Goal: Task Accomplishment & Management: Manage account settings

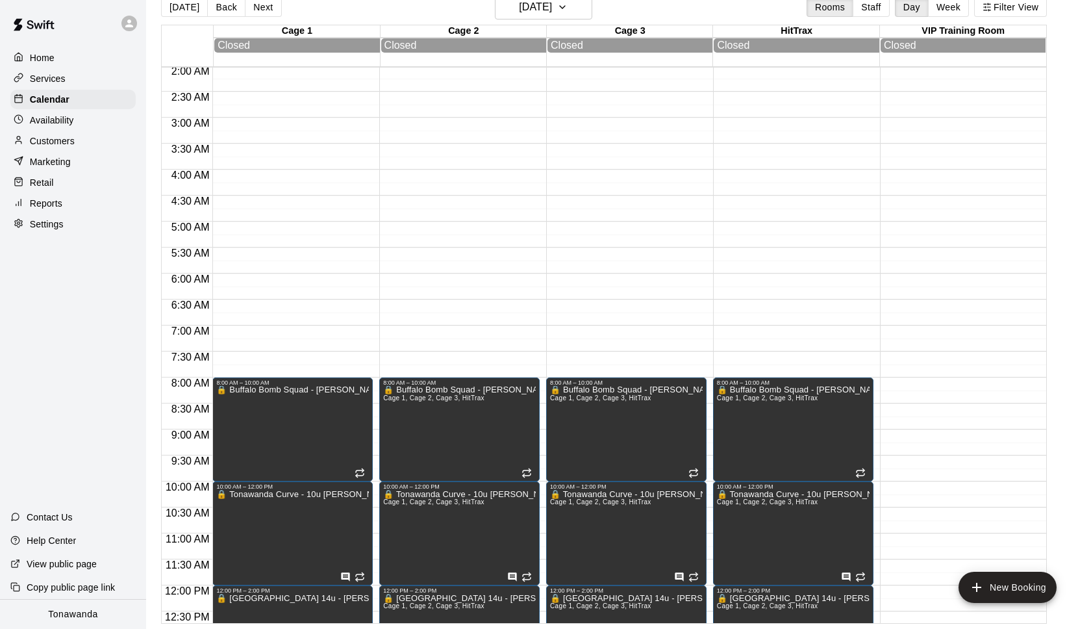
scroll to position [99, 0]
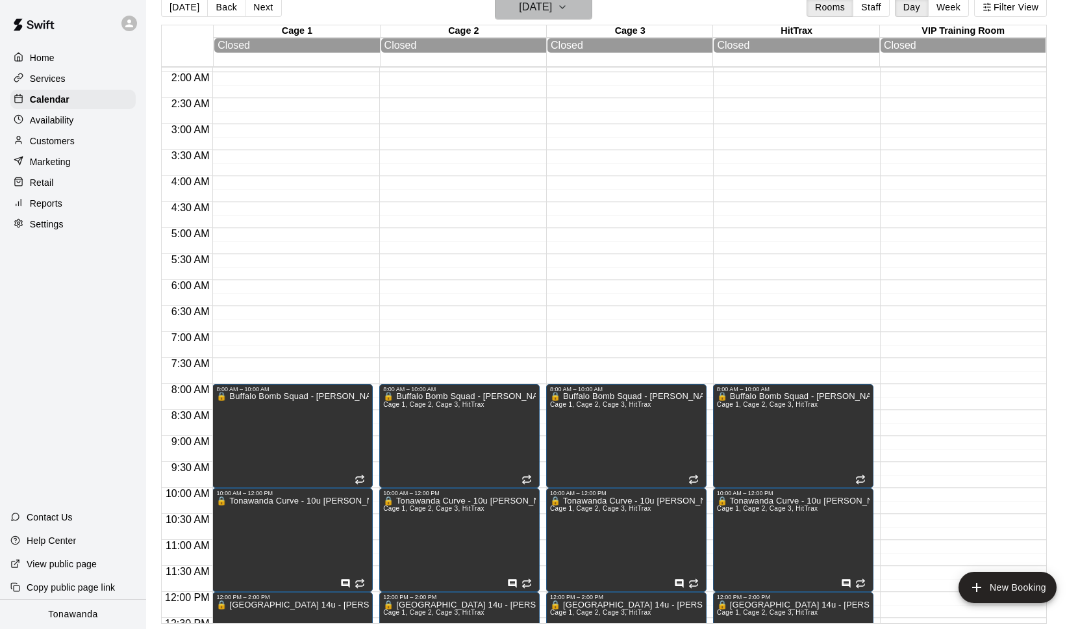
click at [519, 11] on h6 "[DATE]" at bounding box center [535, 7] width 33 height 18
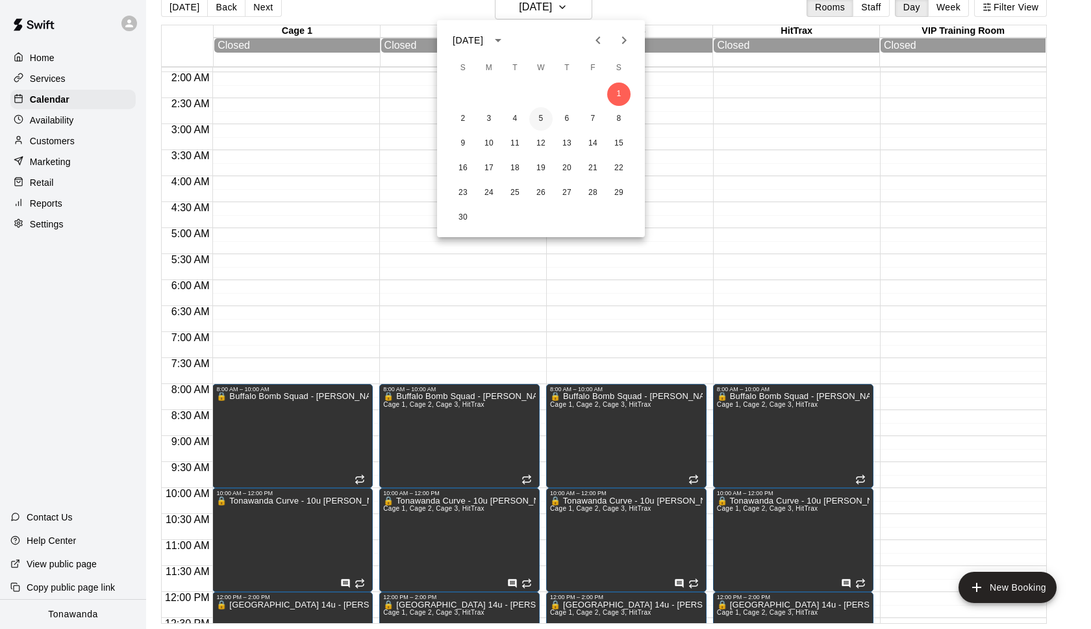
click at [543, 118] on button "5" at bounding box center [540, 118] width 23 height 23
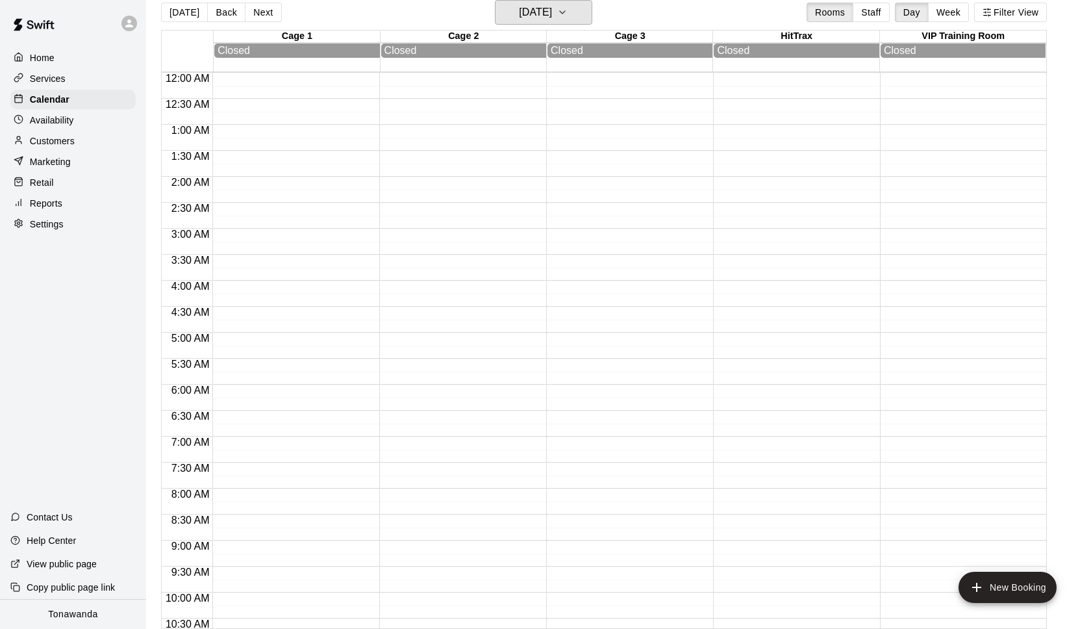
scroll to position [693, 0]
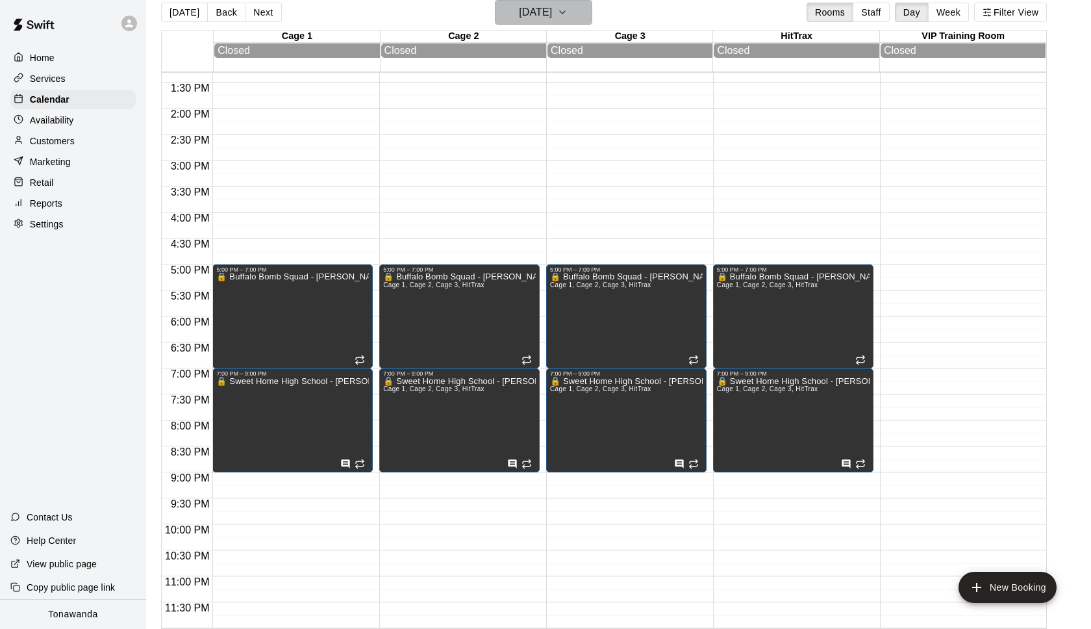
click at [530, 12] on h6 "[DATE]" at bounding box center [535, 12] width 33 height 18
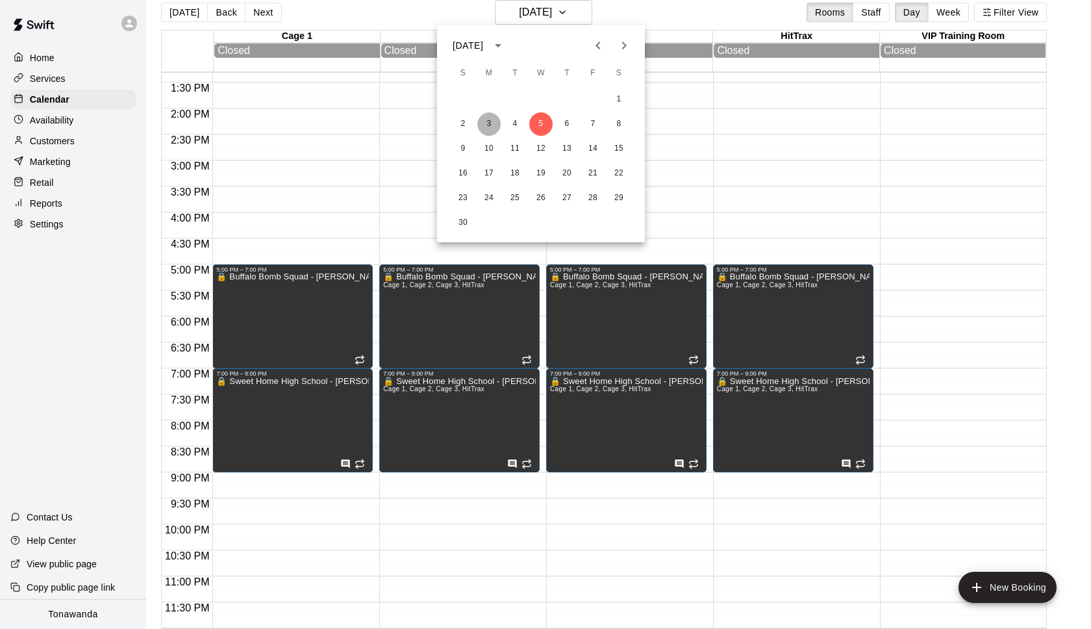
click at [484, 125] on button "3" at bounding box center [488, 123] width 23 height 23
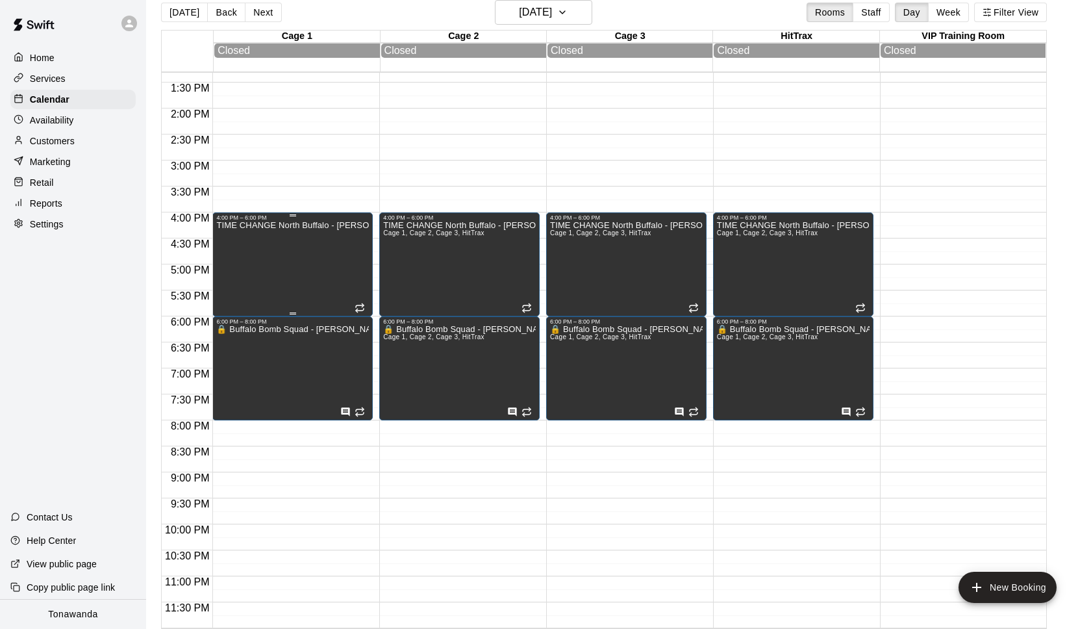
click at [263, 236] on div "TIME CHANGE North Buffalo - [PERSON_NAME]" at bounding box center [292, 535] width 153 height 629
click at [227, 230] on icon "edit" at bounding box center [230, 234] width 16 height 16
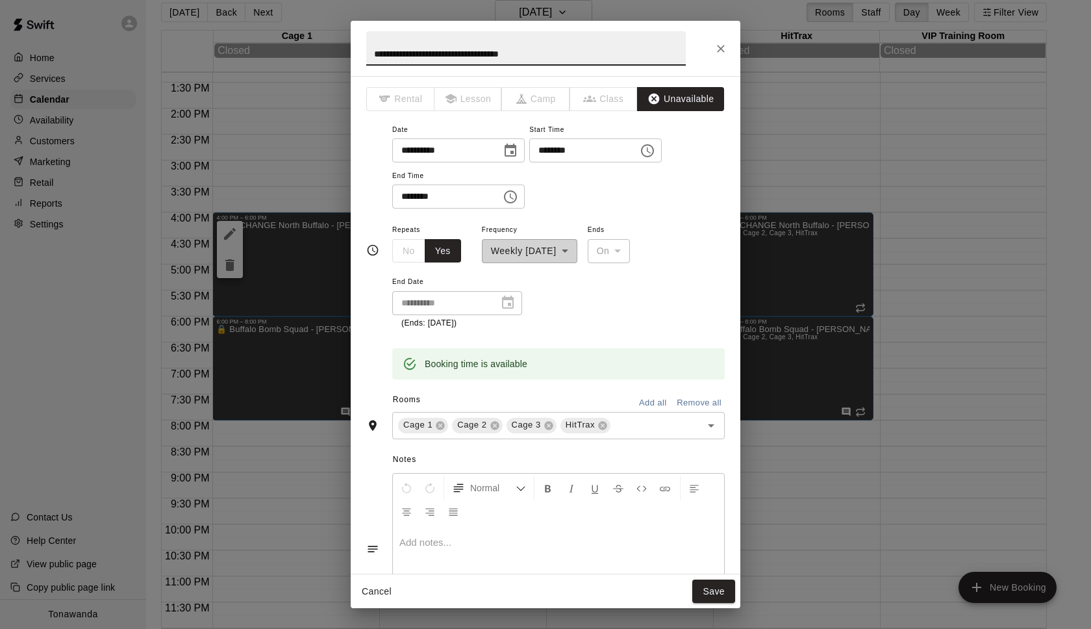
drag, startPoint x: 445, startPoint y: 53, endPoint x: 348, endPoint y: 47, distance: 97.0
click at [349, 47] on div "**********" at bounding box center [545, 314] width 1091 height 629
type input "**********"
click at [713, 590] on button "Save" at bounding box center [713, 591] width 43 height 24
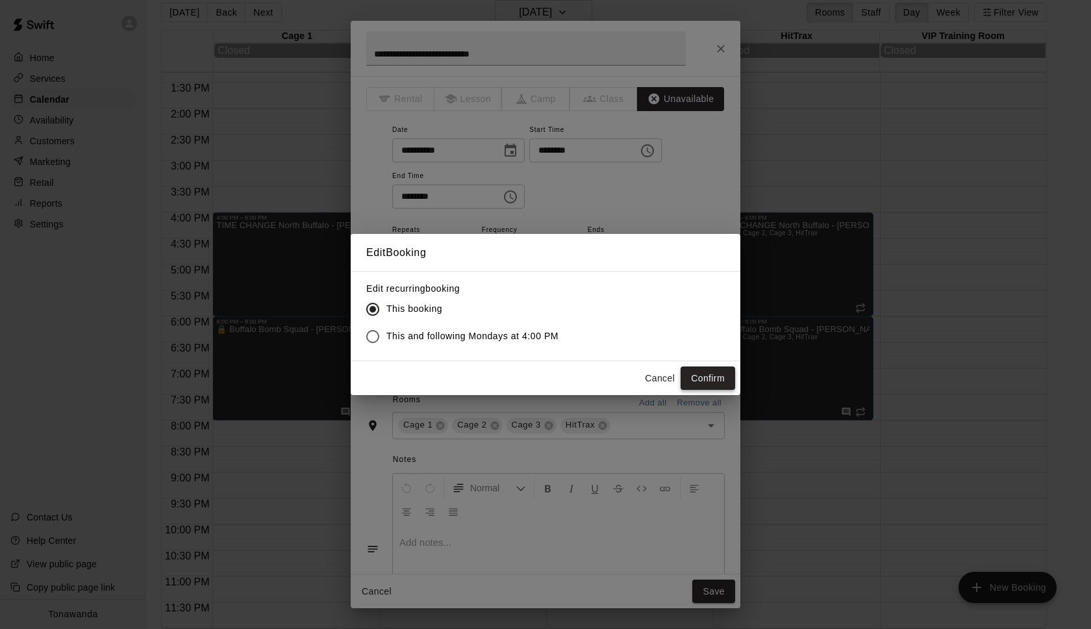
click at [709, 373] on button "Confirm" at bounding box center [708, 378] width 55 height 24
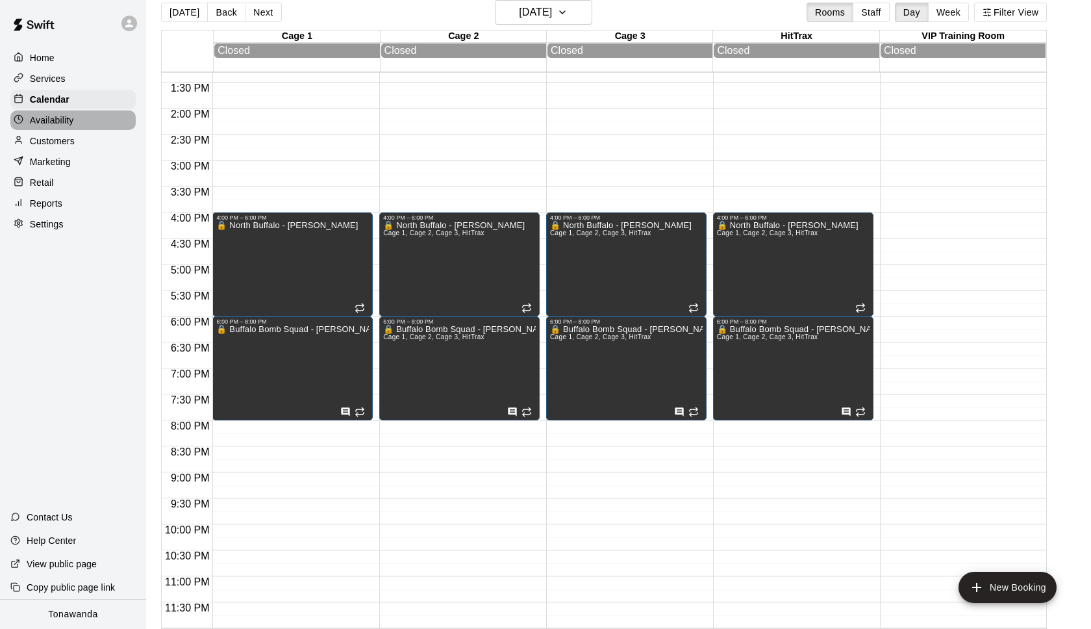
click at [53, 121] on p "Availability" at bounding box center [52, 120] width 44 height 13
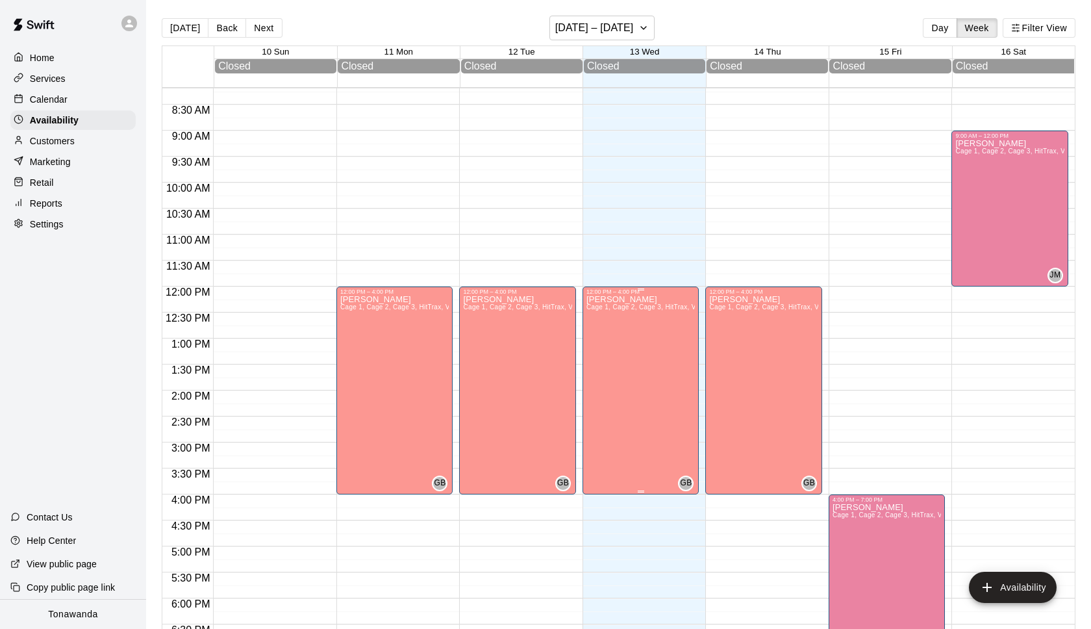
scroll to position [404, 0]
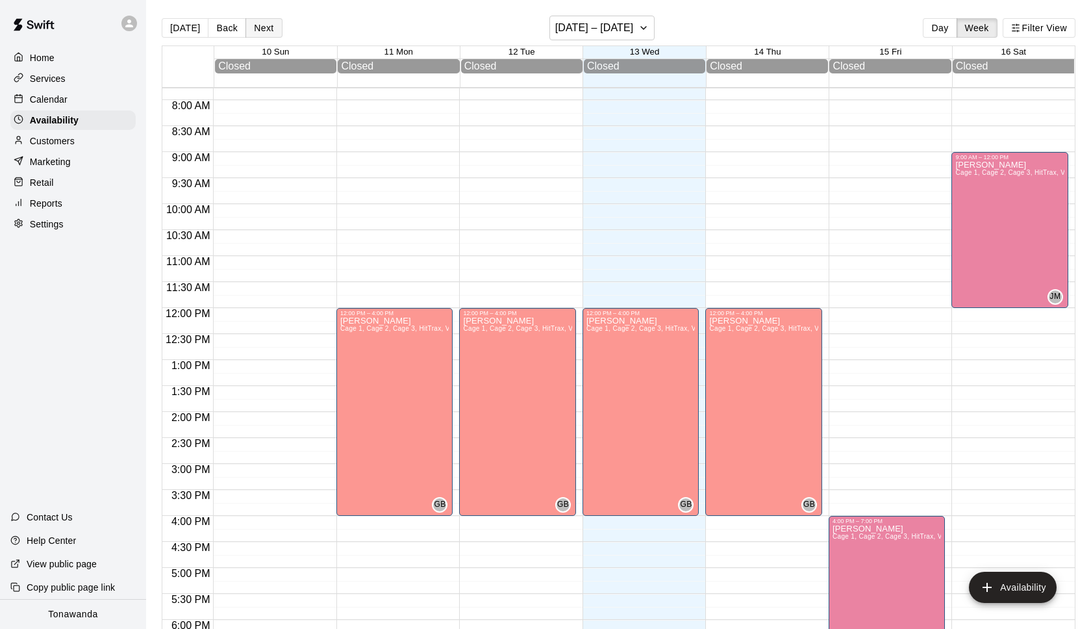
click at [258, 29] on button "Next" at bounding box center [263, 27] width 36 height 19
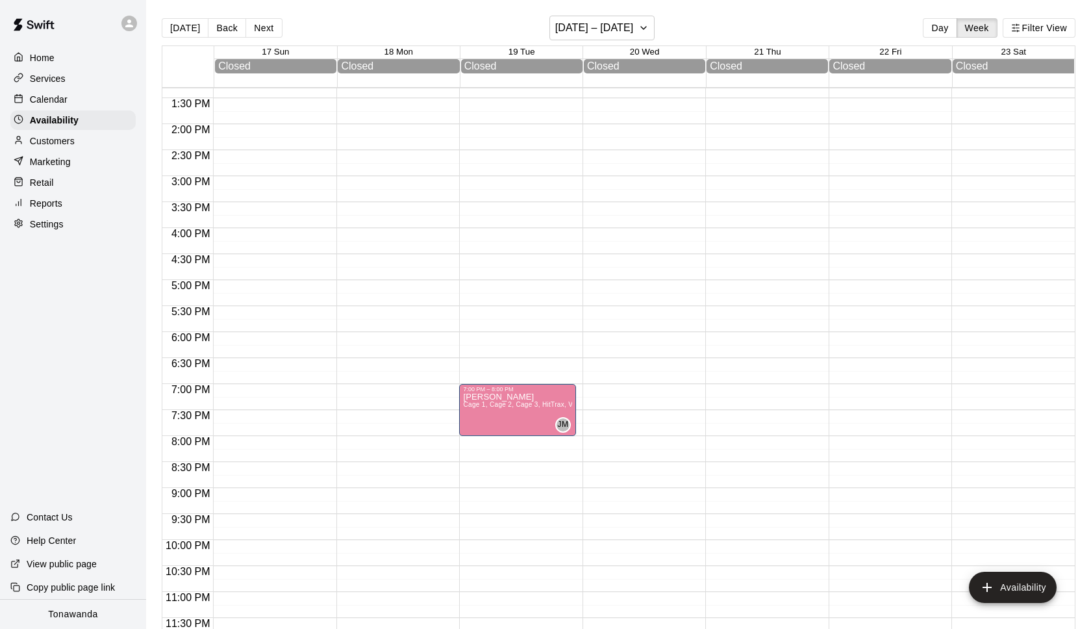
scroll to position [21, 0]
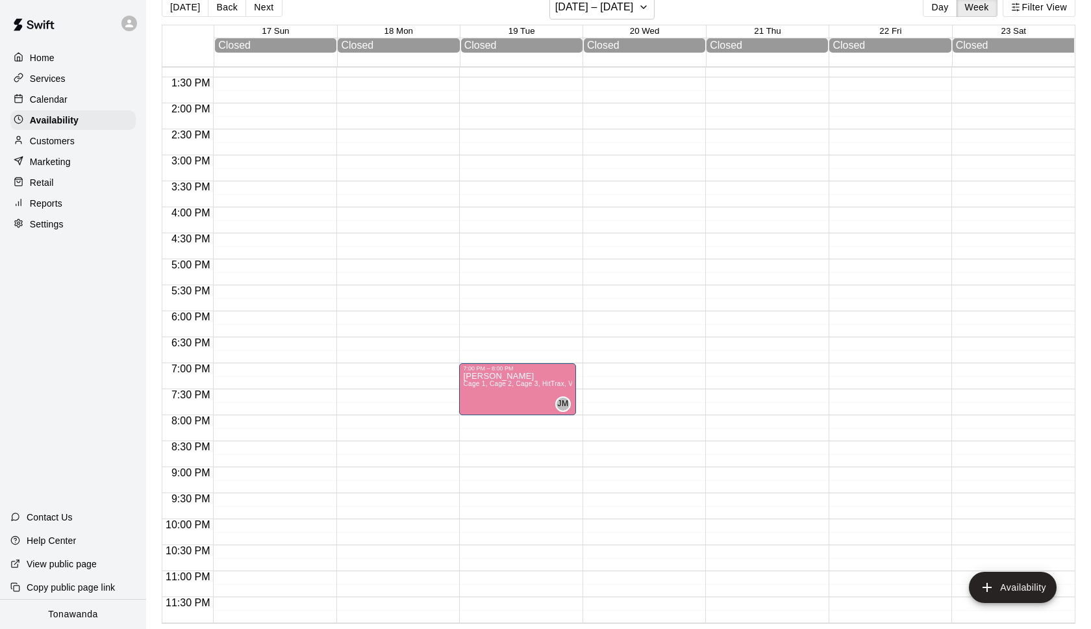
click at [262, 12] on button "Next" at bounding box center [263, 6] width 36 height 19
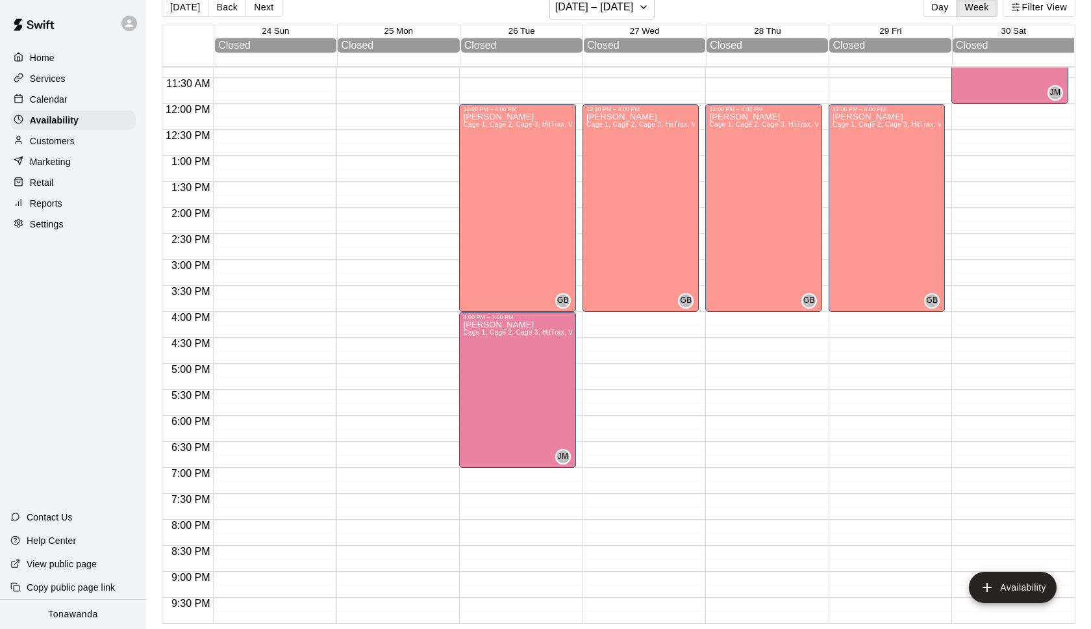
scroll to position [458, 0]
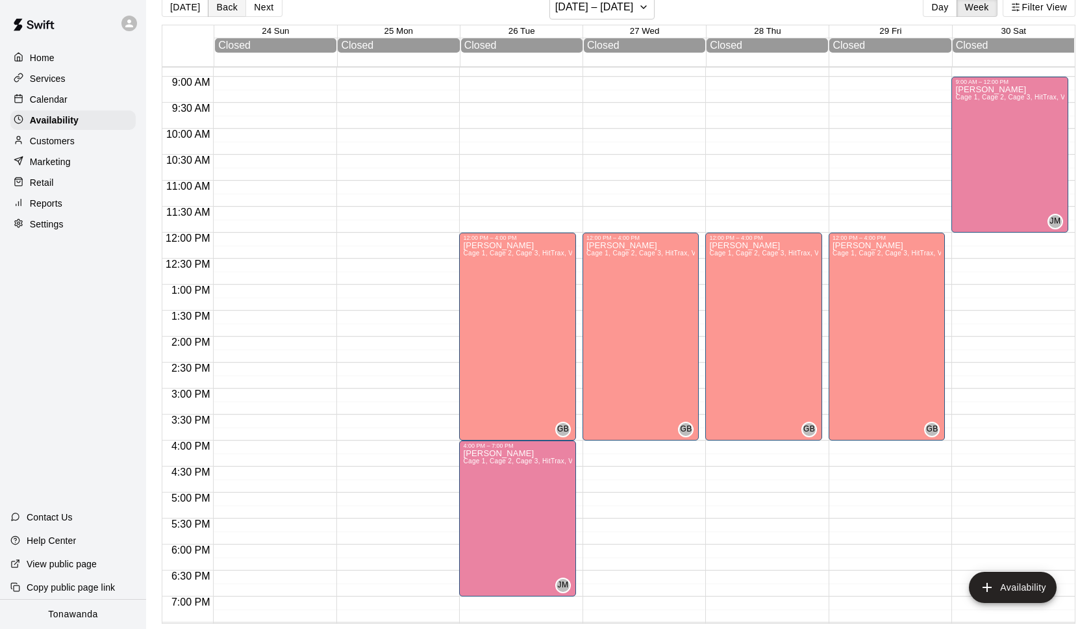
click at [220, 10] on button "Back" at bounding box center [227, 6] width 38 height 19
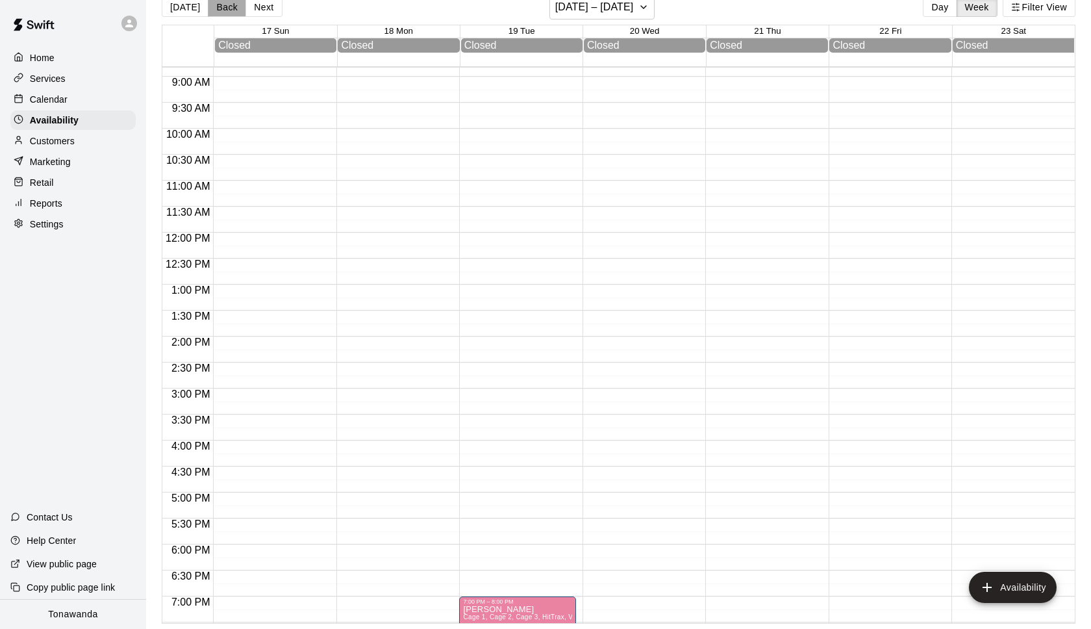
click at [226, 8] on button "Back" at bounding box center [227, 6] width 38 height 19
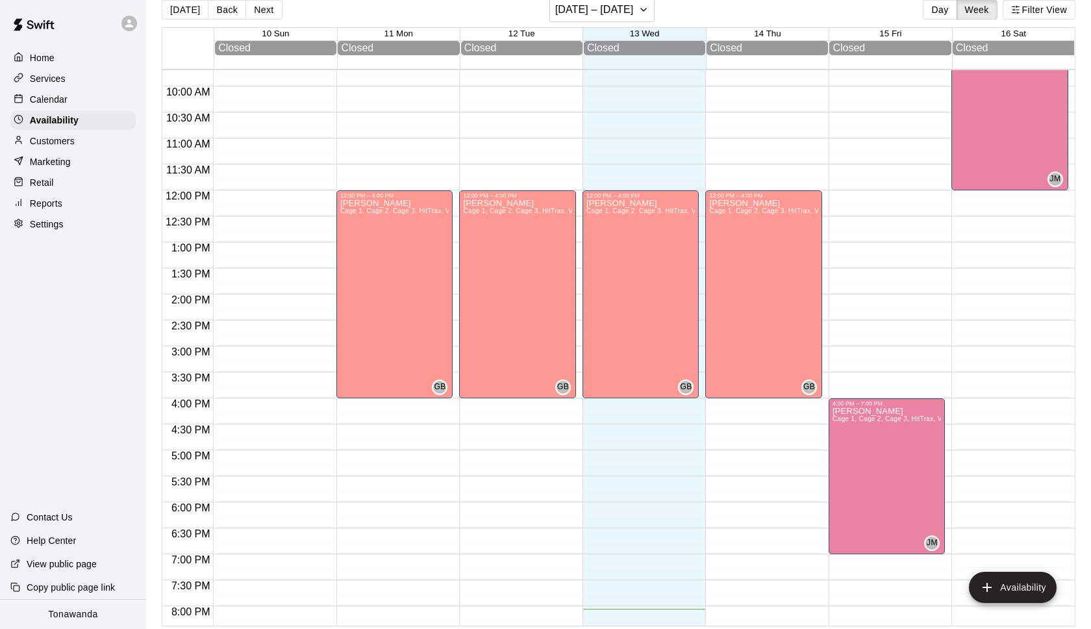
scroll to position [504, 0]
click at [271, 14] on button "Next" at bounding box center [263, 9] width 36 height 19
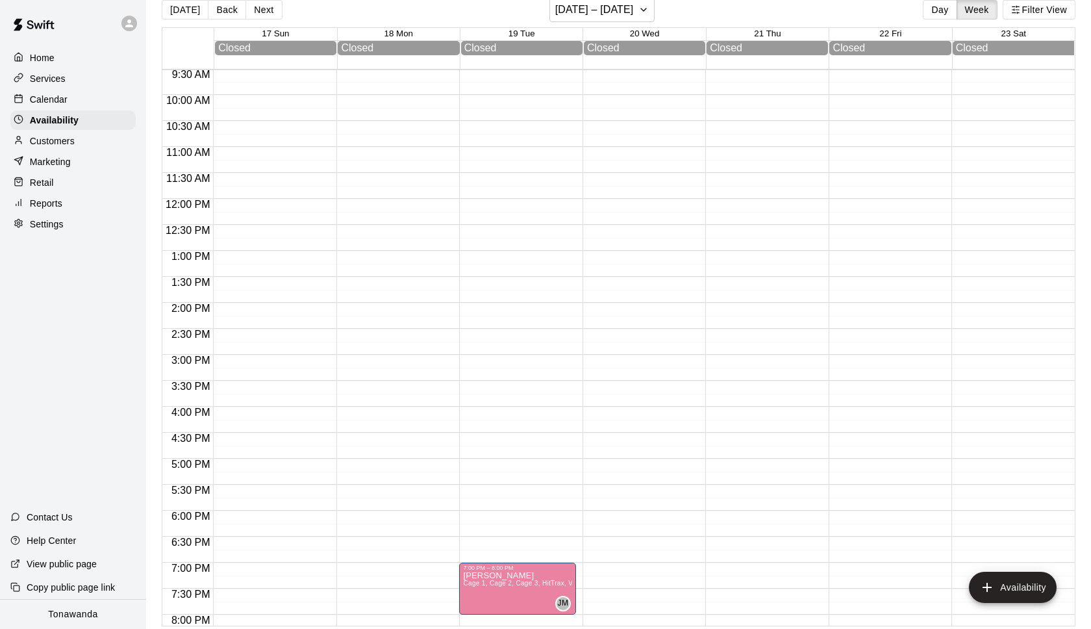
scroll to position [693, 0]
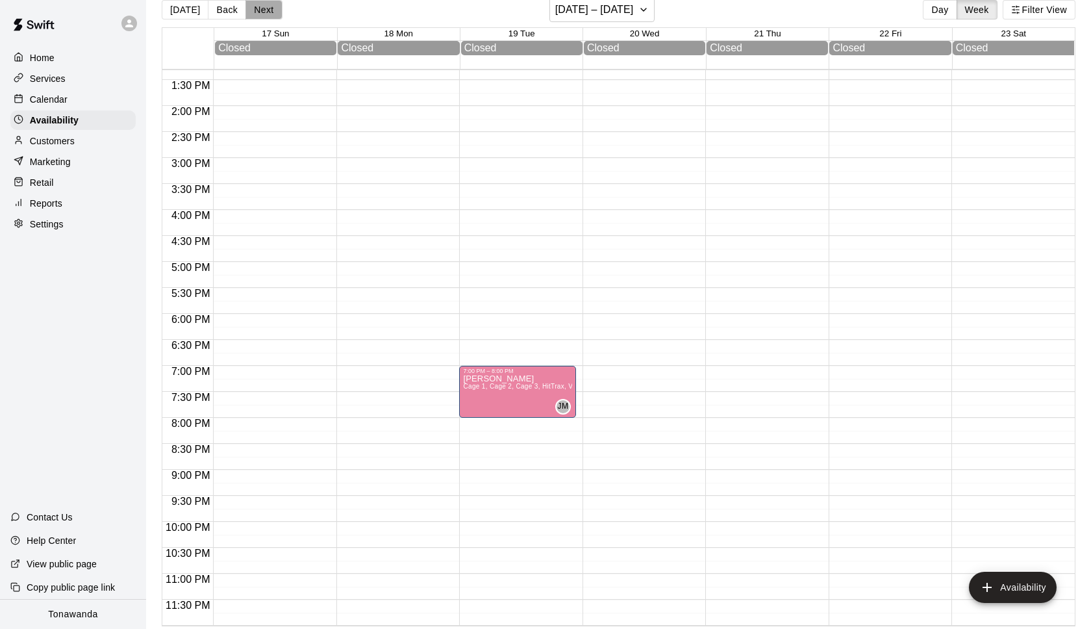
click at [257, 14] on button "Next" at bounding box center [263, 9] width 36 height 19
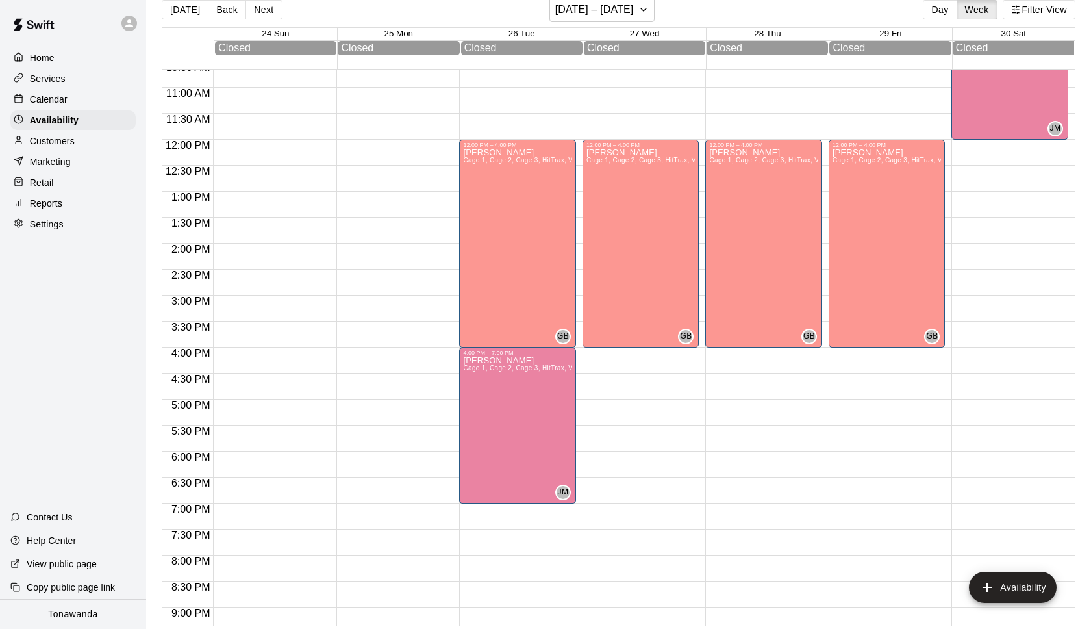
scroll to position [429, 0]
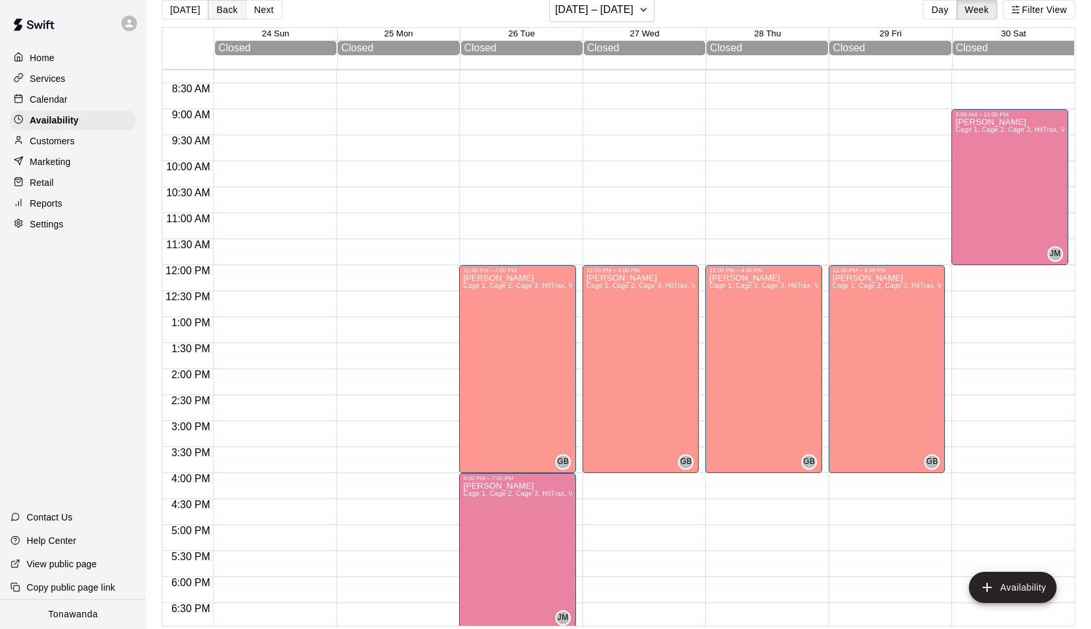
click at [218, 15] on button "Back" at bounding box center [227, 9] width 38 height 19
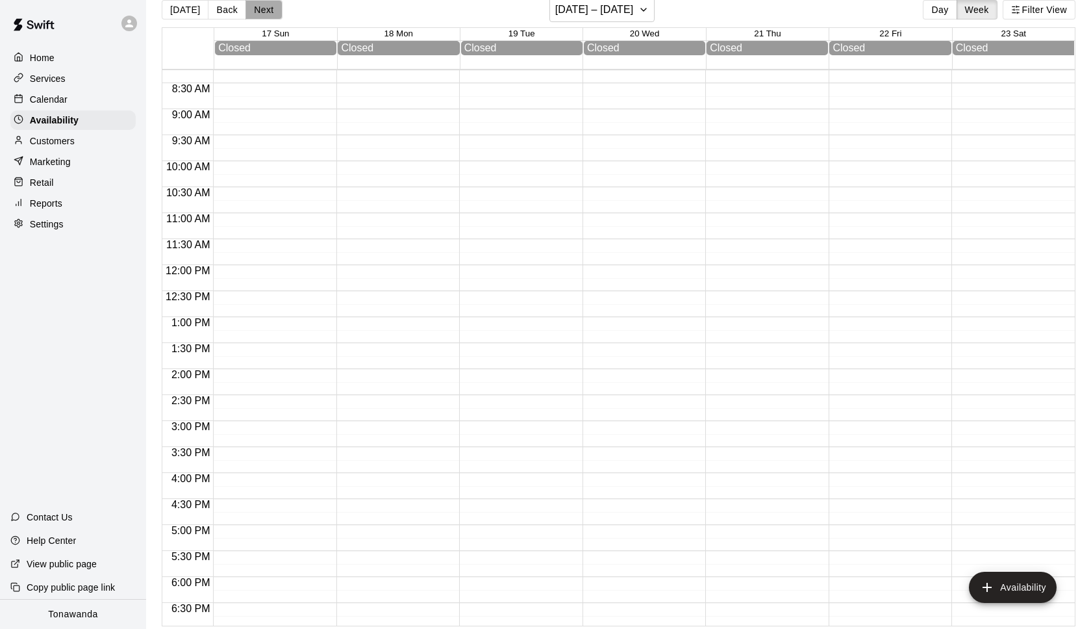
click at [263, 16] on button "Next" at bounding box center [263, 9] width 36 height 19
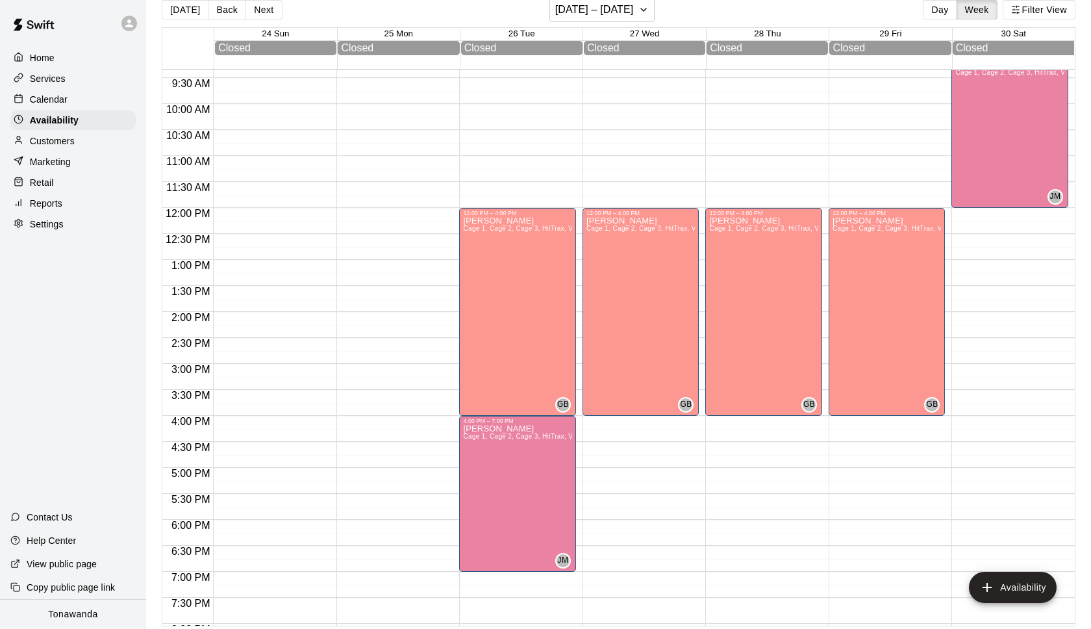
scroll to position [486, 0]
click at [537, 253] on div "[PERSON_NAME] Cage 1, Cage 2, Cage 3, HitTrax, VIP Training Room" at bounding box center [517, 530] width 109 height 629
click at [481, 227] on icon "edit" at bounding box center [477, 231] width 12 height 12
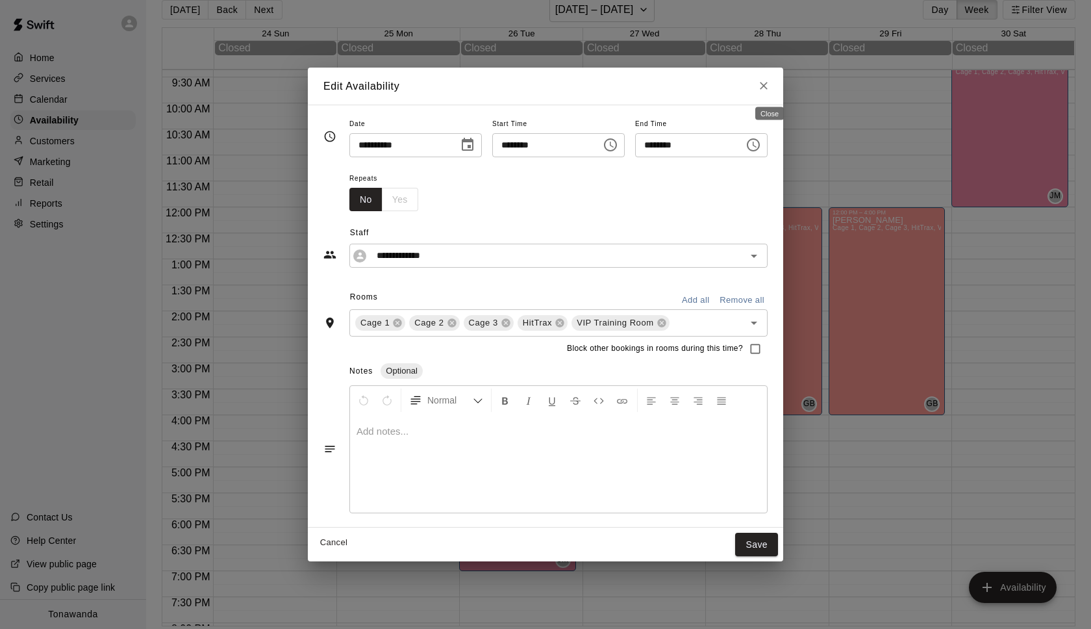
drag, startPoint x: 770, startPoint y: 87, endPoint x: 763, endPoint y: 88, distance: 7.2
click at [768, 87] on icon "Close" at bounding box center [764, 86] width 8 height 8
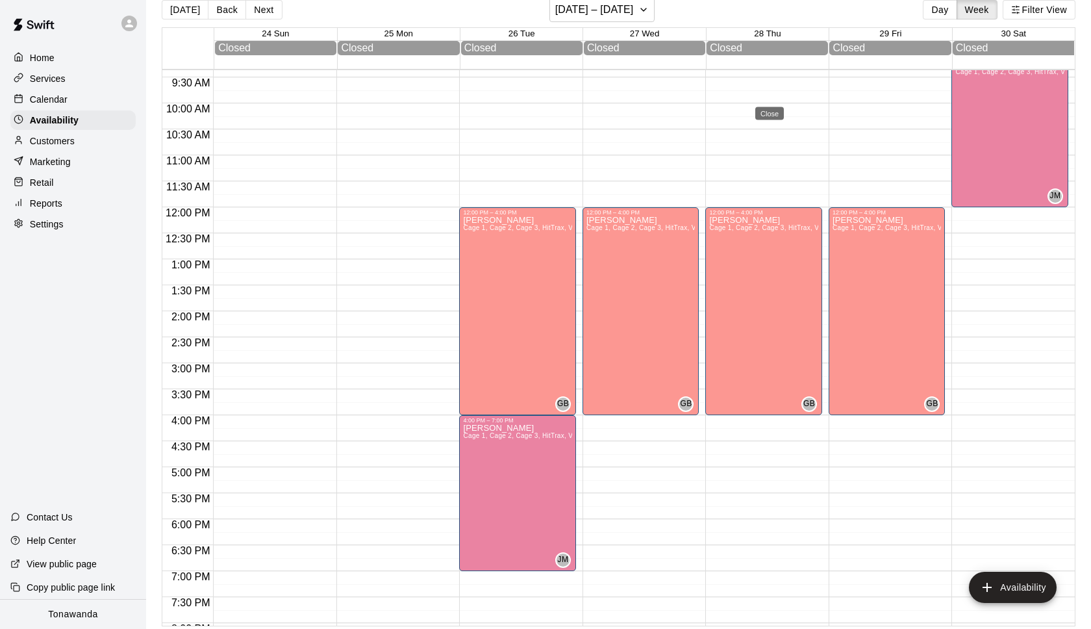
type input "**********"
click at [52, 82] on p "Services" at bounding box center [48, 78] width 36 height 13
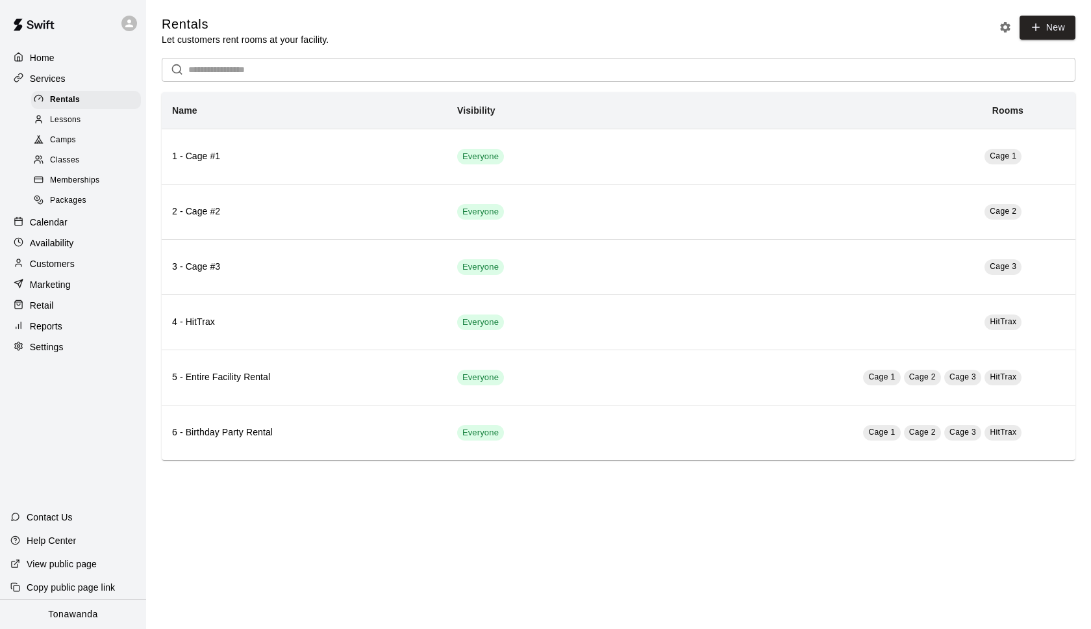
click at [71, 116] on span "Lessons" at bounding box center [65, 120] width 31 height 13
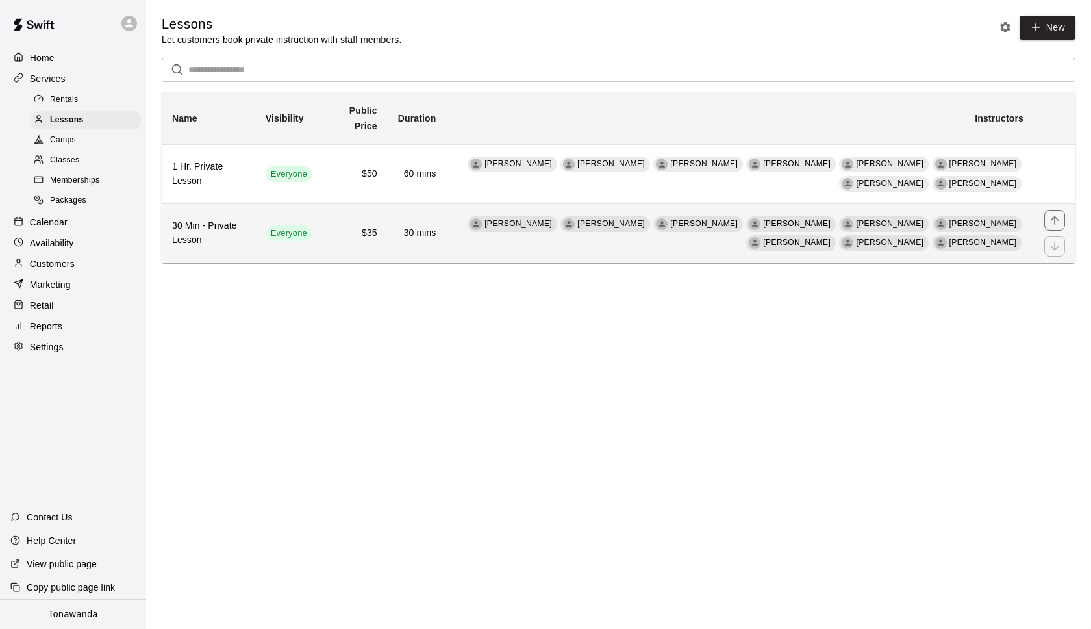
click at [358, 218] on td "$35" at bounding box center [355, 233] width 65 height 59
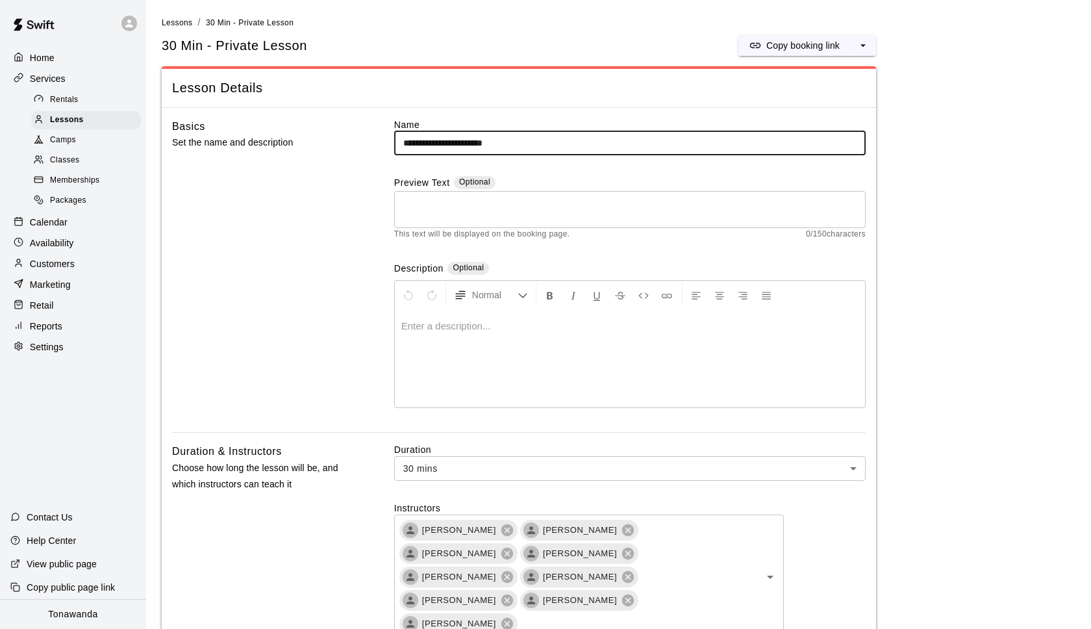
click at [55, 242] on p "Availability" at bounding box center [52, 242] width 44 height 13
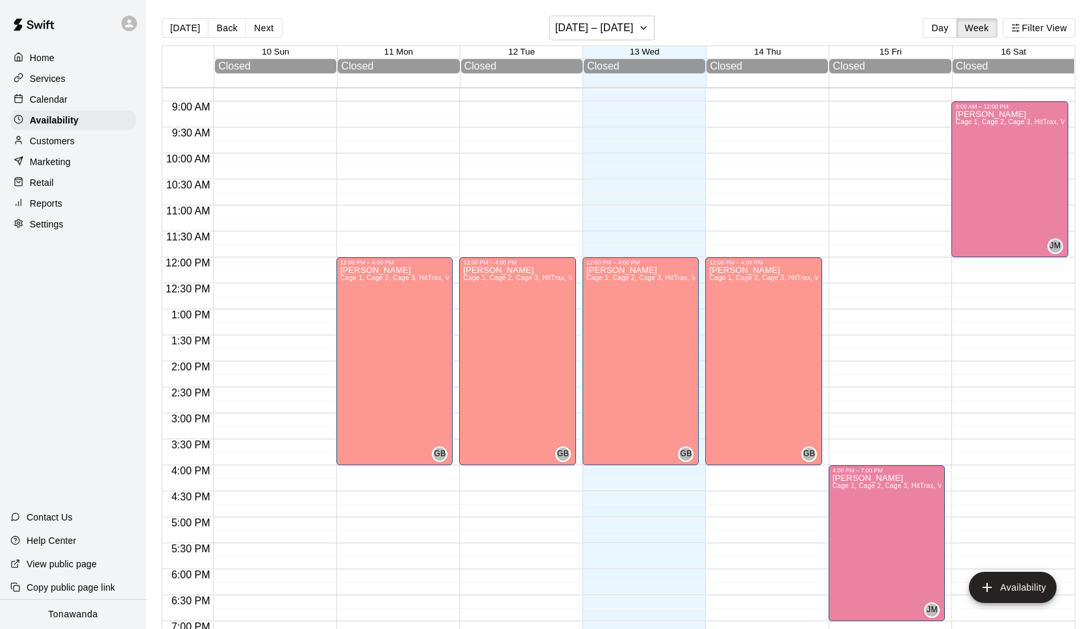
scroll to position [456, 0]
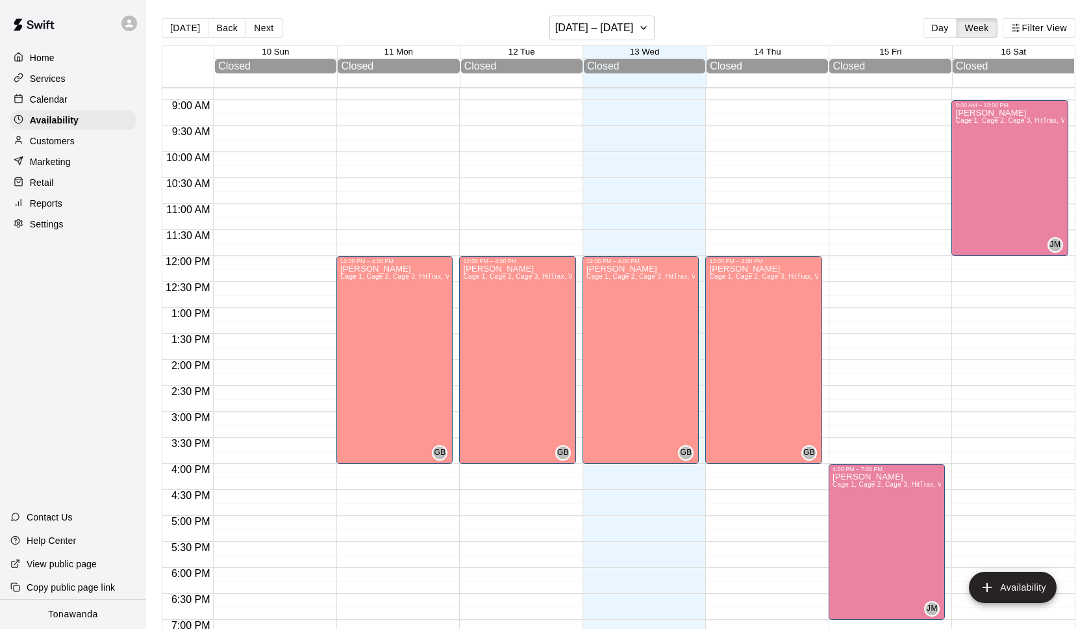
click at [58, 77] on p "Services" at bounding box center [48, 78] width 36 height 13
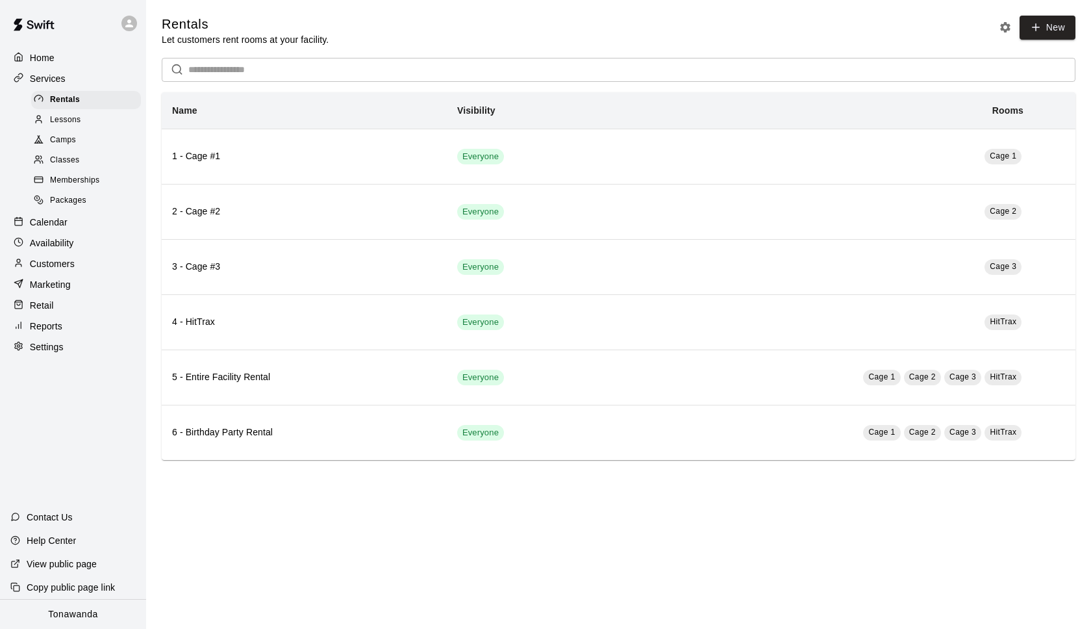
click at [73, 121] on span "Lessons" at bounding box center [65, 120] width 31 height 13
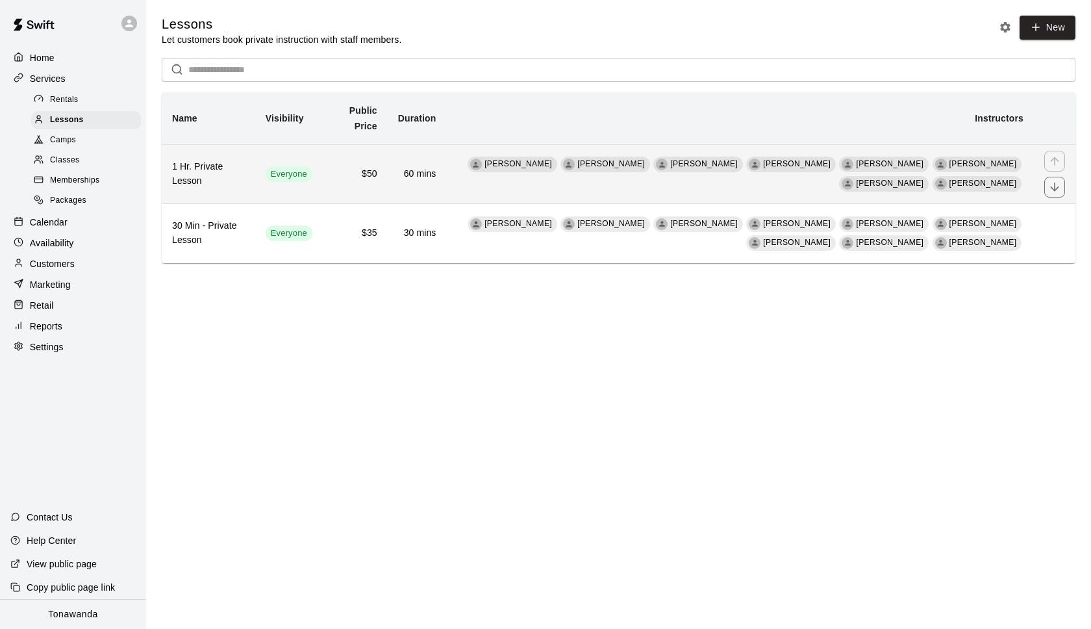
click at [338, 177] on td "$50" at bounding box center [355, 173] width 65 height 59
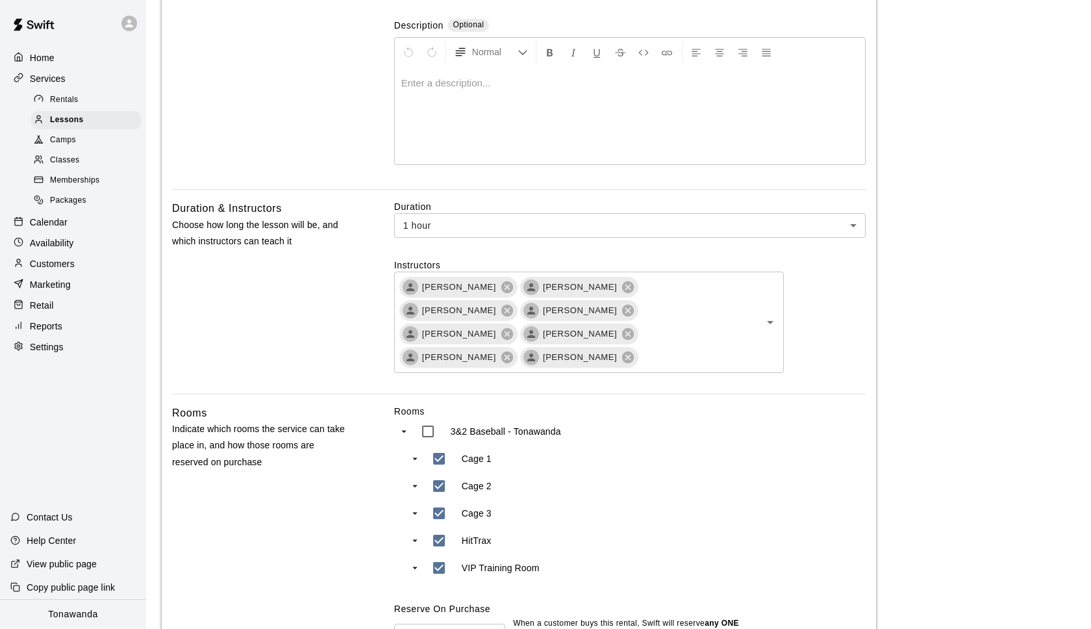
scroll to position [609, 0]
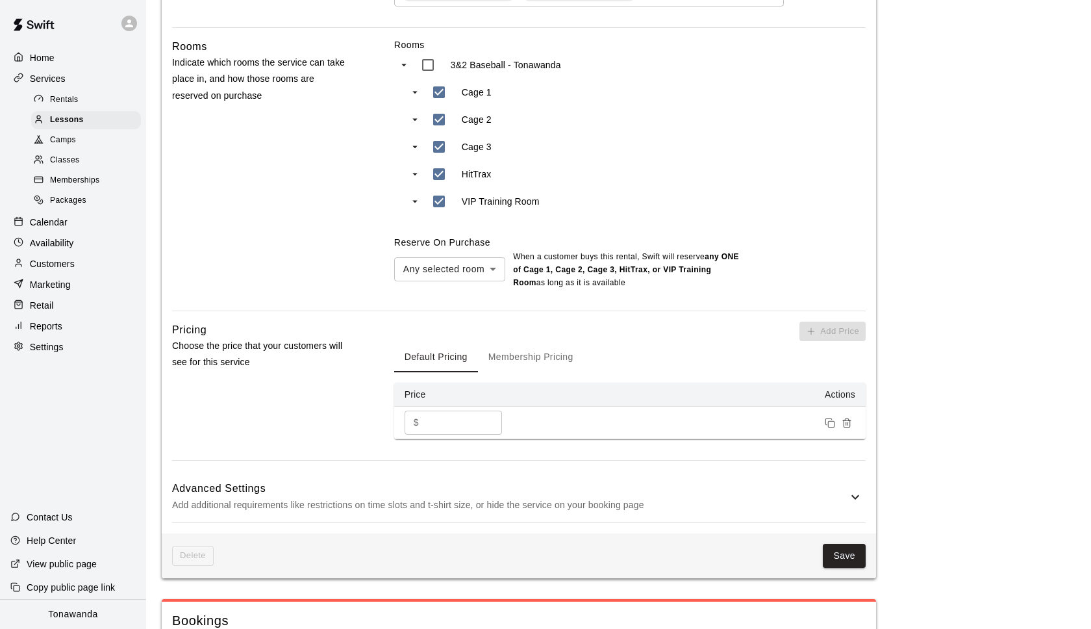
click at [479, 246] on body "**********" at bounding box center [545, 179] width 1091 height 1577
click at [306, 229] on div at bounding box center [545, 314] width 1091 height 629
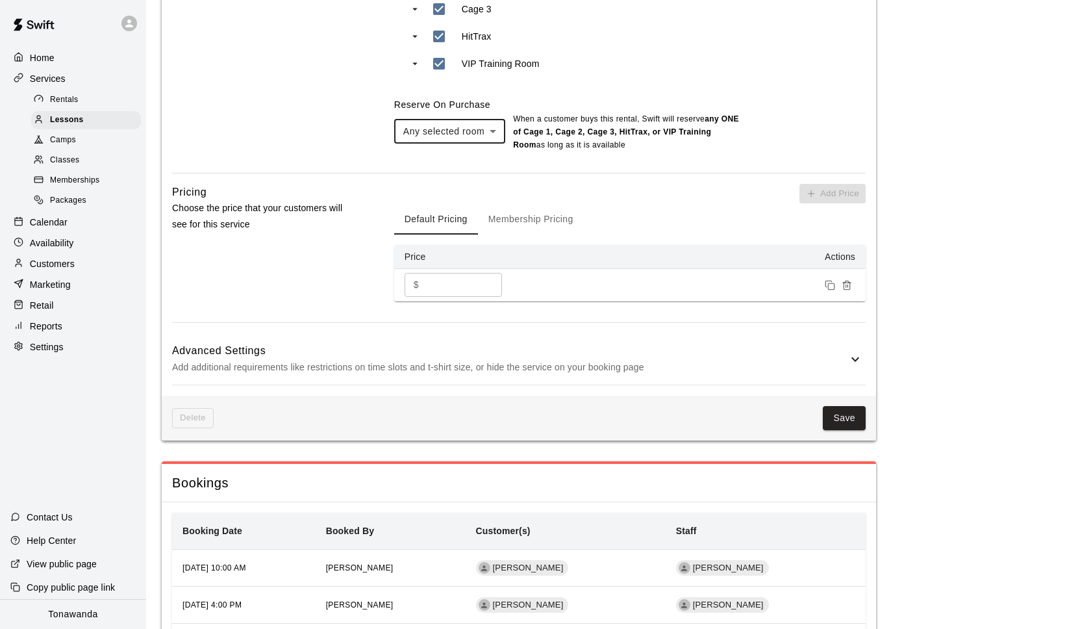
scroll to position [879, 0]
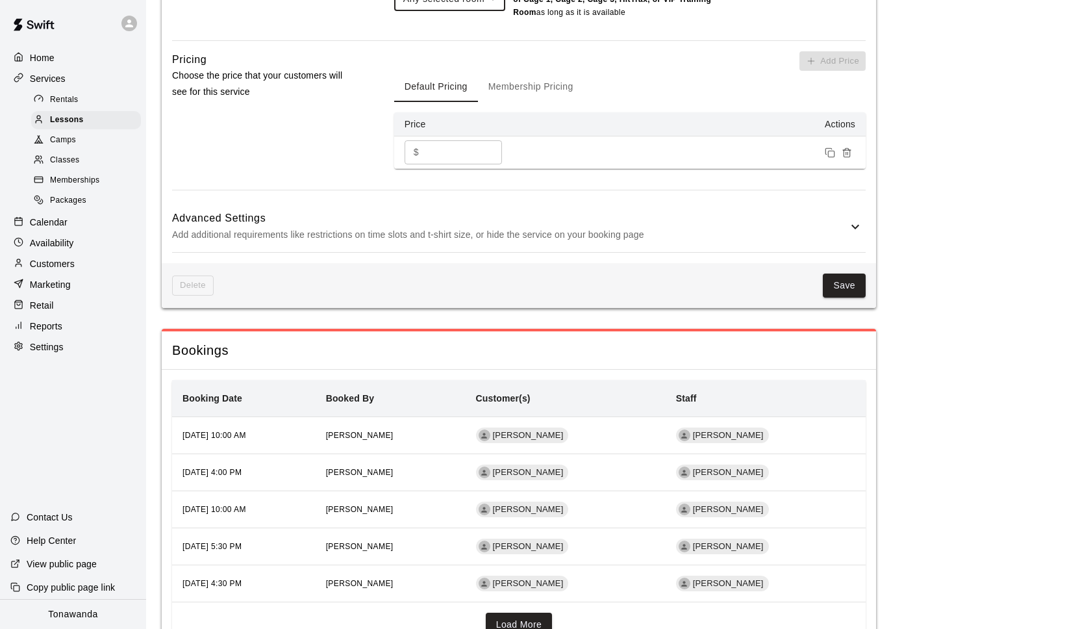
click at [425, 227] on p "Add additional requirements like restrictions on time slots and t-shirt size, o…" at bounding box center [509, 235] width 675 height 16
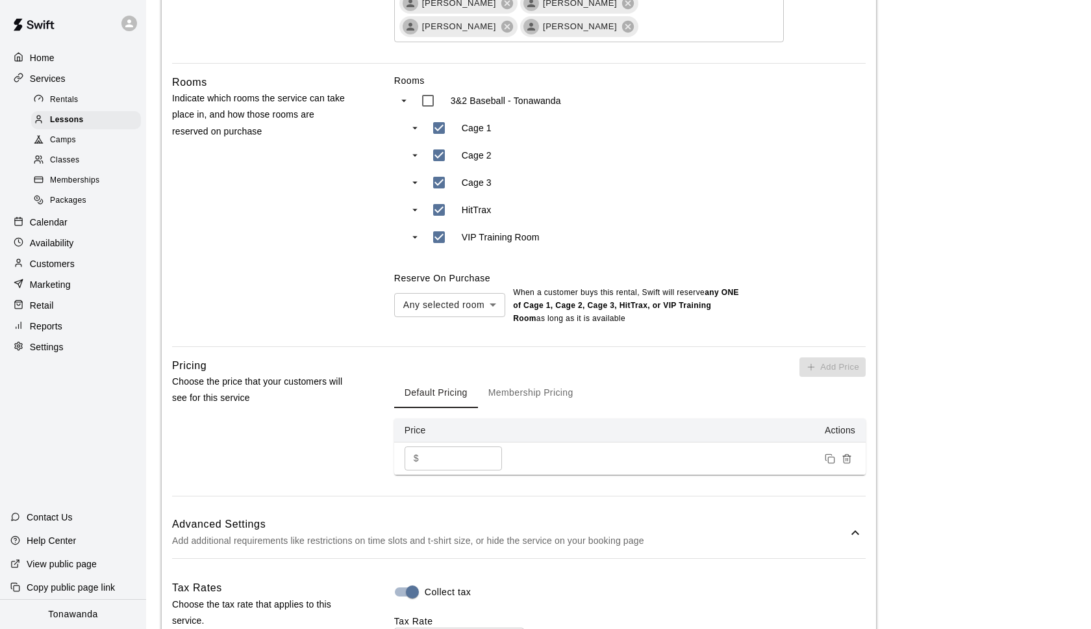
scroll to position [0, 0]
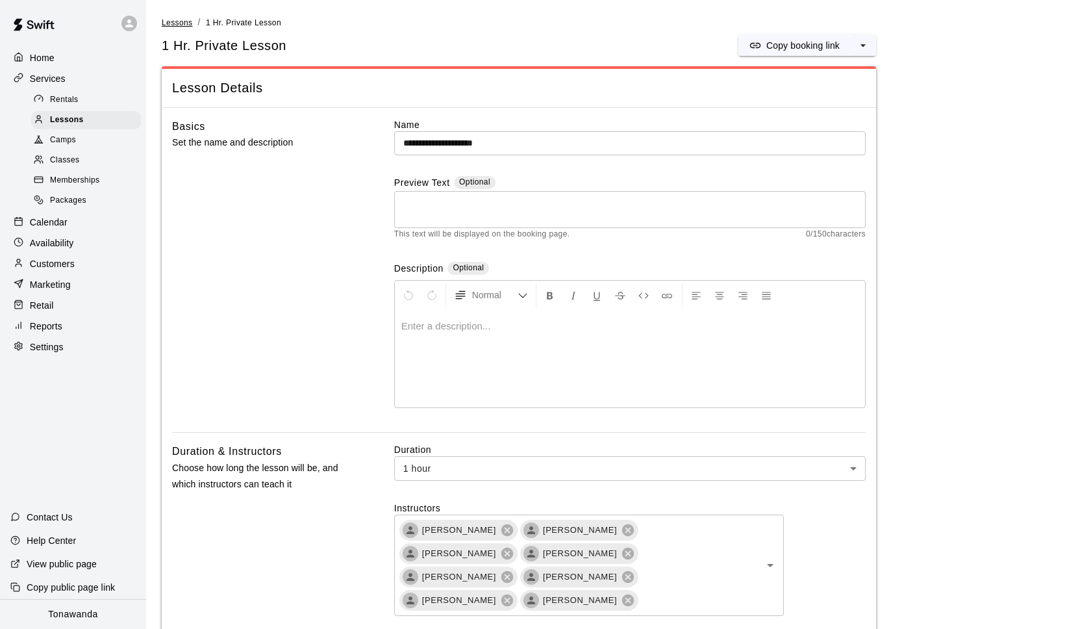
click at [185, 23] on span "Lessons" at bounding box center [177, 22] width 31 height 9
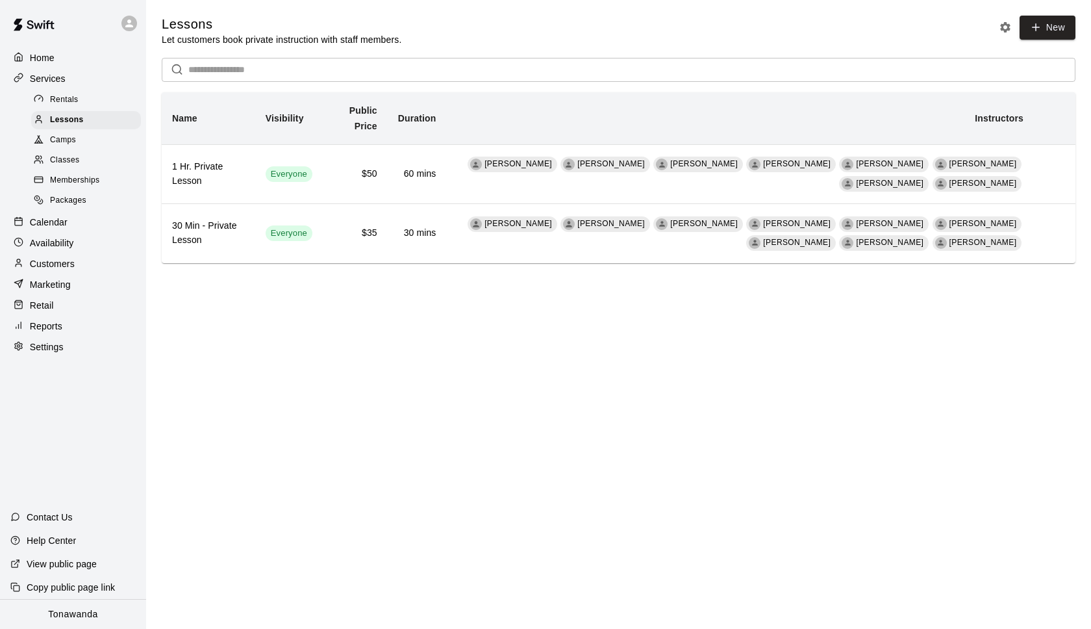
click at [55, 514] on p "Contact Us" at bounding box center [50, 516] width 46 height 13
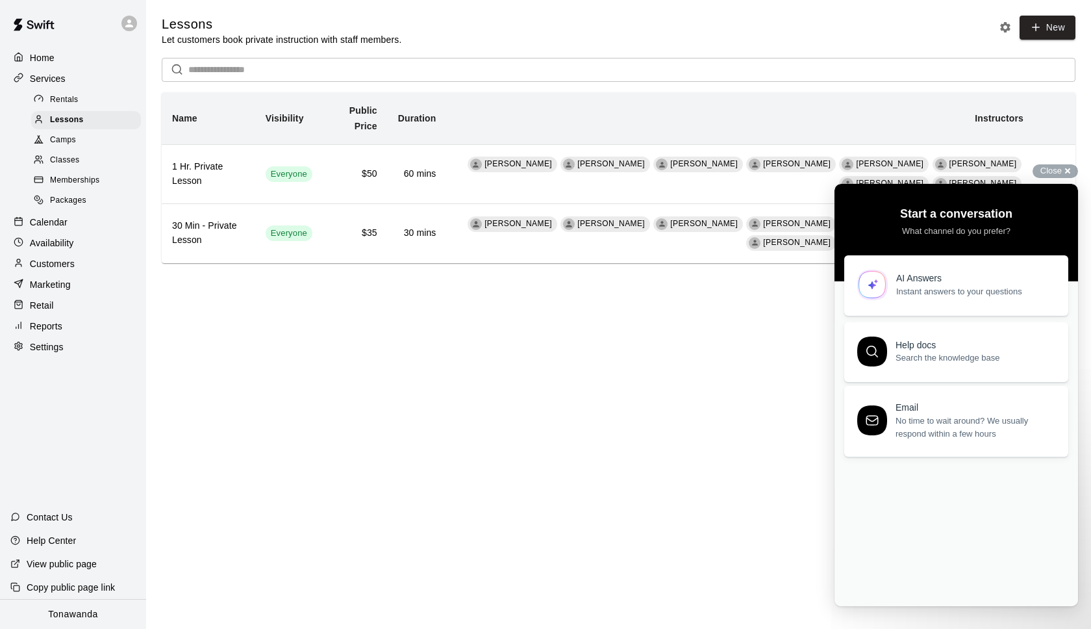
click at [899, 299] on link "AI Answers Instant answers to your questions" at bounding box center [956, 285] width 224 height 60
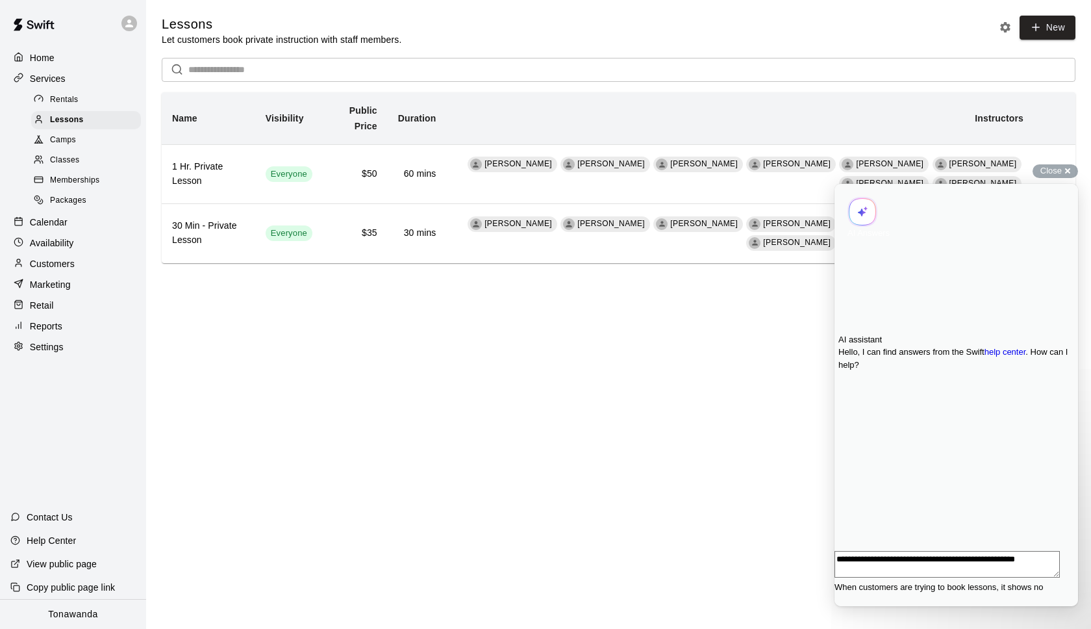
scroll to position [1, 0]
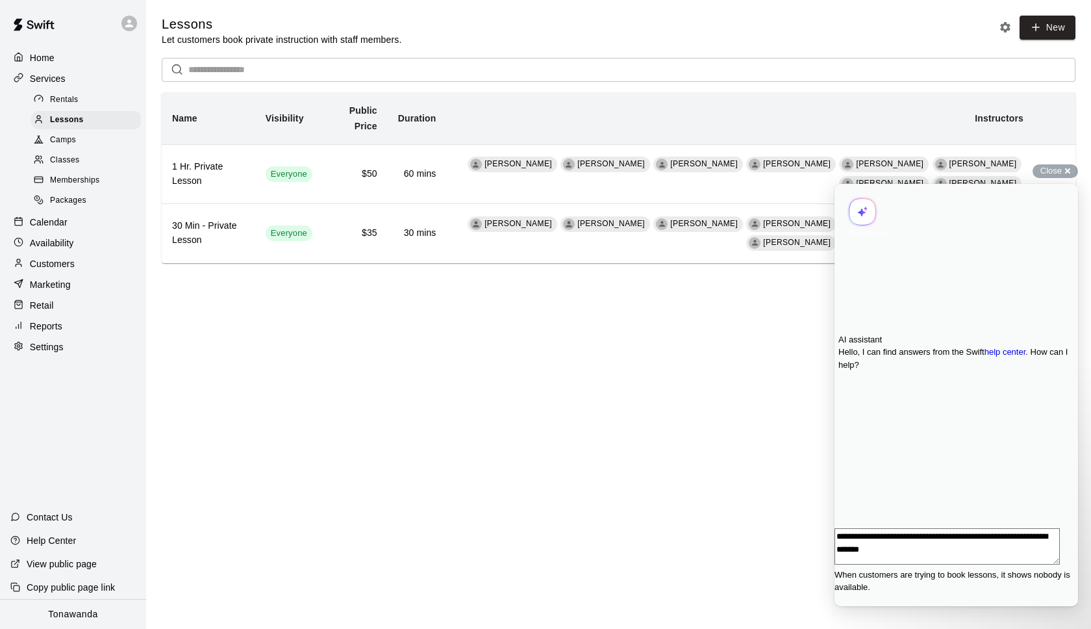
type textarea "**********"
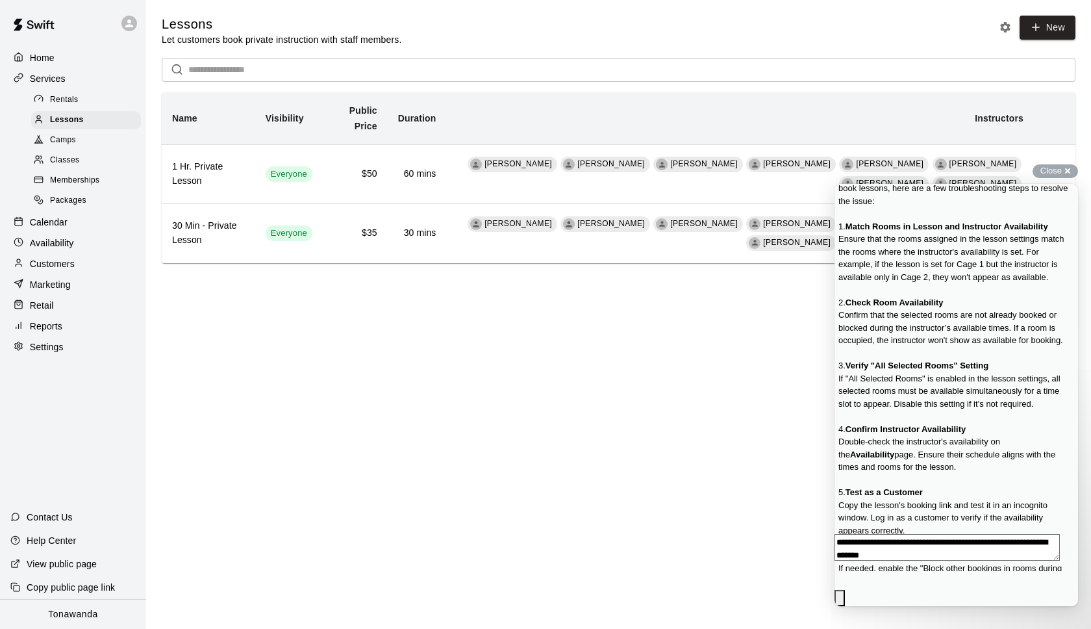
scroll to position [138, 0]
click at [69, 240] on p "Availability" at bounding box center [52, 242] width 44 height 13
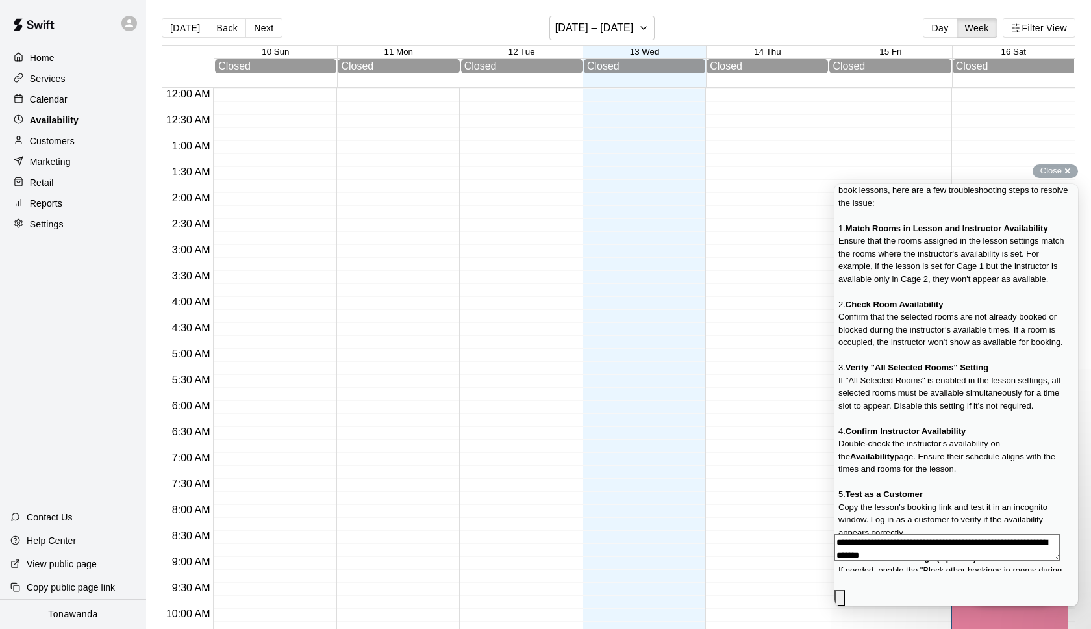
scroll to position [690, 0]
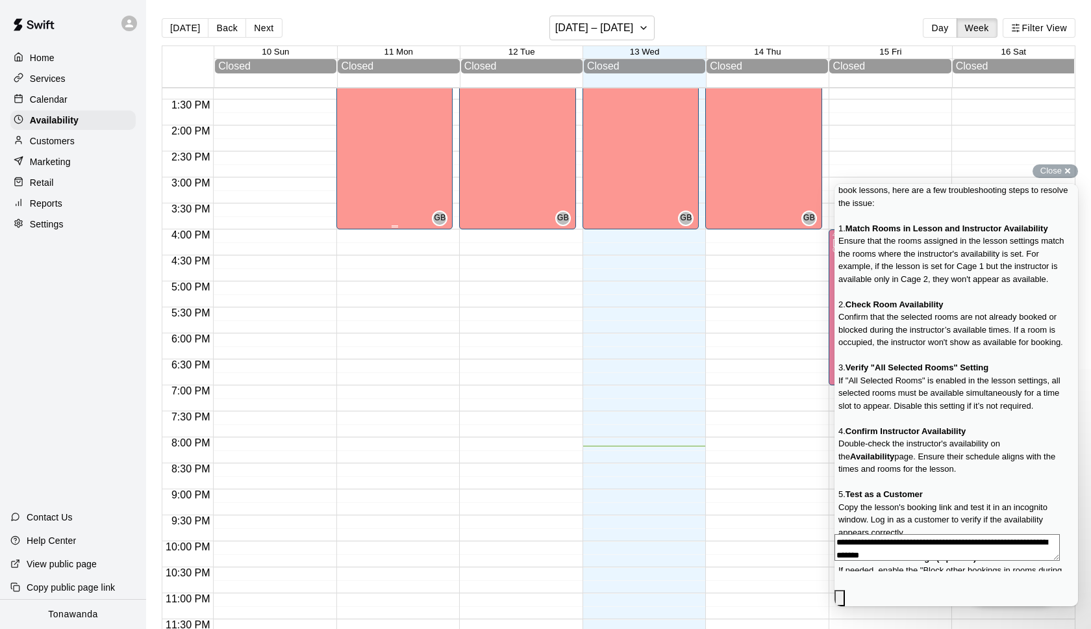
click at [399, 149] on div "[PERSON_NAME] Cage 1, Cage 2, Cage 3, HitTrax, VIP Training Room" at bounding box center [394, 344] width 109 height 629
click at [351, 42] on icon "edit" at bounding box center [354, 45] width 16 height 16
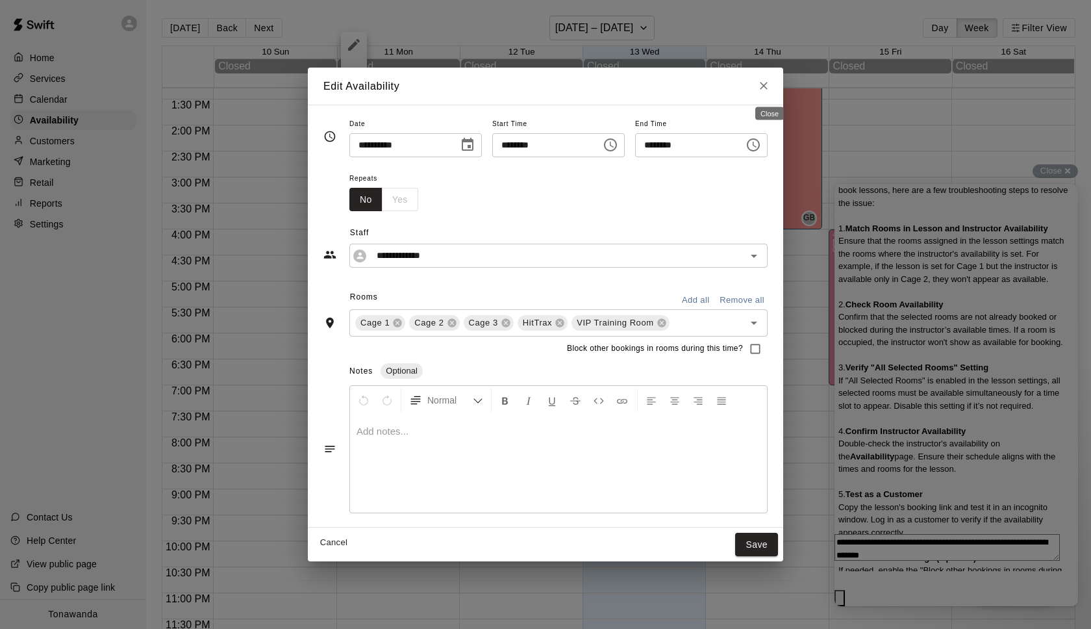
drag, startPoint x: 771, startPoint y: 86, endPoint x: 600, endPoint y: 94, distance: 171.6
click at [770, 86] on icon "Close" at bounding box center [763, 85] width 13 height 13
type input "**********"
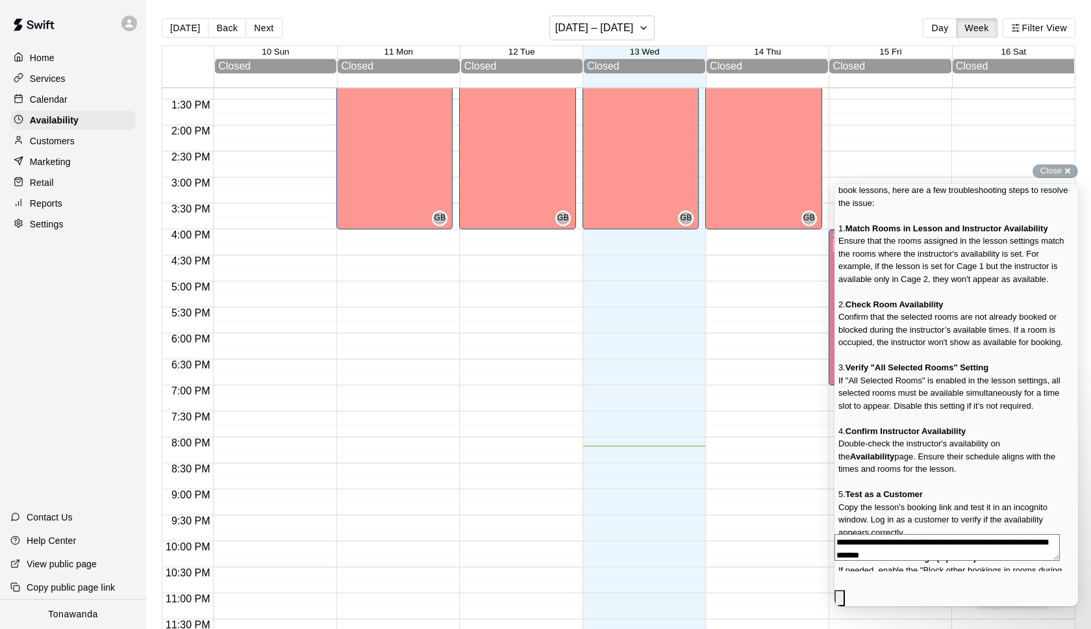
click at [45, 225] on p "Settings" at bounding box center [47, 224] width 34 height 13
select select "**"
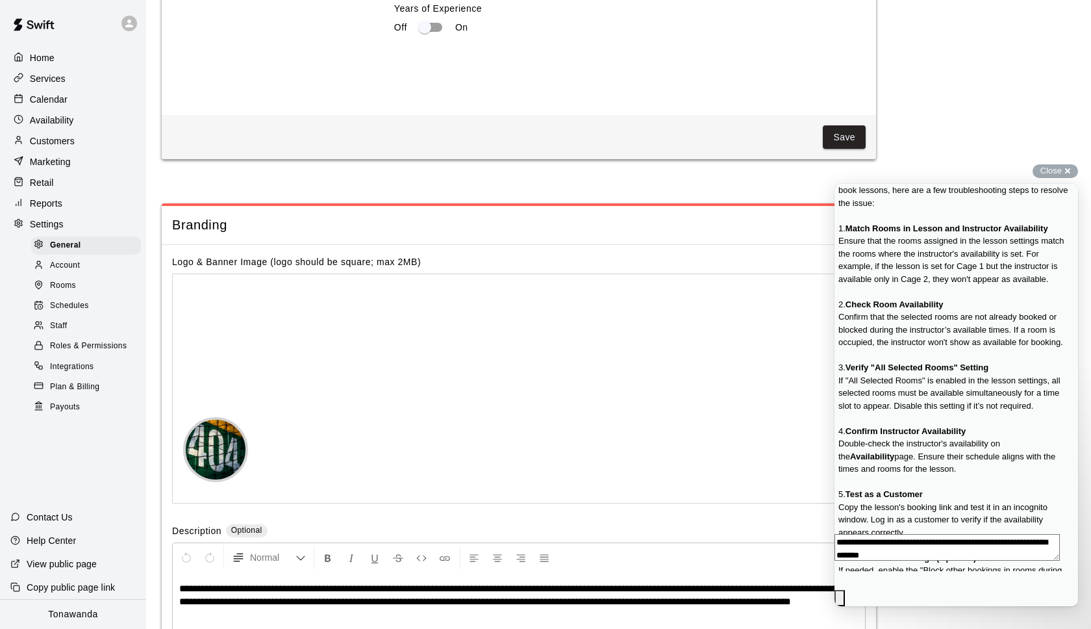
scroll to position [2453, 0]
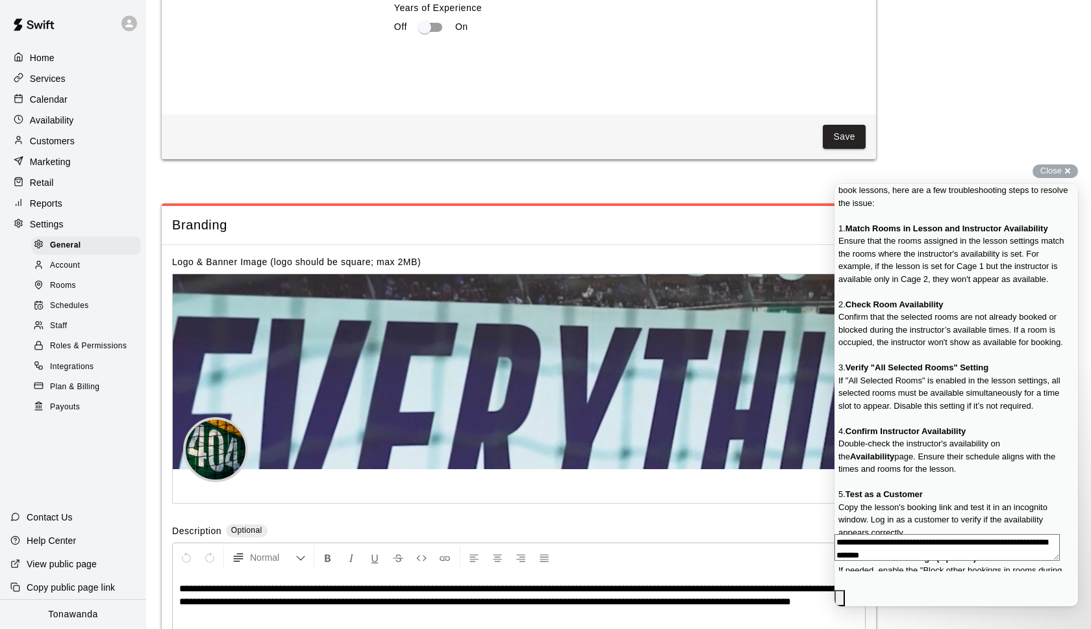
click at [62, 281] on span "Rooms" at bounding box center [63, 285] width 26 height 13
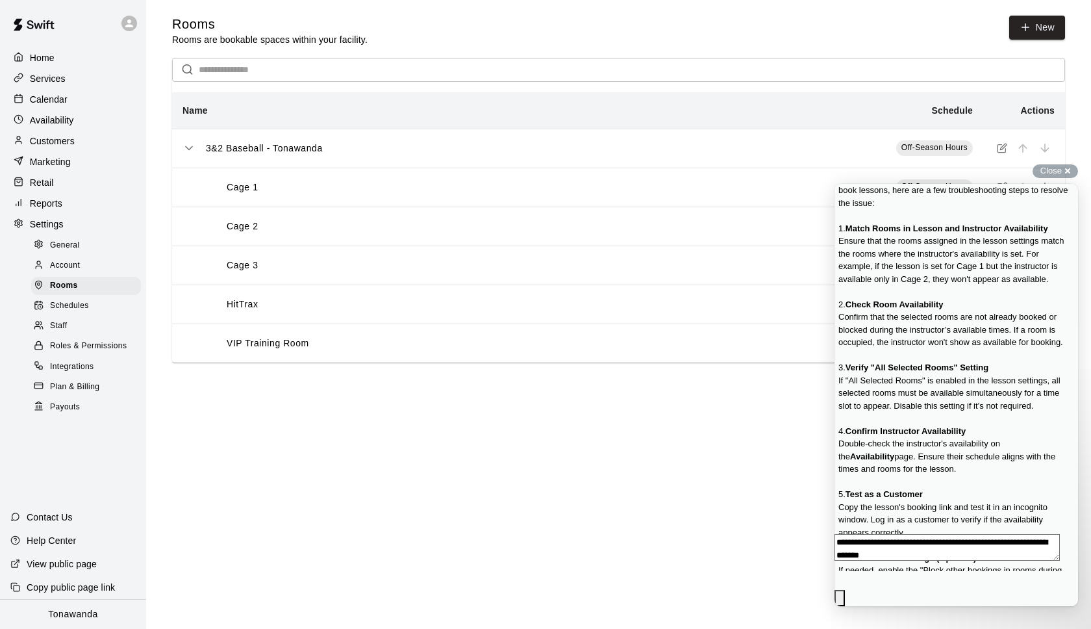
click at [402, 192] on div "Cage 1" at bounding box center [435, 188] width 464 height 14
click at [222, 188] on div "Cage 1" at bounding box center [435, 188] width 464 height 14
click at [1004, 147] on icon "simple table" at bounding box center [1003, 147] width 6 height 6
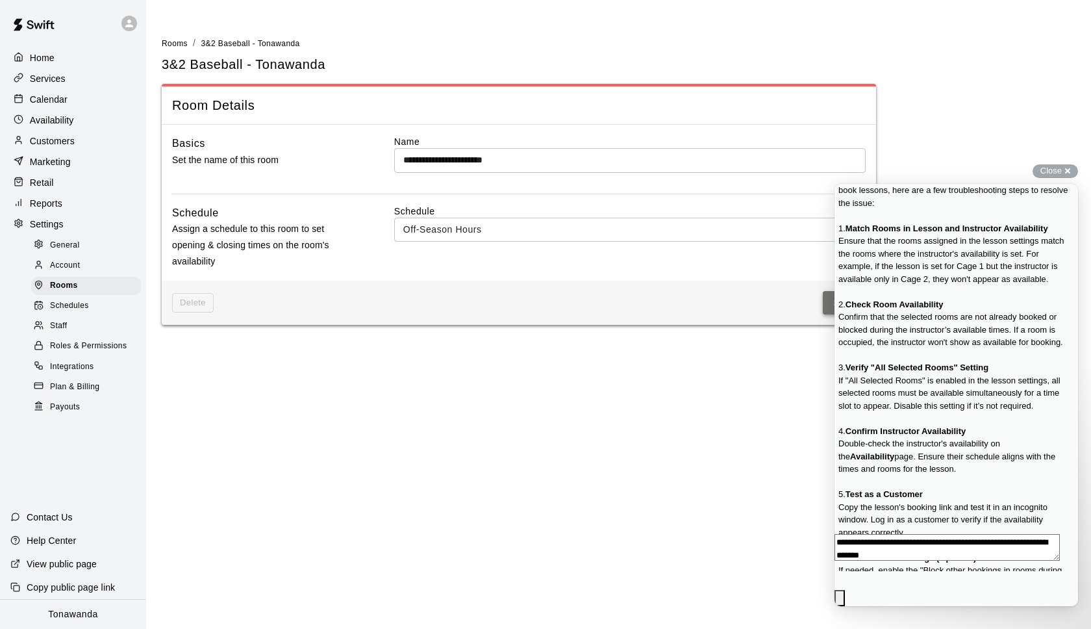
click at [825, 299] on button "Save" at bounding box center [844, 303] width 43 height 24
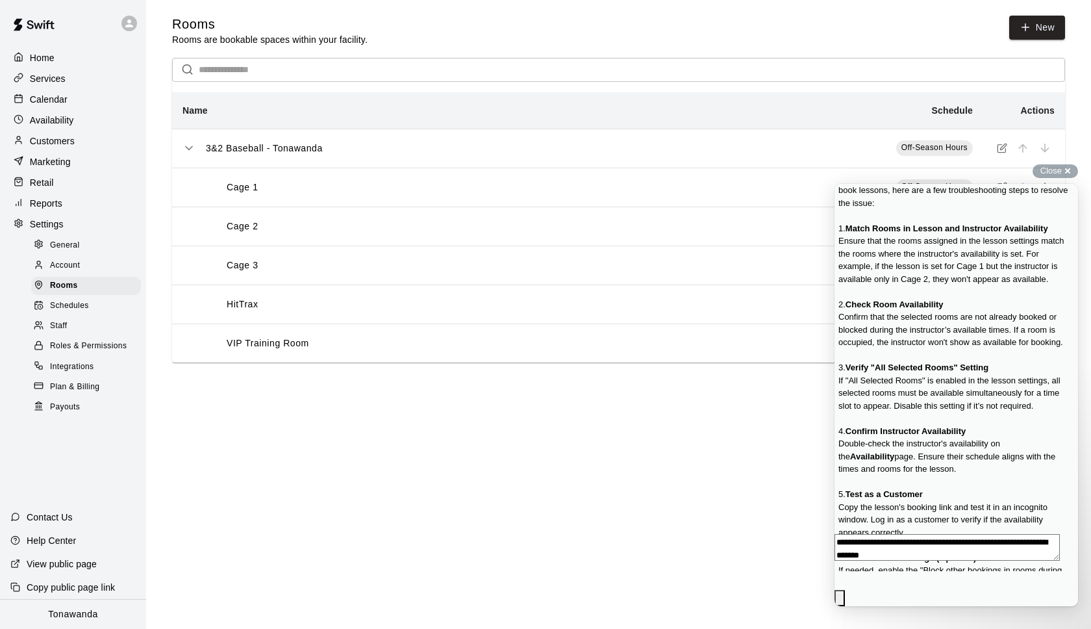
click at [935, 72] on span "Go back" at bounding box center [935, 67] width 0 height 10
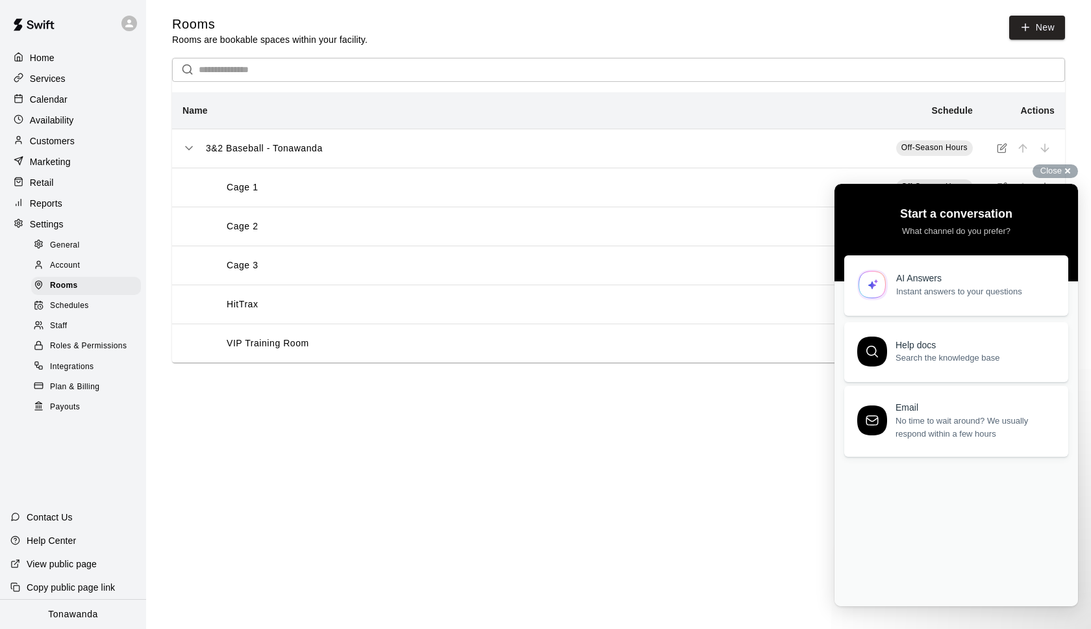
click at [905, 290] on span "Instant answers to your questions" at bounding box center [974, 291] width 157 height 13
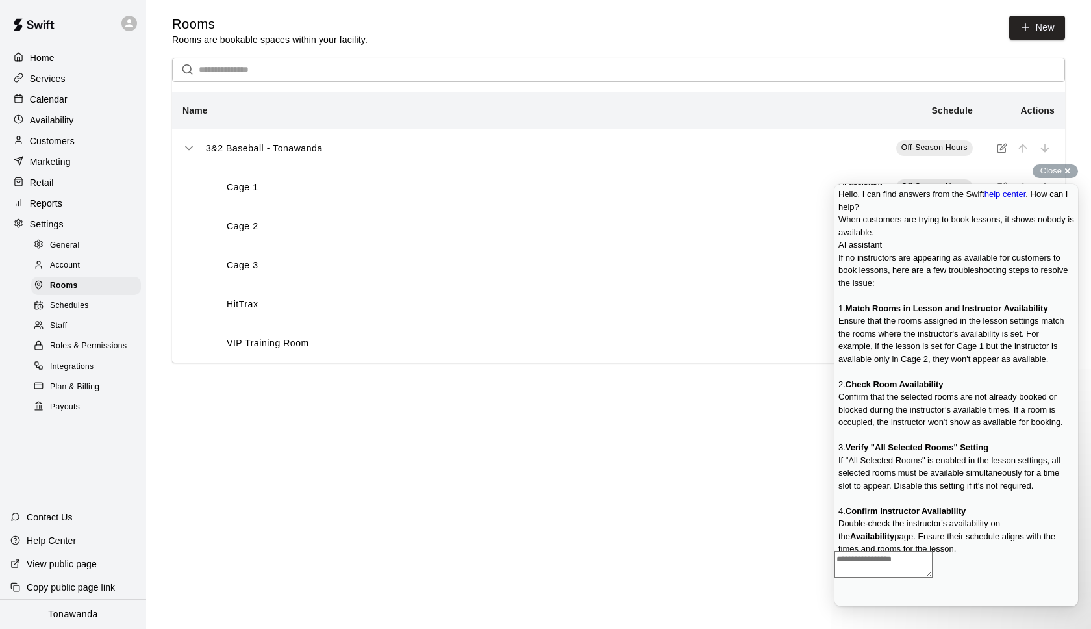
scroll to position [58, 0]
drag, startPoint x: 792, startPoint y: 429, endPoint x: 810, endPoint y: 412, distance: 24.8
click at [792, 388] on html "Home Services Calendar Availability Customers Marketing Retail Reports Settings…" at bounding box center [545, 194] width 1091 height 388
click at [1044, 173] on span "Close" at bounding box center [1050, 171] width 21 height 10
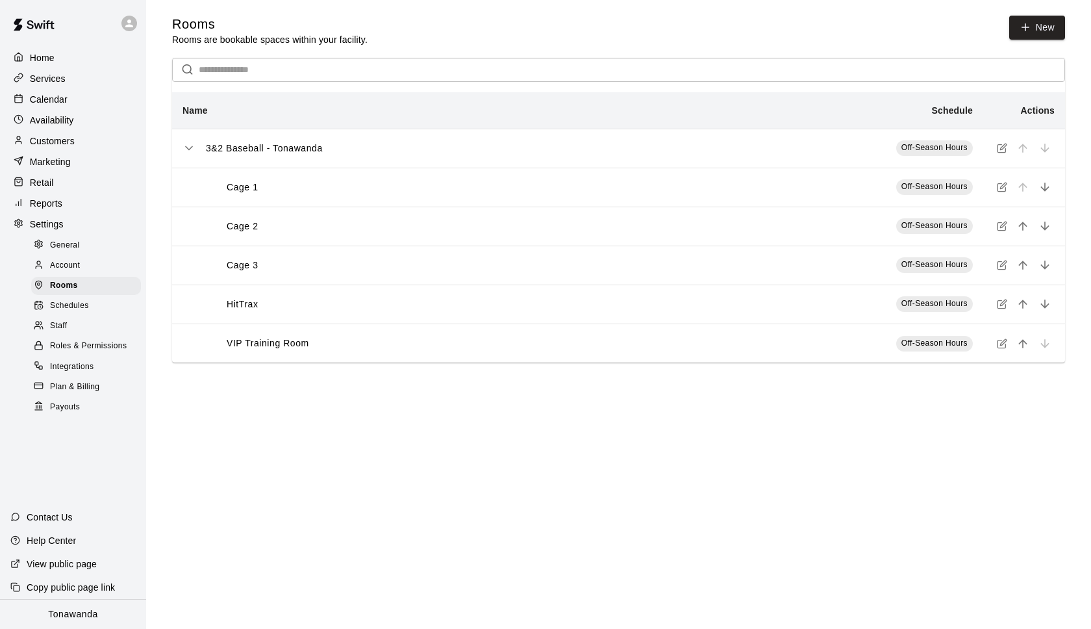
click at [1003, 189] on icon "simple table" at bounding box center [1002, 187] width 10 height 10
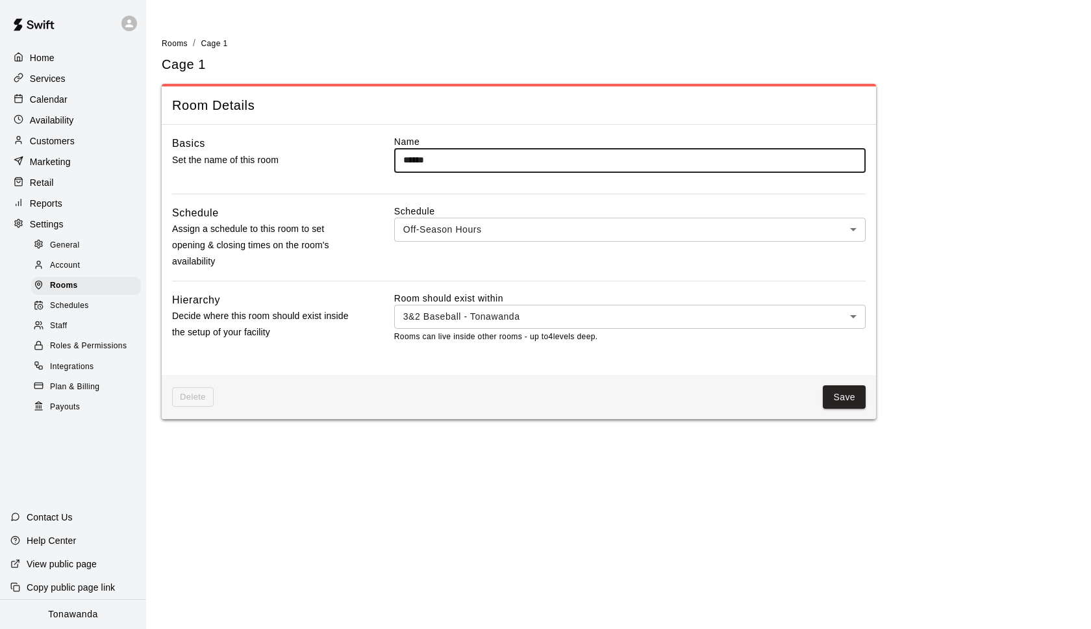
click at [523, 226] on body "Home Services Calendar Availability Customers Marketing Retail Reports Settings…" at bounding box center [545, 217] width 1091 height 434
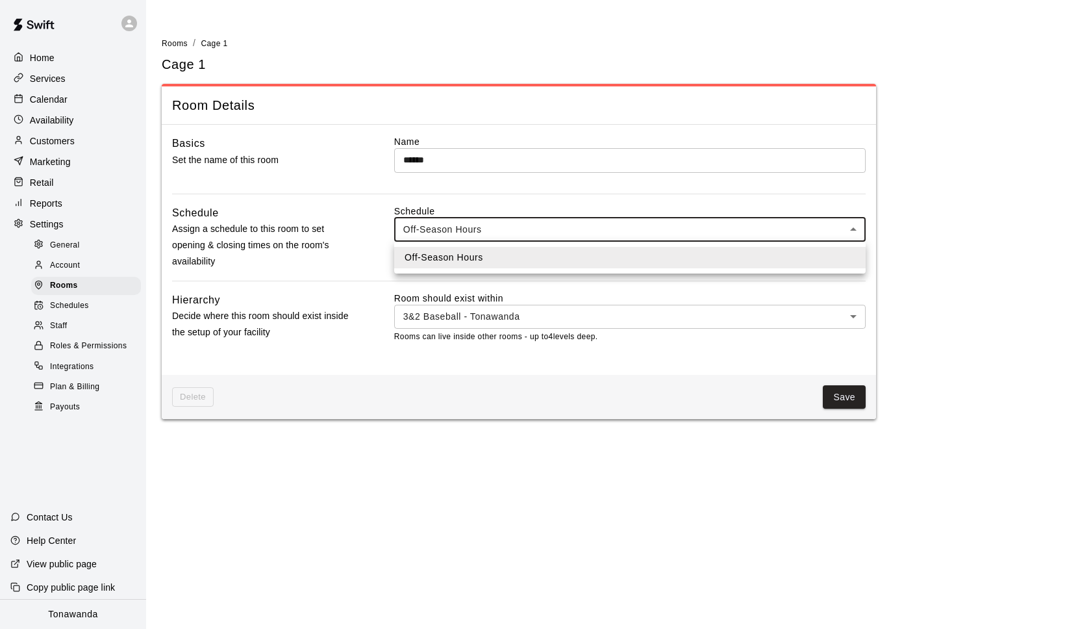
drag, startPoint x: 962, startPoint y: 192, endPoint x: 956, endPoint y: 199, distance: 9.4
click at [961, 192] on div at bounding box center [545, 314] width 1091 height 629
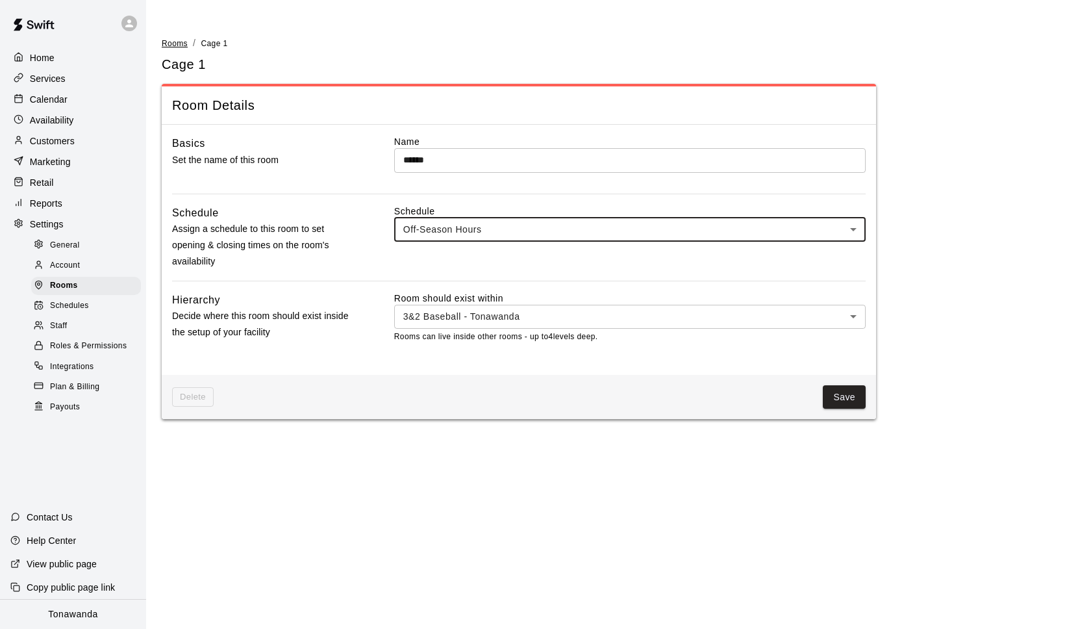
click at [173, 43] on span "Rooms" at bounding box center [175, 43] width 26 height 9
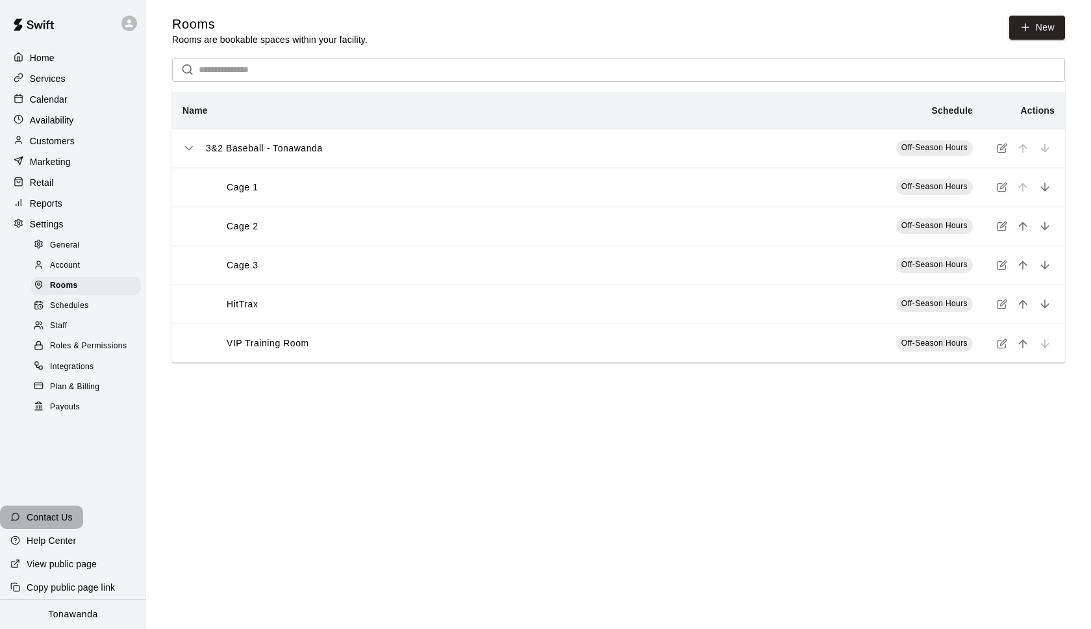
click at [56, 523] on p "Contact Us" at bounding box center [50, 516] width 46 height 13
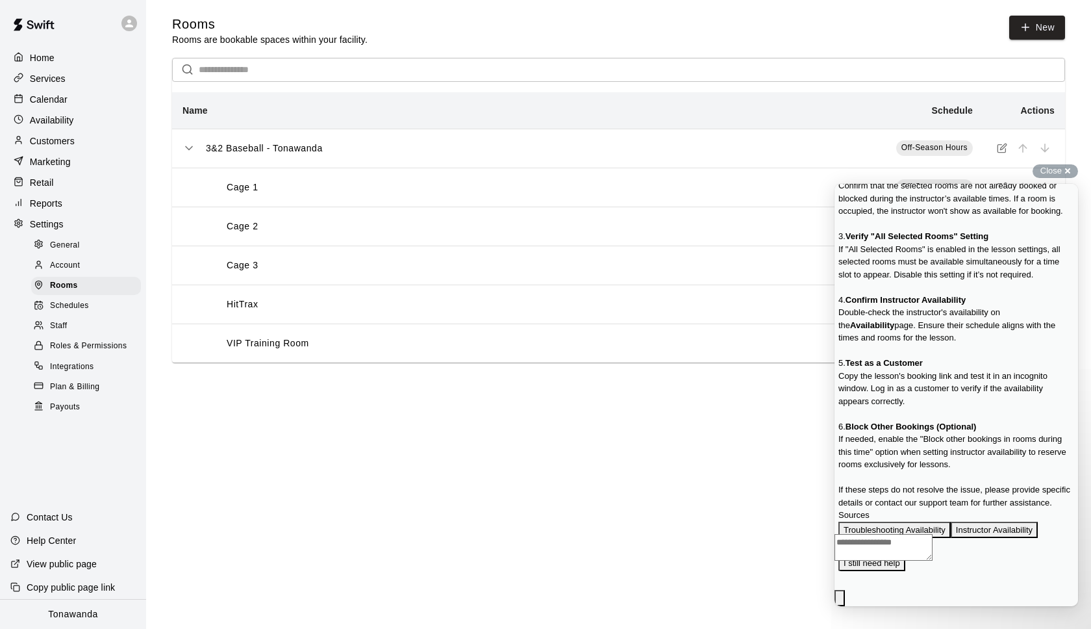
scroll to position [637, 0]
click at [1049, 169] on span "Close" at bounding box center [1050, 171] width 21 height 10
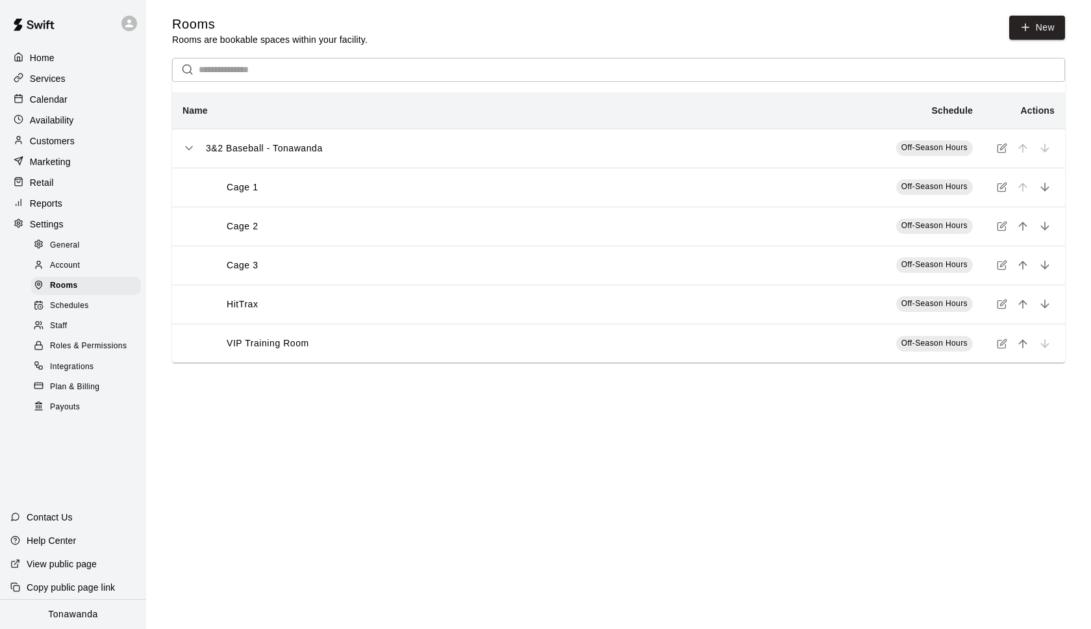
click at [62, 518] on p "Contact Us" at bounding box center [50, 516] width 46 height 13
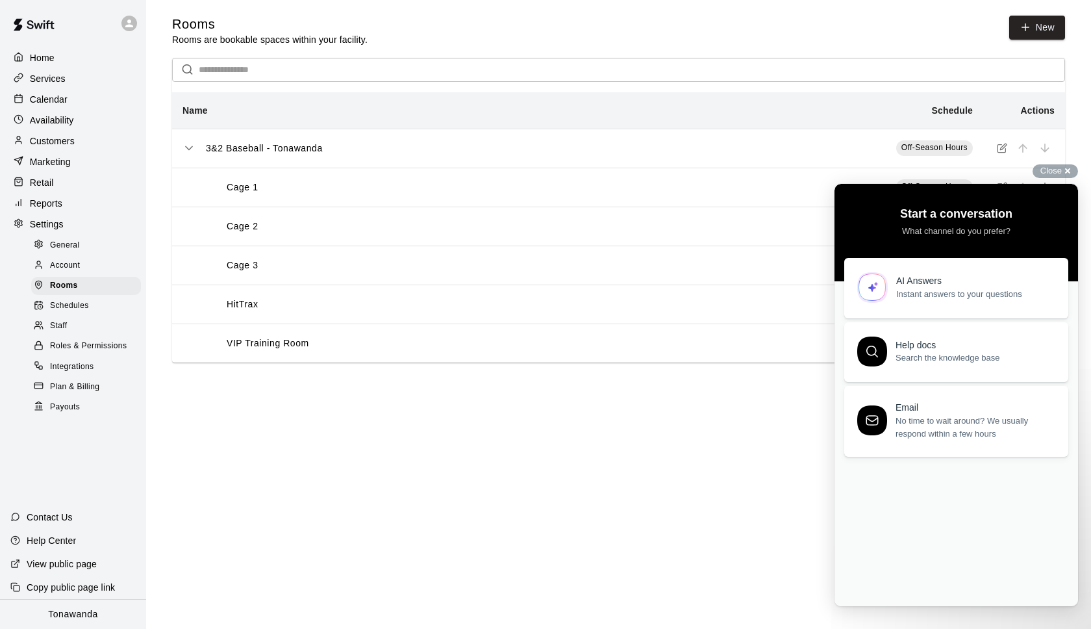
click at [975, 424] on span "No time to wait around? We usually respond within a few hours" at bounding box center [974, 427] width 158 height 26
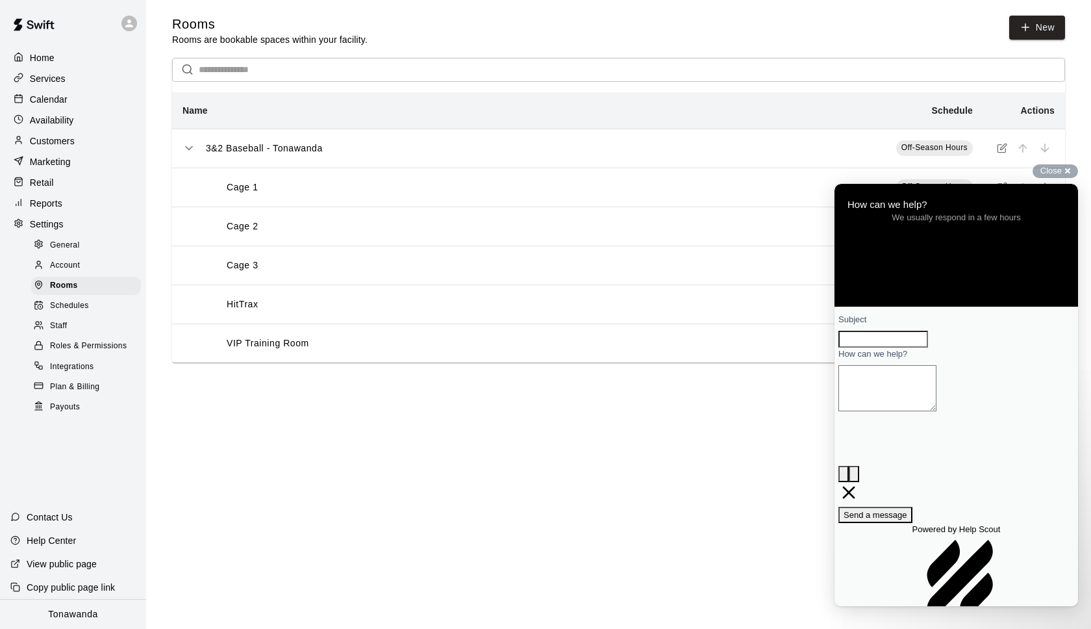
click at [893, 347] on input "Subject" at bounding box center [883, 339] width 90 height 17
type input "**********"
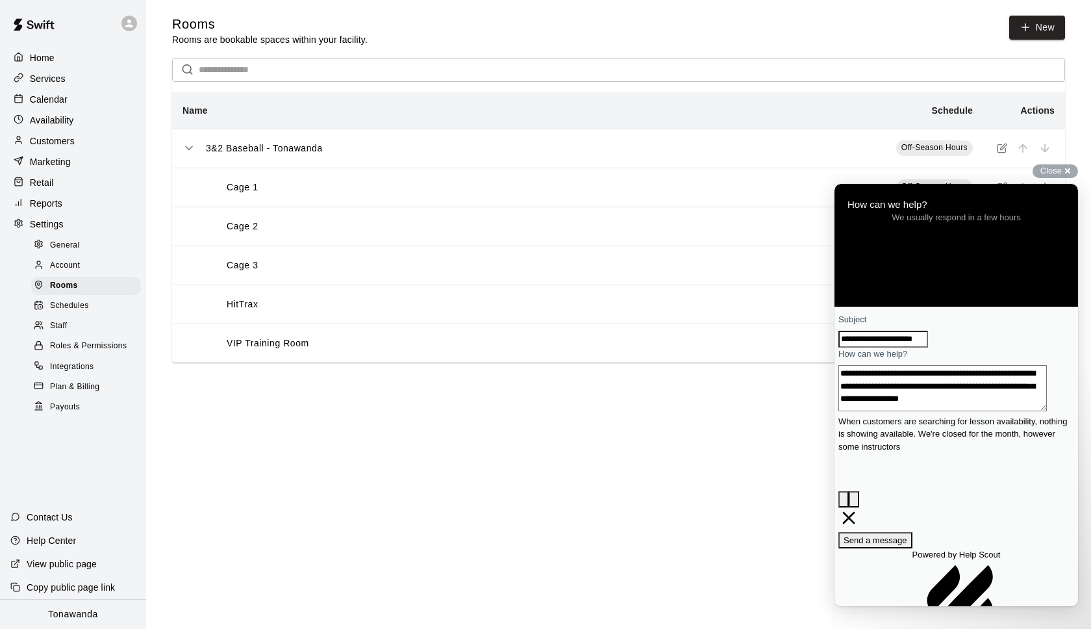
scroll to position [12, 0]
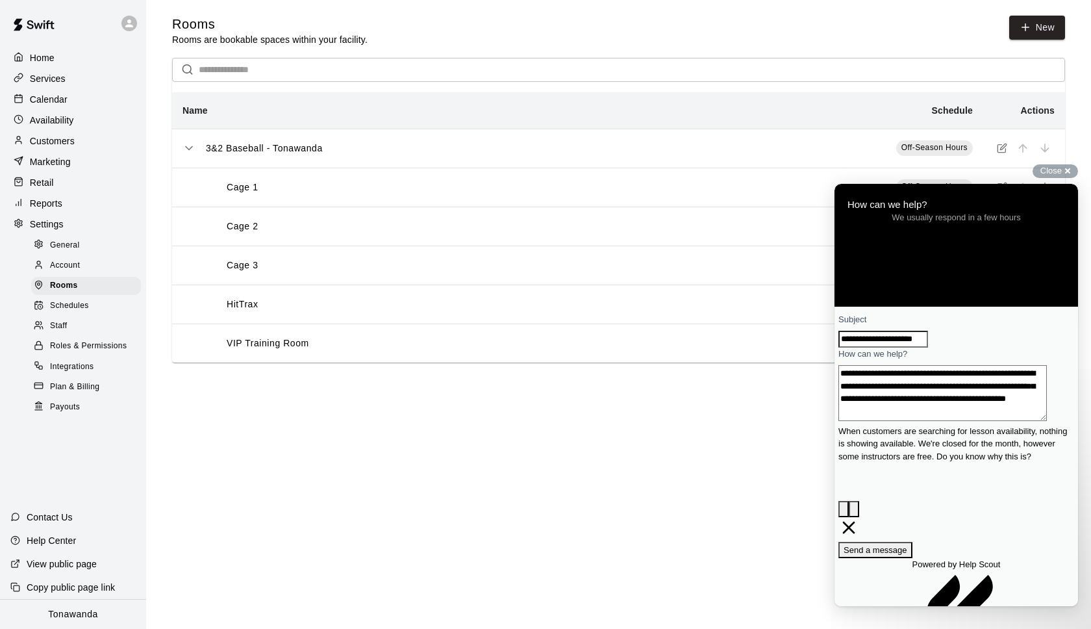
type textarea "**********"
click at [907, 545] on span "Send a message" at bounding box center [875, 550] width 64 height 10
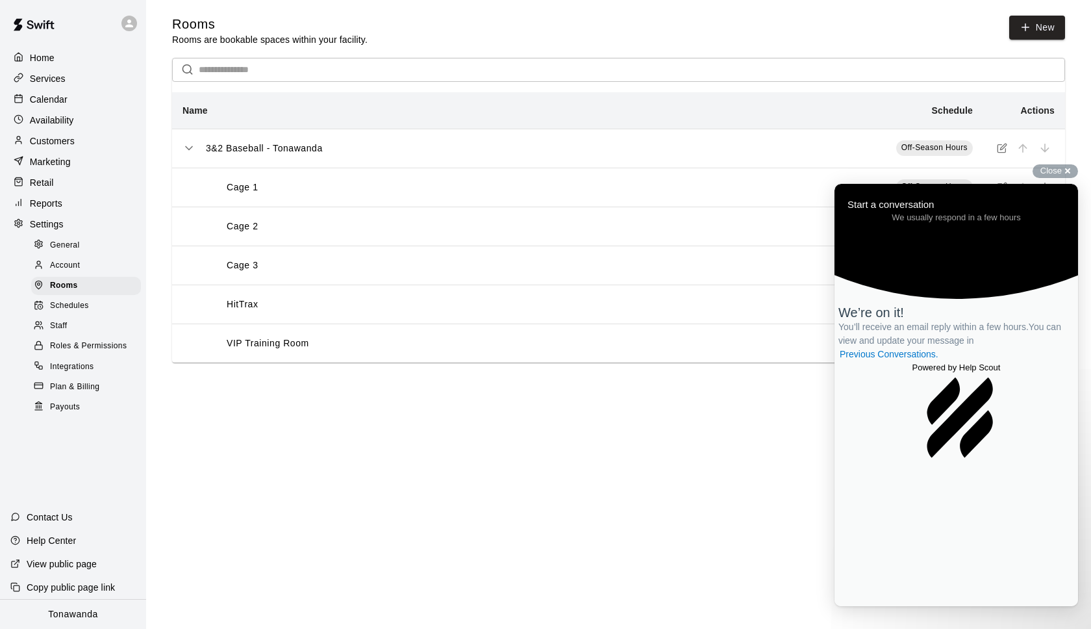
click at [52, 58] on p "Home" at bounding box center [42, 57] width 25 height 13
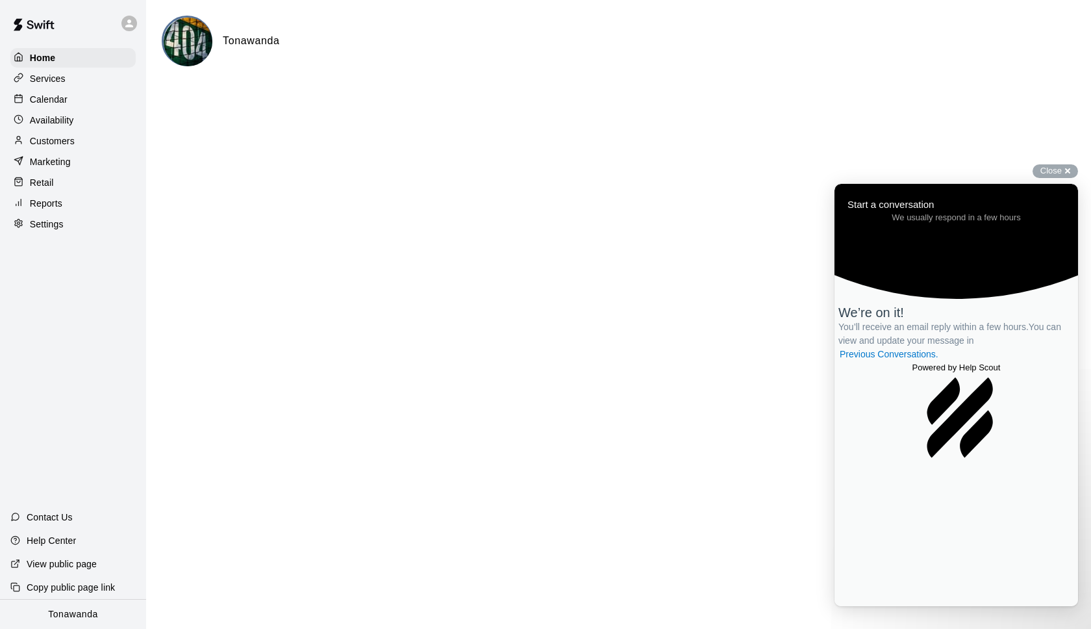
click at [57, 95] on p "Calendar" at bounding box center [49, 99] width 38 height 13
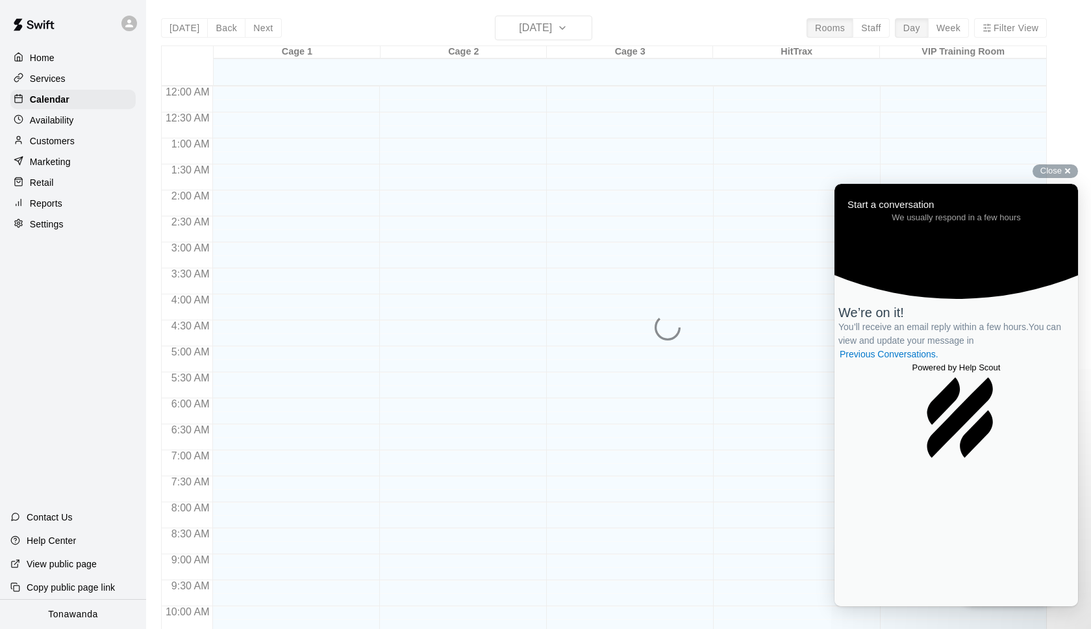
scroll to position [651, 0]
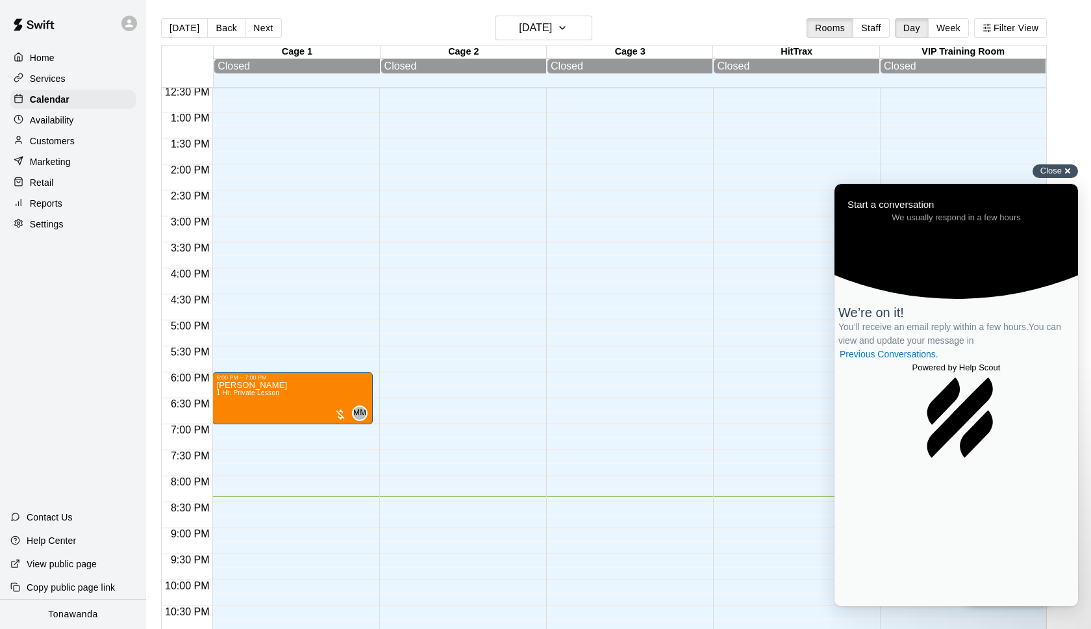
click at [1071, 168] on div "Close cross-small" at bounding box center [1054, 171] width 45 height 14
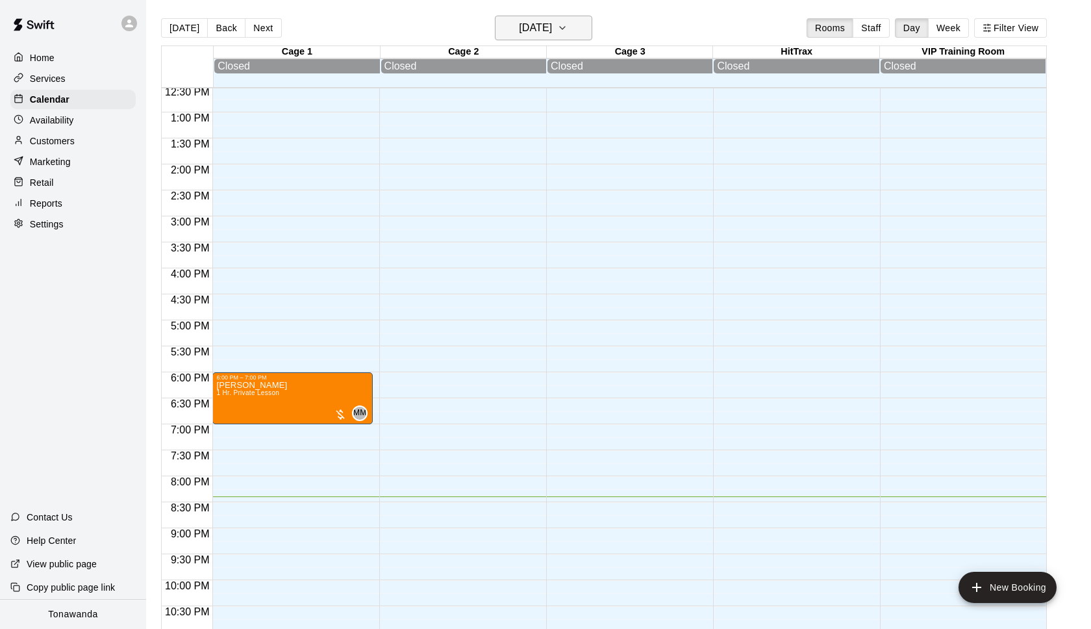
click at [542, 25] on h6 "[DATE]" at bounding box center [535, 28] width 33 height 18
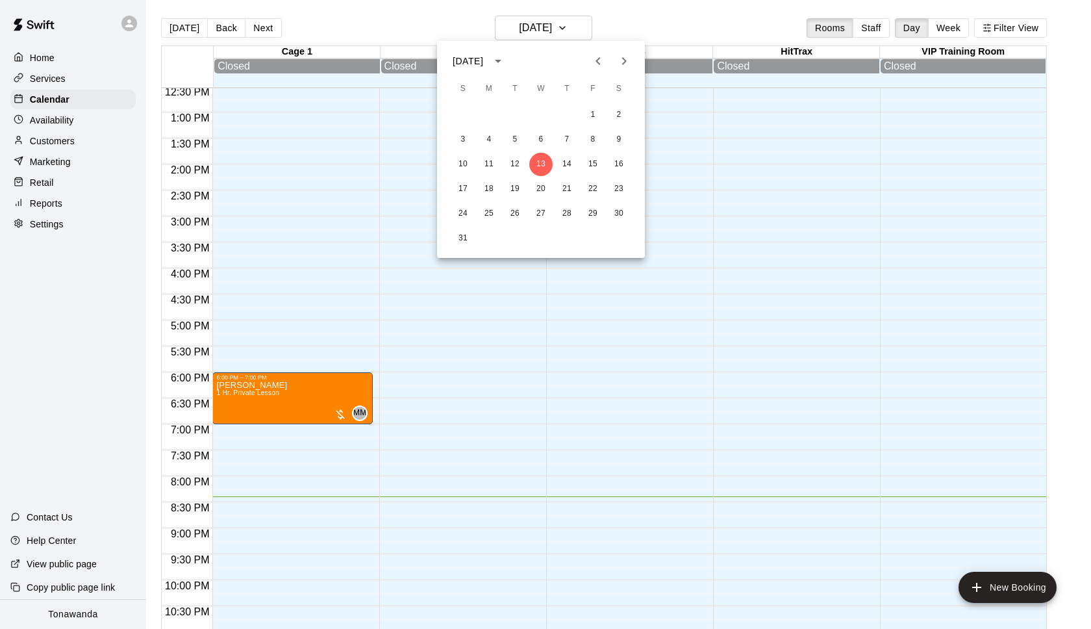
click at [620, 62] on icon "Next month" at bounding box center [624, 61] width 16 height 16
click at [603, 62] on icon "Previous month" at bounding box center [598, 61] width 16 height 16
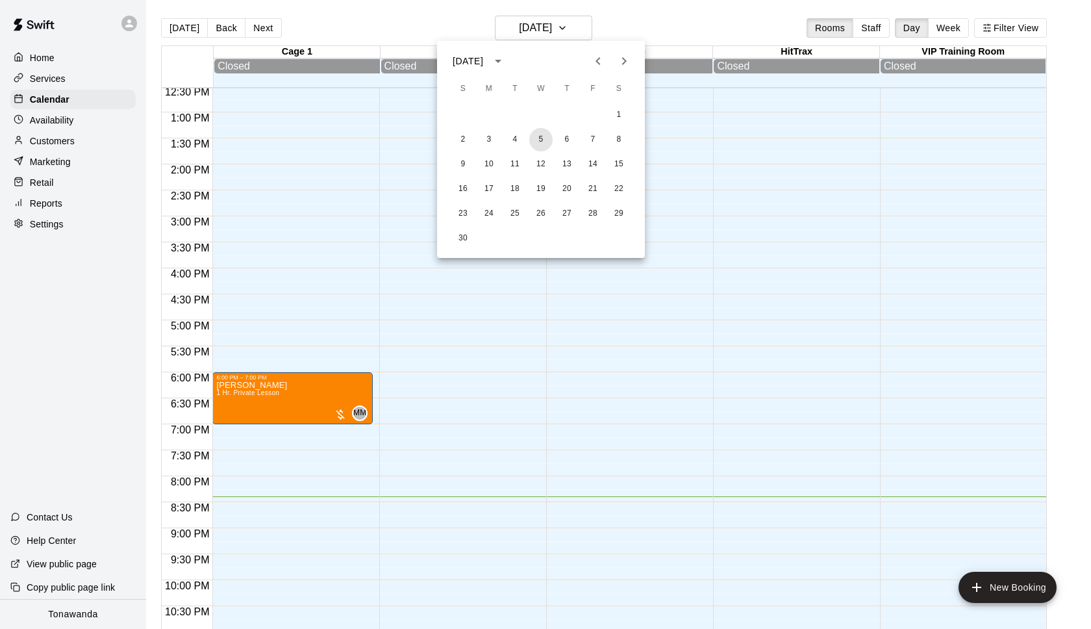
drag, startPoint x: 538, startPoint y: 138, endPoint x: 526, endPoint y: 183, distance: 46.3
click at [538, 138] on button "5" at bounding box center [540, 139] width 23 height 23
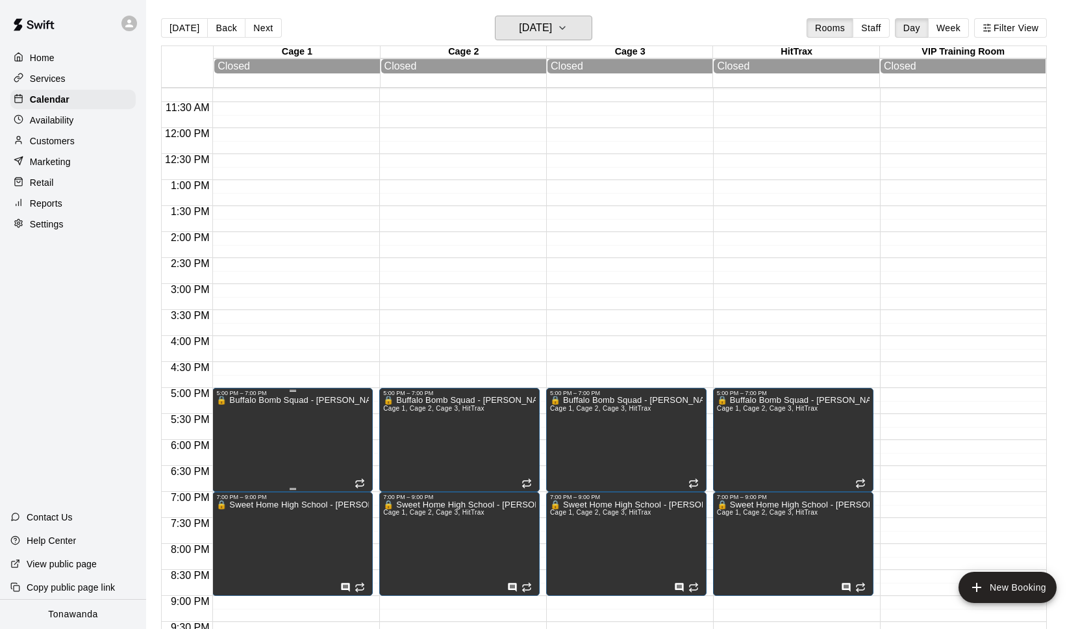
scroll to position [512, 0]
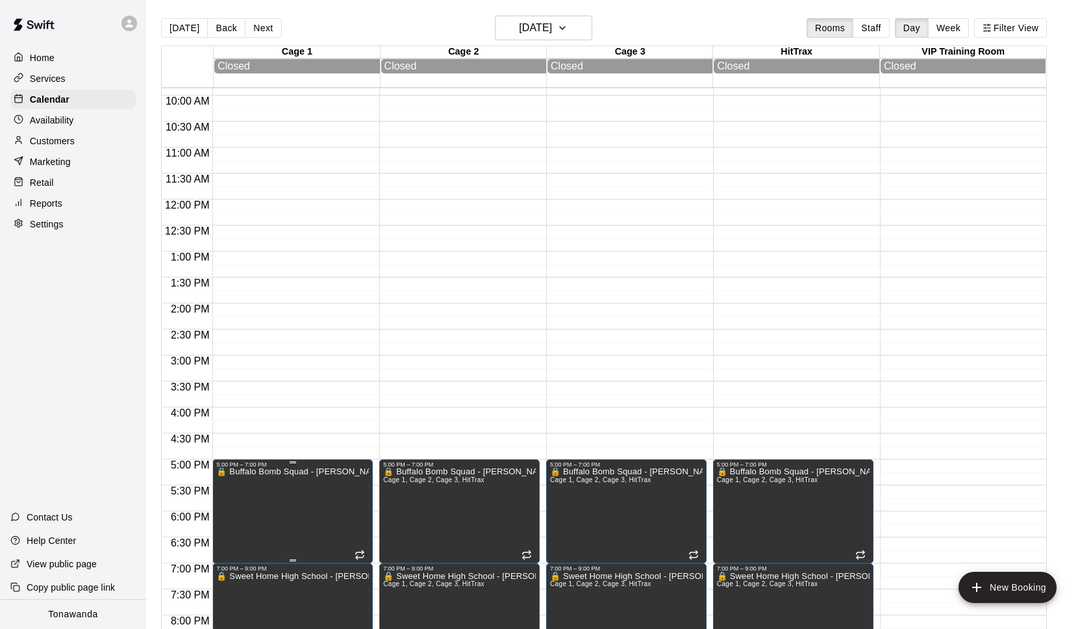
click at [313, 468] on div "5:00 PM – 7:00 PM" at bounding box center [292, 464] width 153 height 6
click at [306, 410] on div at bounding box center [545, 314] width 1091 height 629
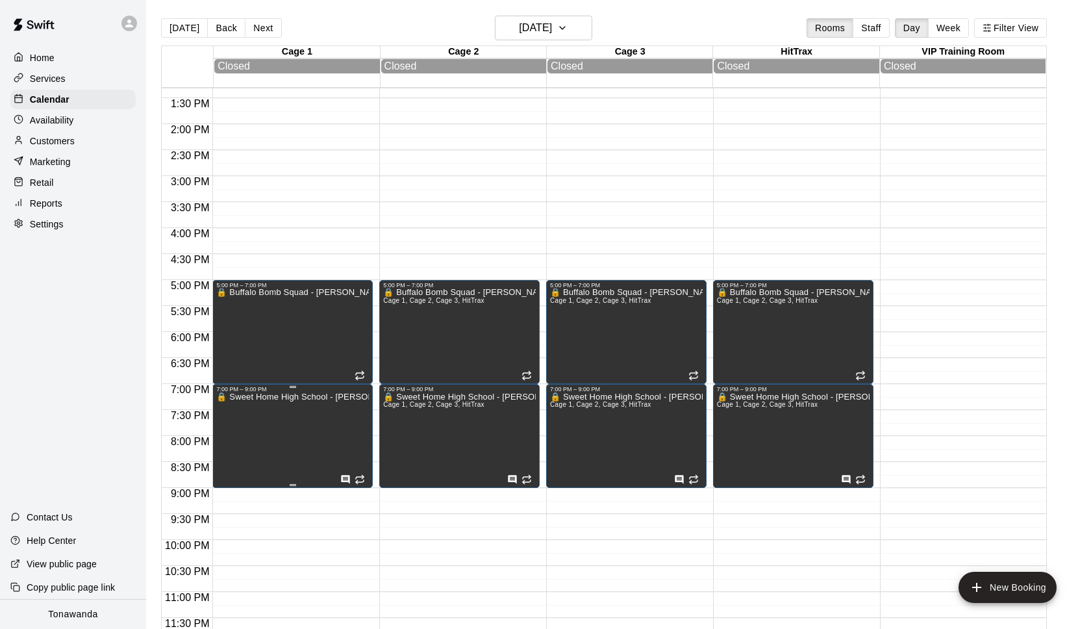
click at [233, 404] on icon "edit" at bounding box center [230, 406] width 12 height 12
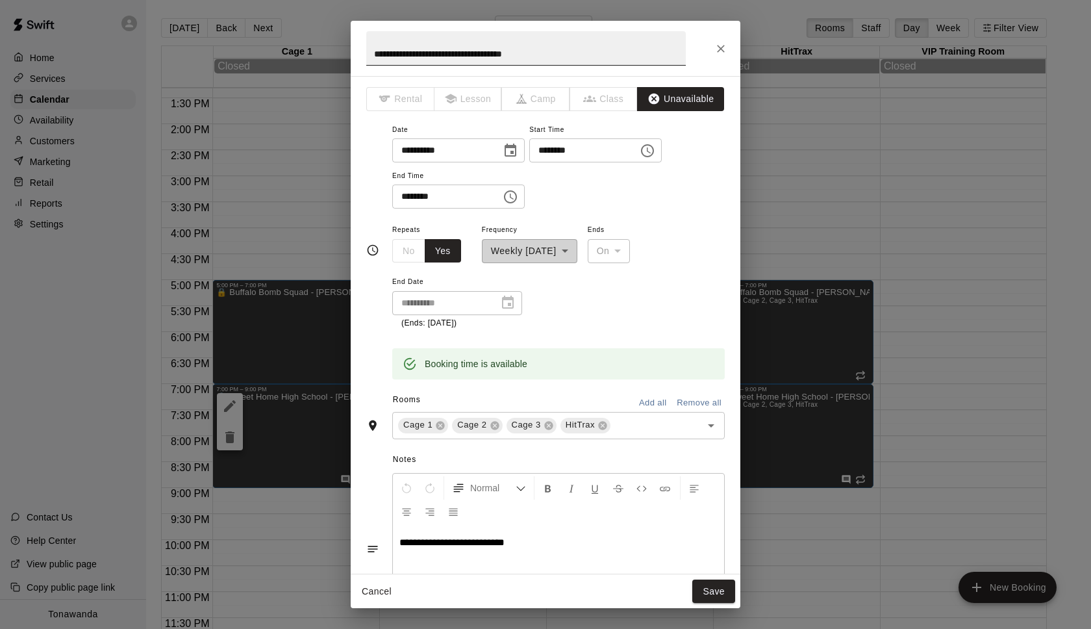
click at [574, 56] on input "**********" at bounding box center [525, 48] width 319 height 34
click at [716, 49] on icon "Close" at bounding box center [720, 48] width 13 height 13
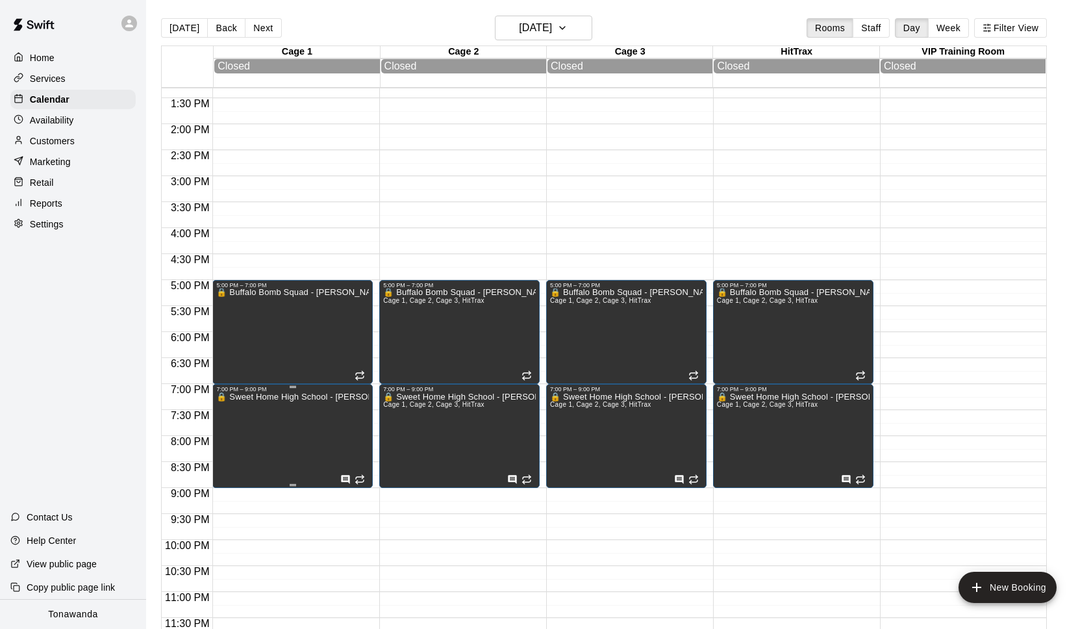
click at [231, 437] on icon "delete" at bounding box center [229, 437] width 9 height 12
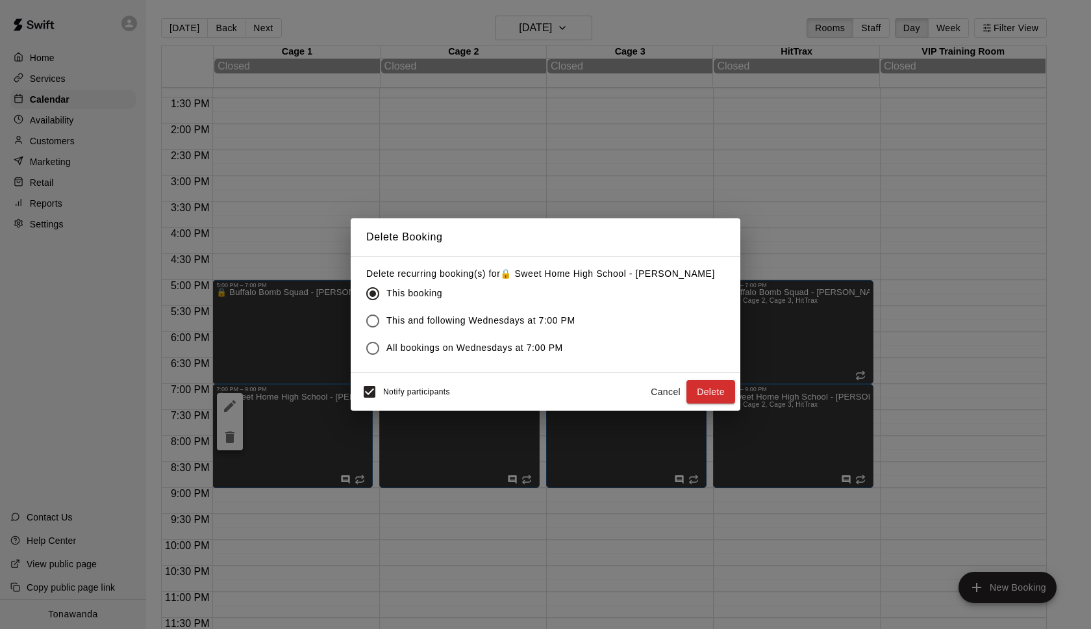
drag, startPoint x: 429, startPoint y: 347, endPoint x: 554, endPoint y: 363, distance: 126.4
click at [429, 347] on span "All bookings on Wednesdays at 7:00 PM" at bounding box center [474, 348] width 177 height 14
click at [700, 392] on button "Delete" at bounding box center [710, 392] width 49 height 24
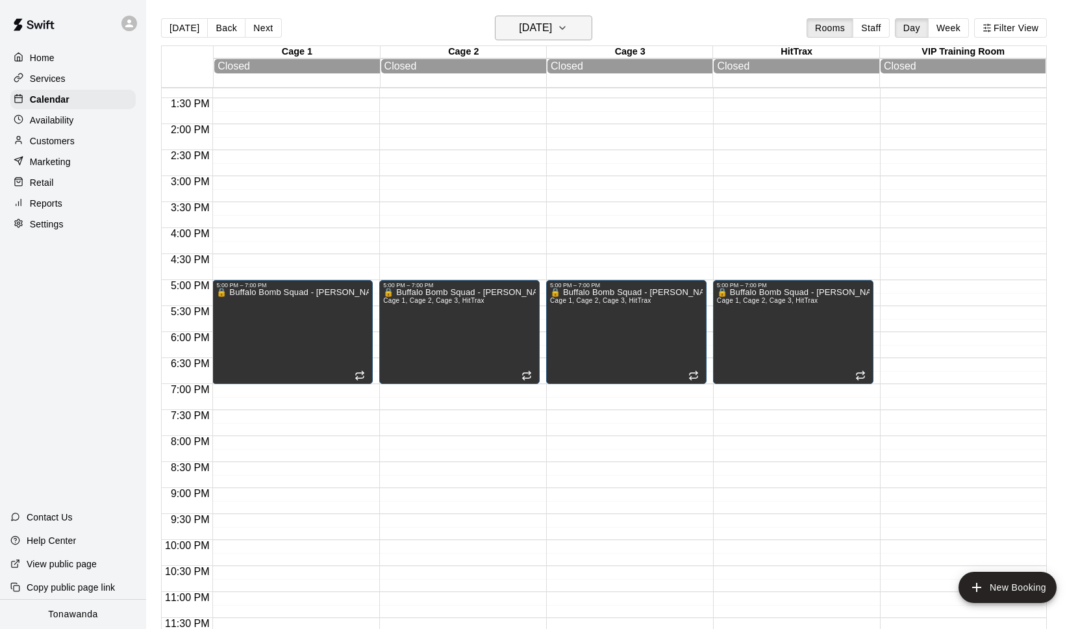
click at [546, 34] on h6 "[DATE]" at bounding box center [535, 28] width 33 height 18
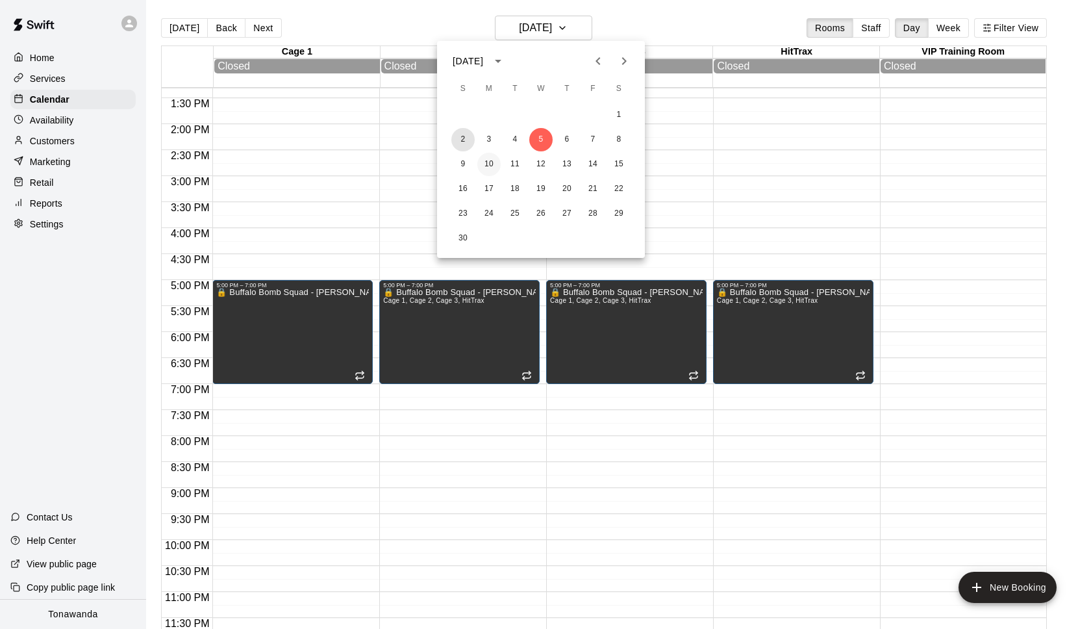
drag, startPoint x: 457, startPoint y: 136, endPoint x: 487, endPoint y: 164, distance: 40.9
click at [457, 136] on button "2" at bounding box center [462, 139] width 23 height 23
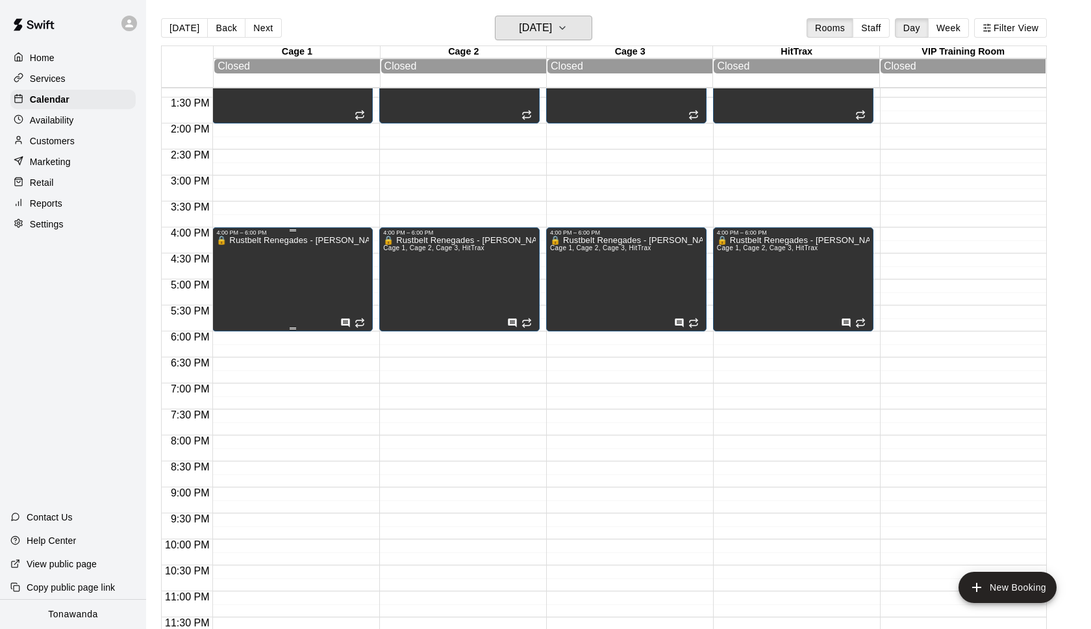
scroll to position [745, 0]
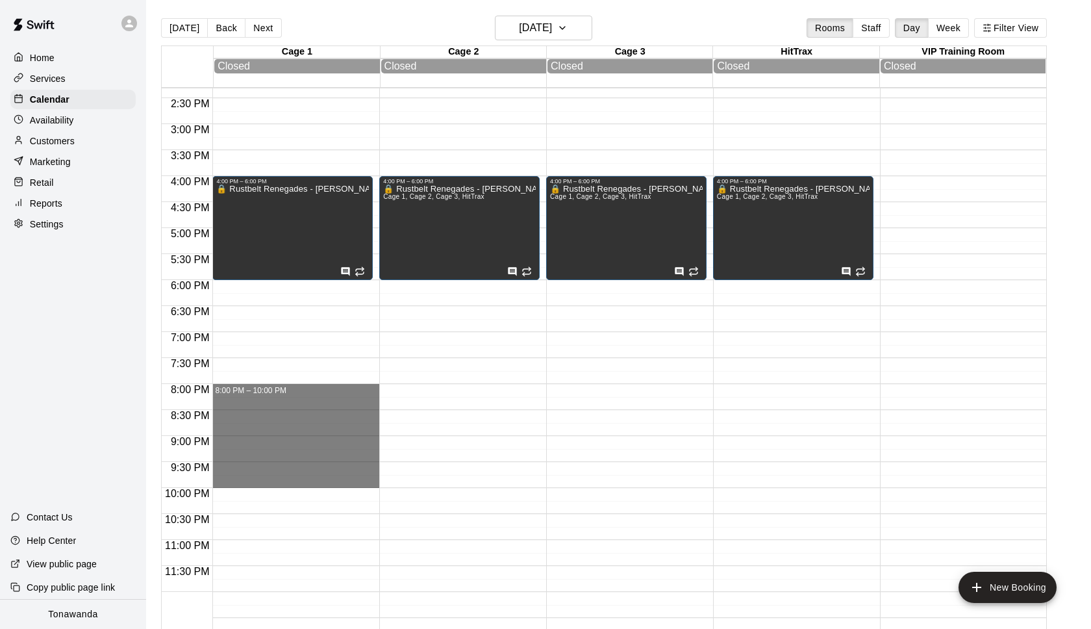
drag, startPoint x: 219, startPoint y: 387, endPoint x: 225, endPoint y: 484, distance: 97.6
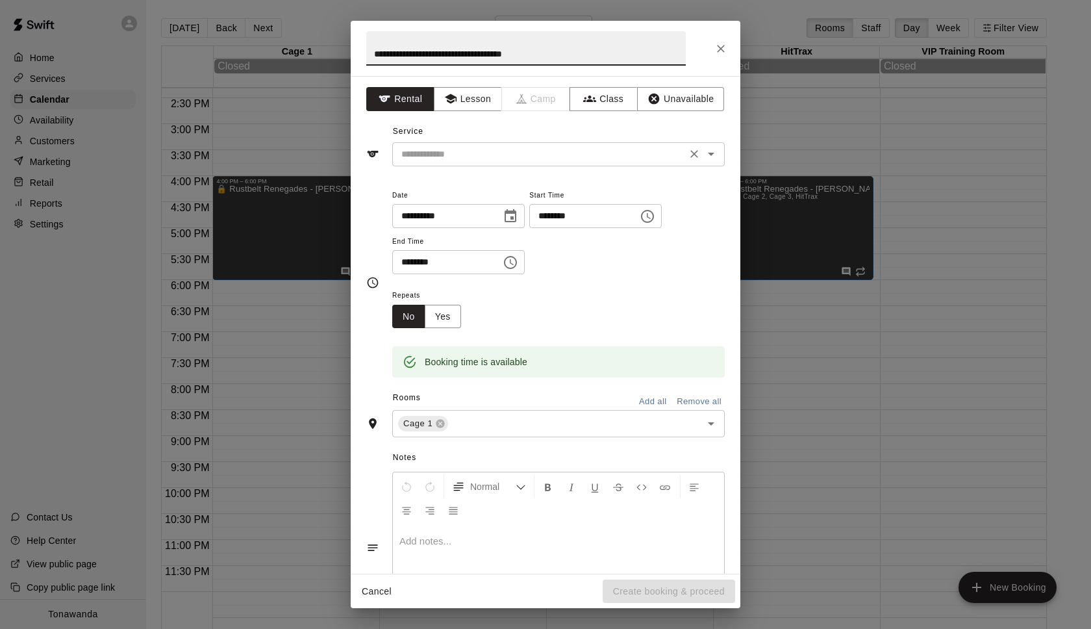
type input "**********"
click at [472, 160] on input "text" at bounding box center [539, 154] width 286 height 16
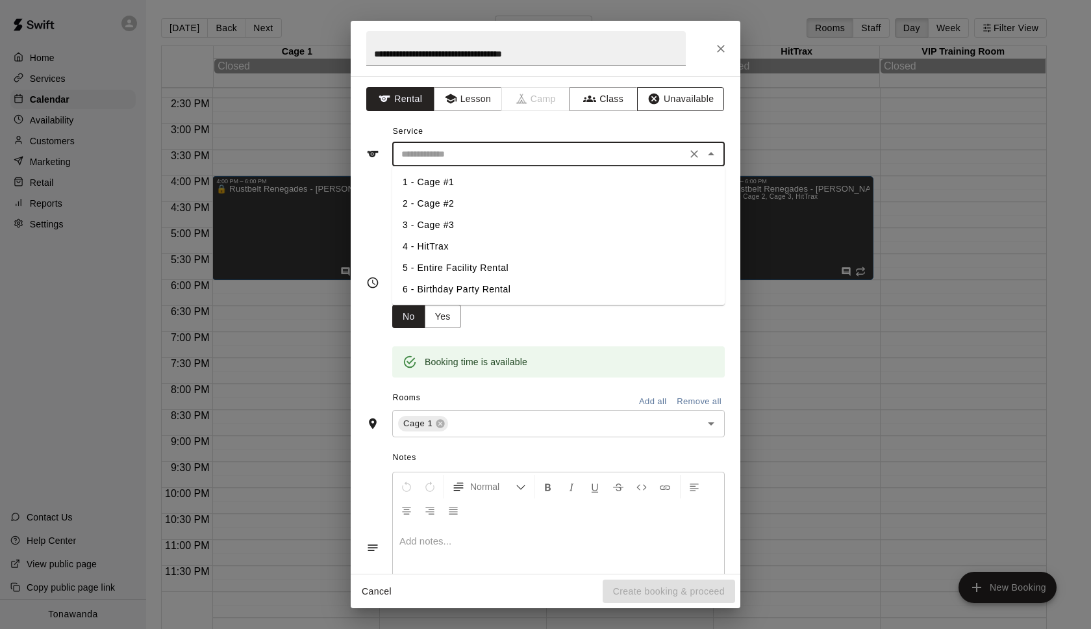
click at [690, 103] on button "Unavailable" at bounding box center [680, 99] width 87 height 24
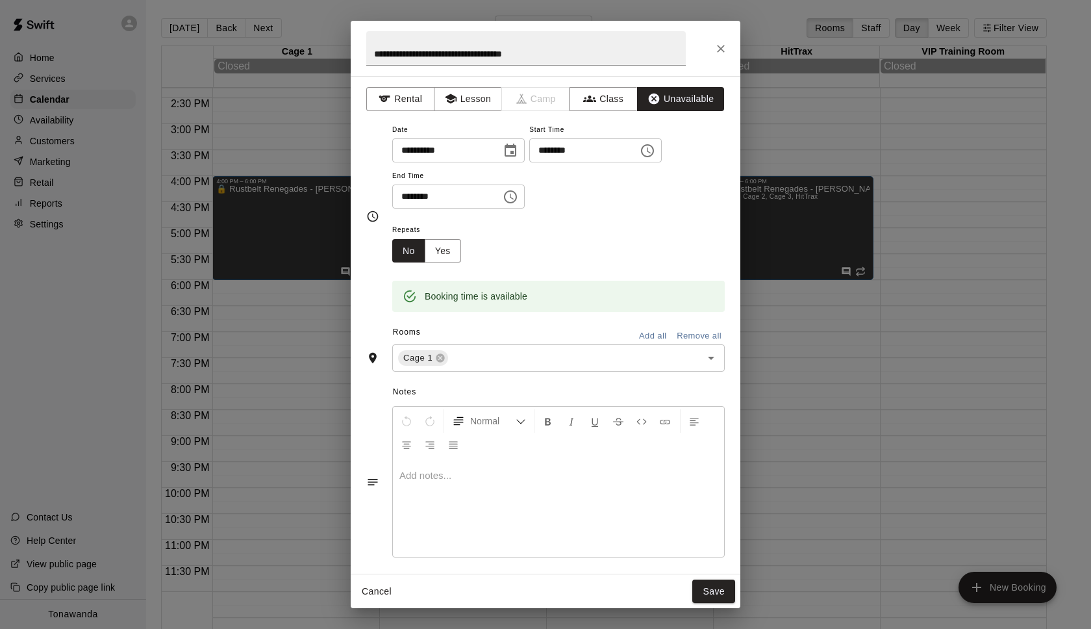
click at [655, 336] on button "Add all" at bounding box center [653, 336] width 42 height 20
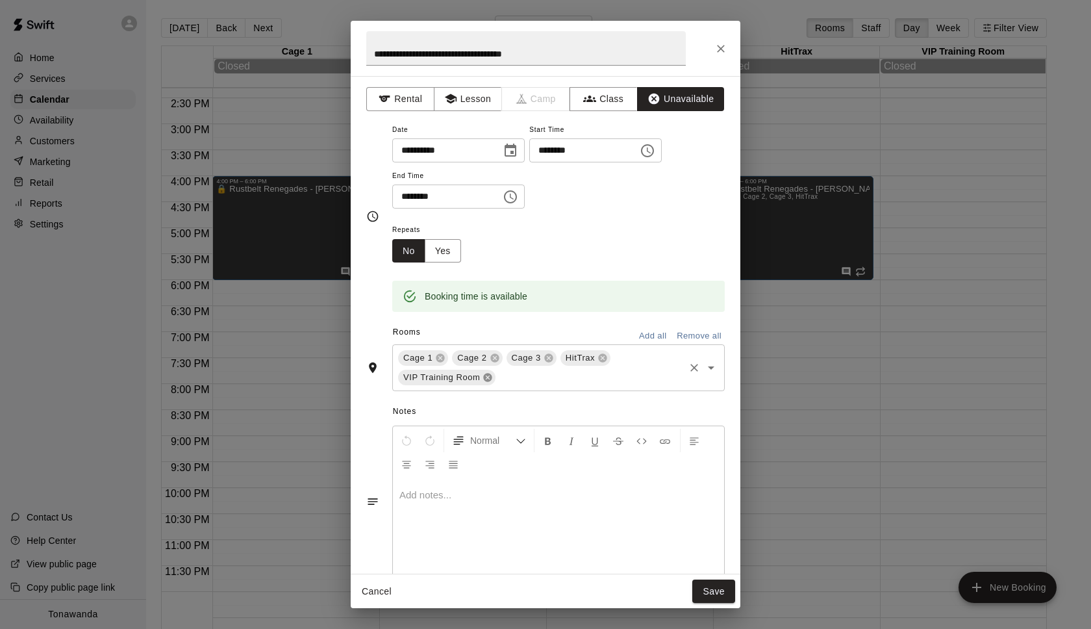
click at [490, 380] on icon at bounding box center [488, 377] width 8 height 8
click at [440, 255] on button "Yes" at bounding box center [443, 251] width 36 height 24
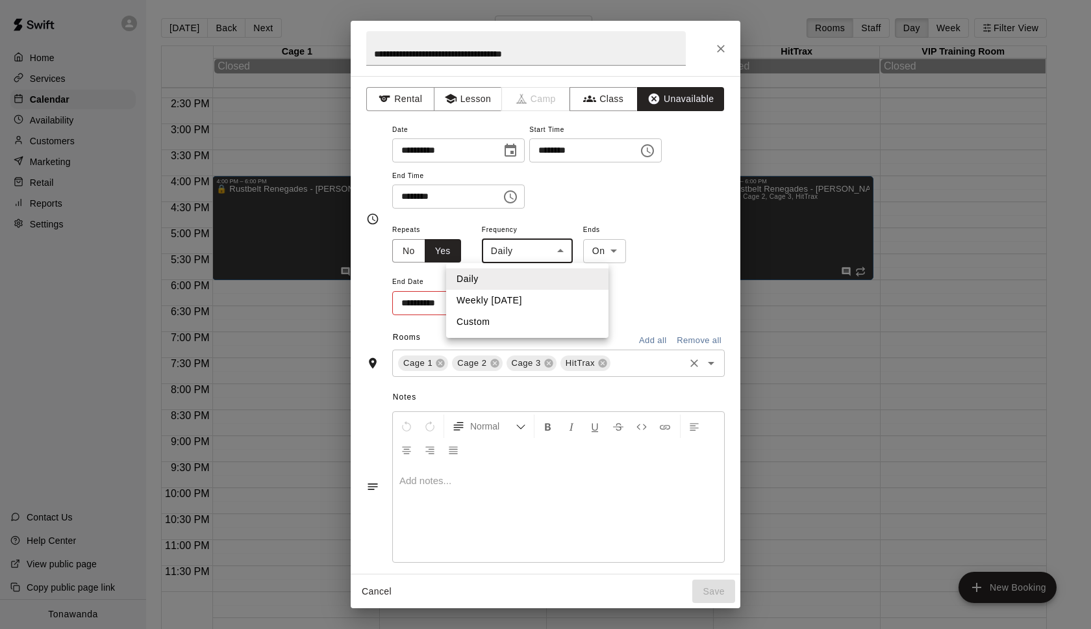
click at [545, 253] on body "Home Services Calendar Availability Customers Marketing Retail Reports Settings…" at bounding box center [545, 324] width 1091 height 649
click at [517, 296] on li "Weekly [DATE]" at bounding box center [527, 300] width 162 height 21
type input "******"
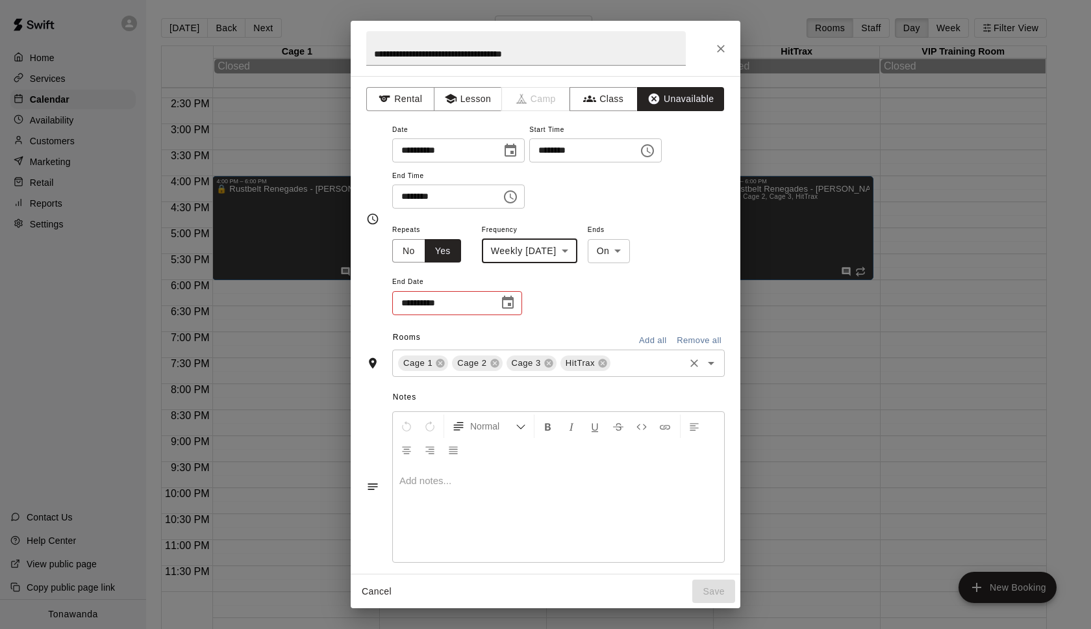
click at [507, 300] on icon "Choose date" at bounding box center [508, 303] width 16 height 16
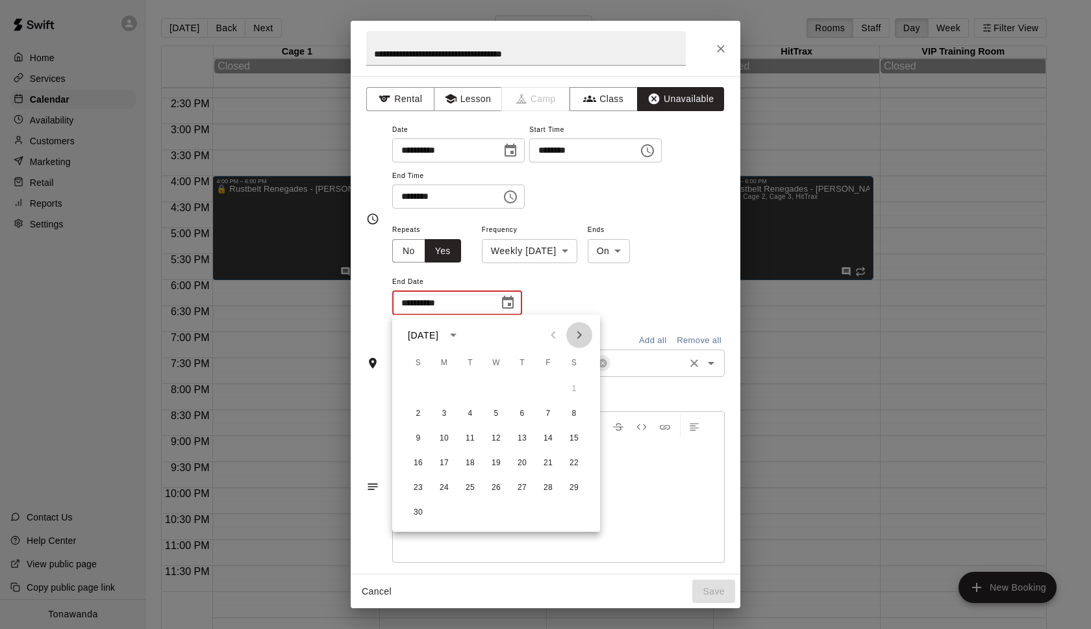
click at [579, 335] on icon "Next month" at bounding box center [579, 335] width 16 height 16
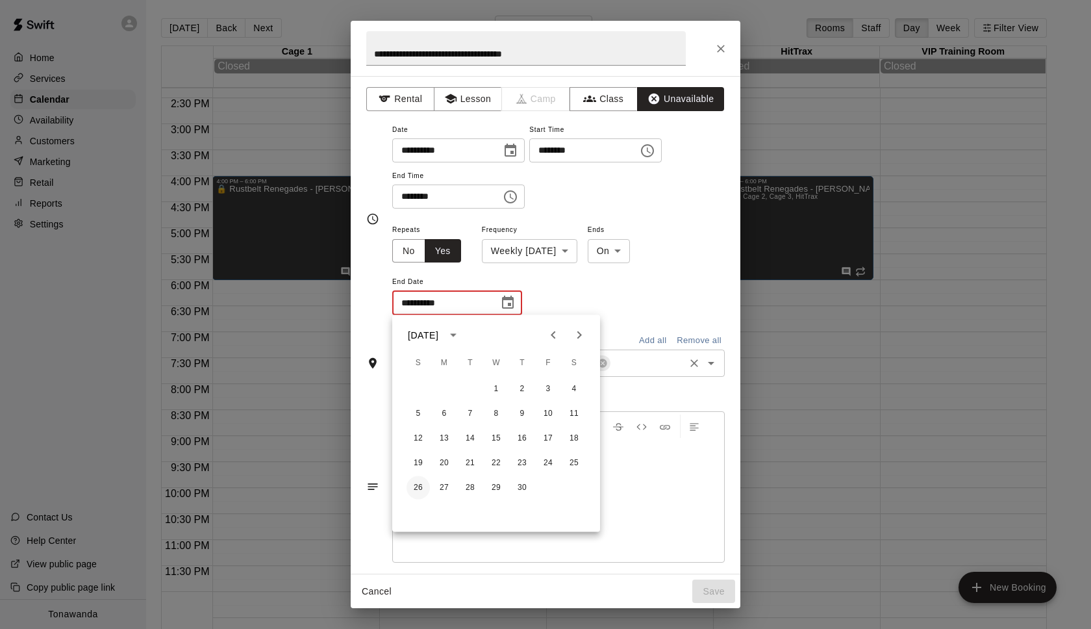
click at [423, 486] on button "26" at bounding box center [417, 487] width 23 height 23
type input "**********"
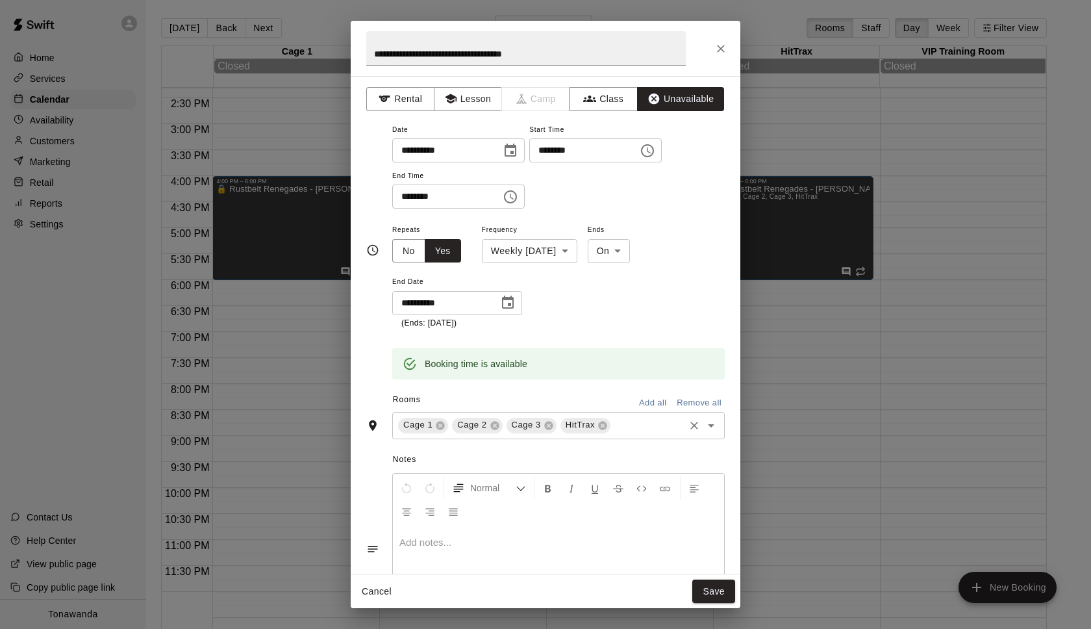
scroll to position [5, 0]
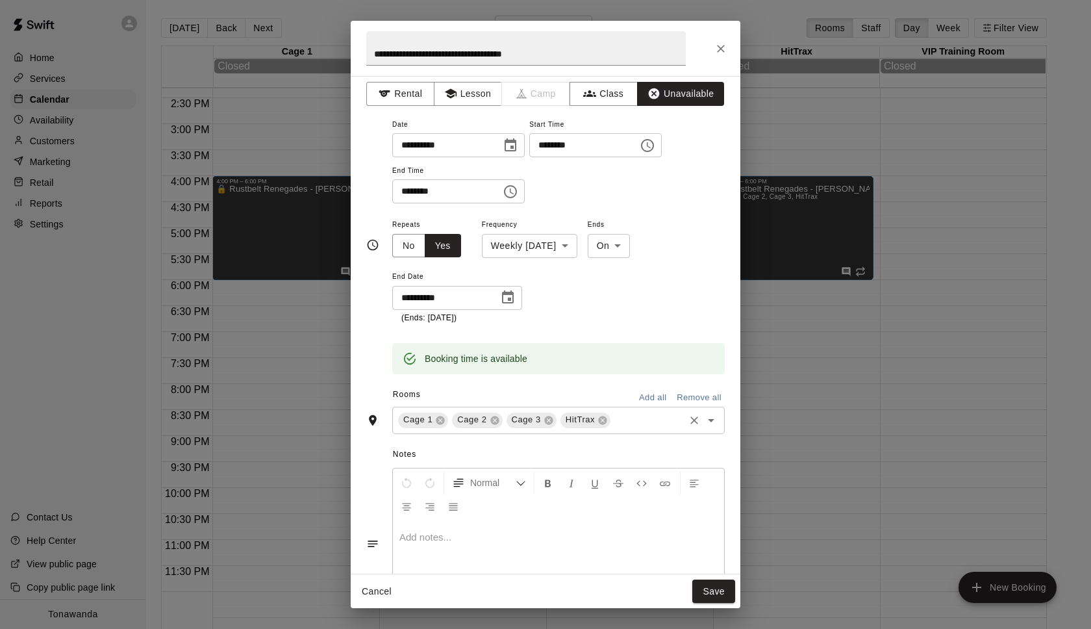
click at [713, 590] on button "Save" at bounding box center [713, 591] width 43 height 24
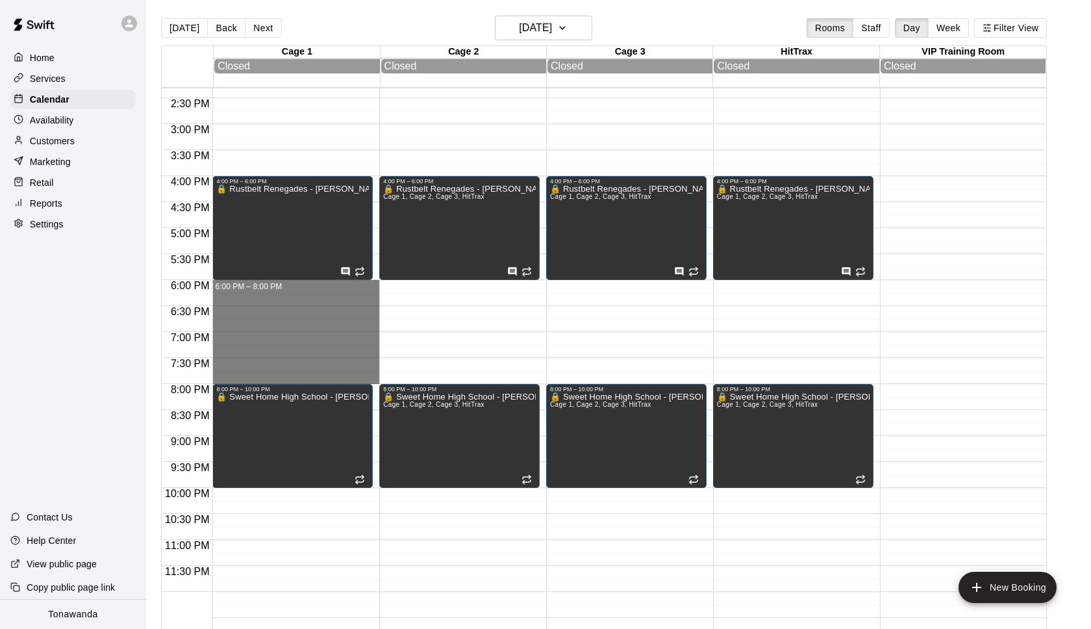
drag, startPoint x: 222, startPoint y: 282, endPoint x: 231, endPoint y: 379, distance: 97.2
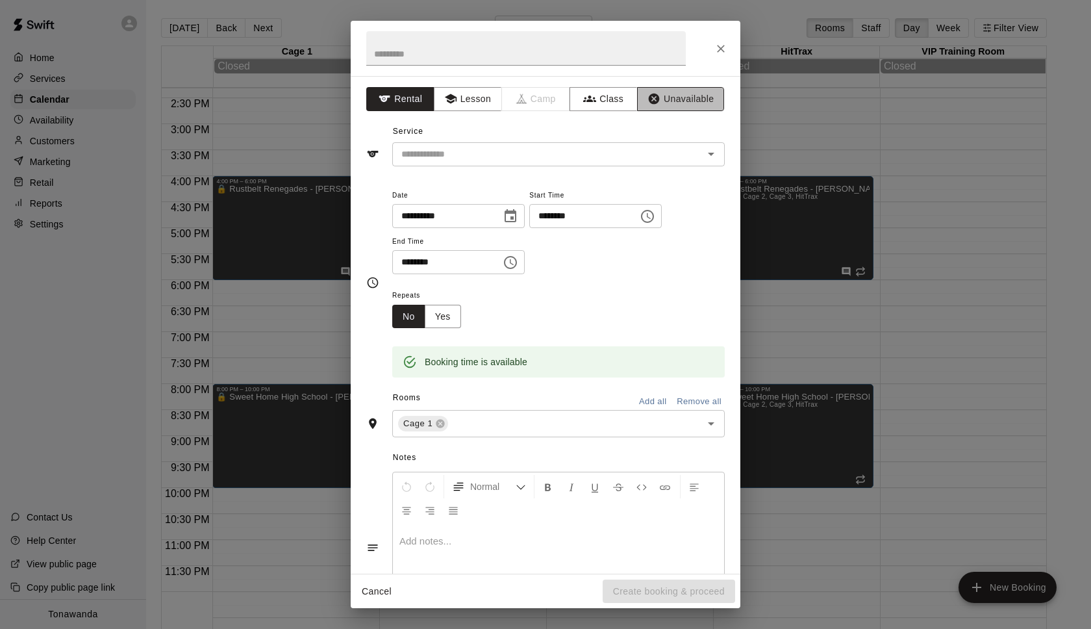
click at [675, 95] on button "Unavailable" at bounding box center [680, 99] width 87 height 24
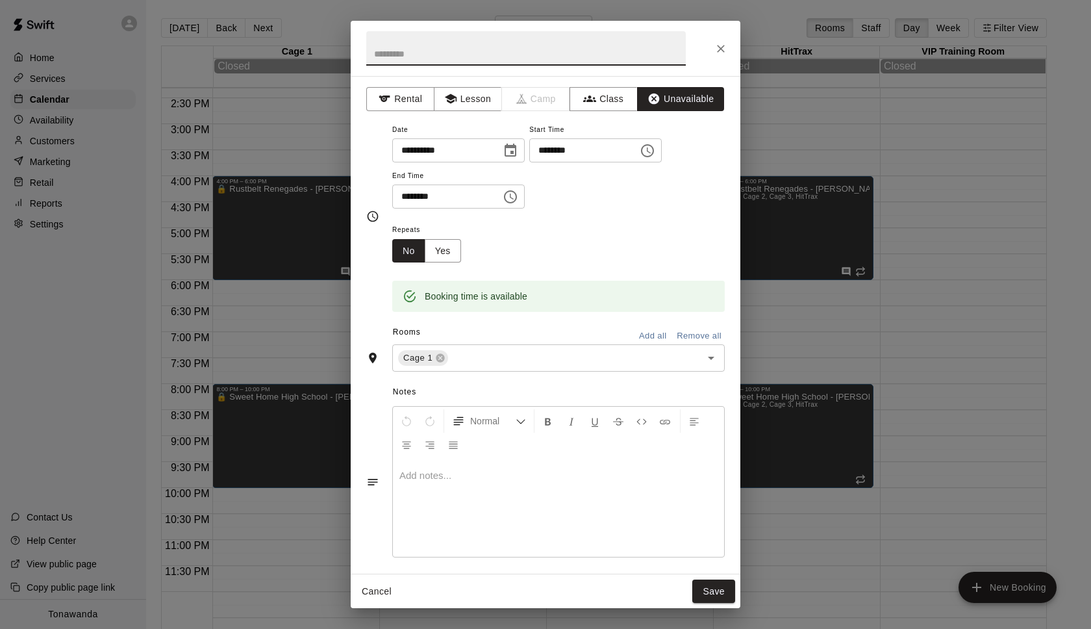
click at [409, 57] on input "text" at bounding box center [525, 48] width 319 height 34
type input "*"
paste input "**********"
type input "**********"
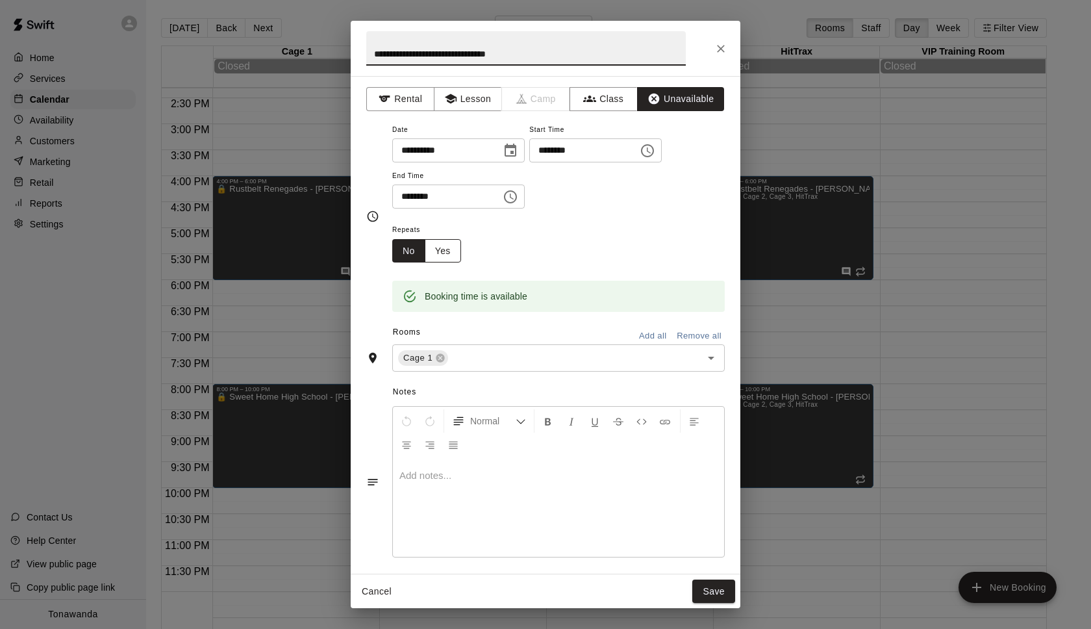
type input "**********"
click at [449, 247] on button "Yes" at bounding box center [443, 251] width 36 height 24
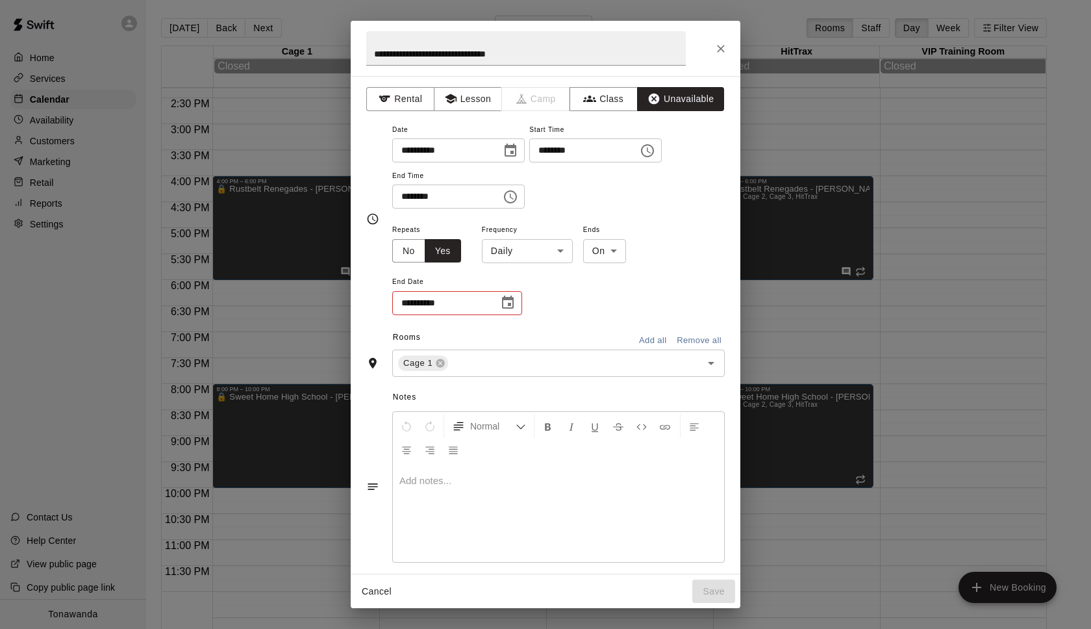
click at [517, 260] on body "Home Services Calendar Availability Customers Marketing Retail Reports Settings…" at bounding box center [545, 324] width 1091 height 649
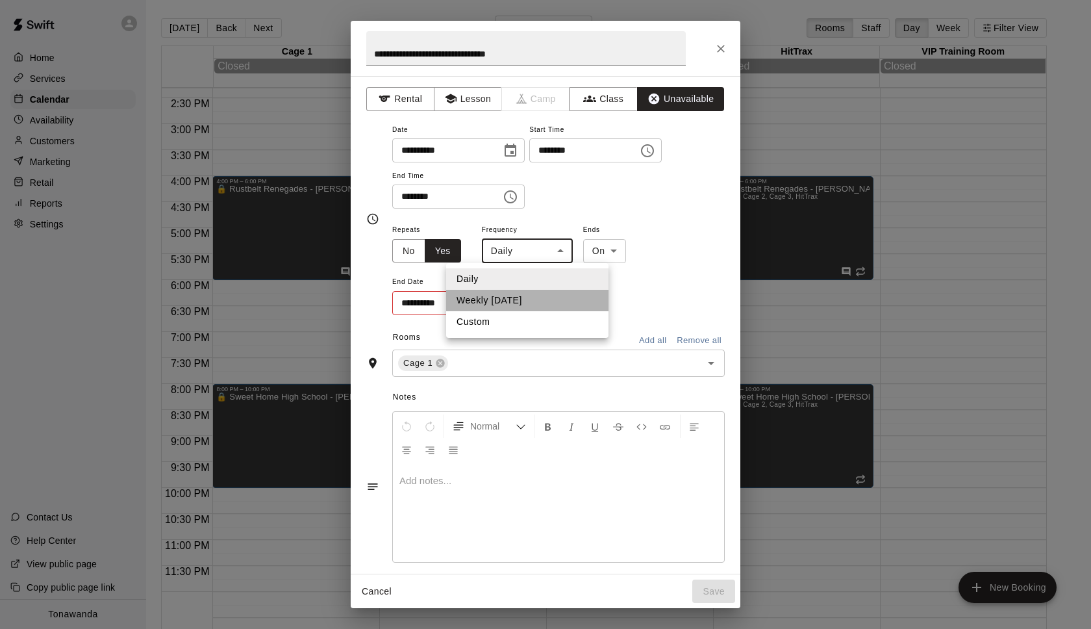
click at [515, 295] on li "Weekly [DATE]" at bounding box center [527, 300] width 162 height 21
type input "******"
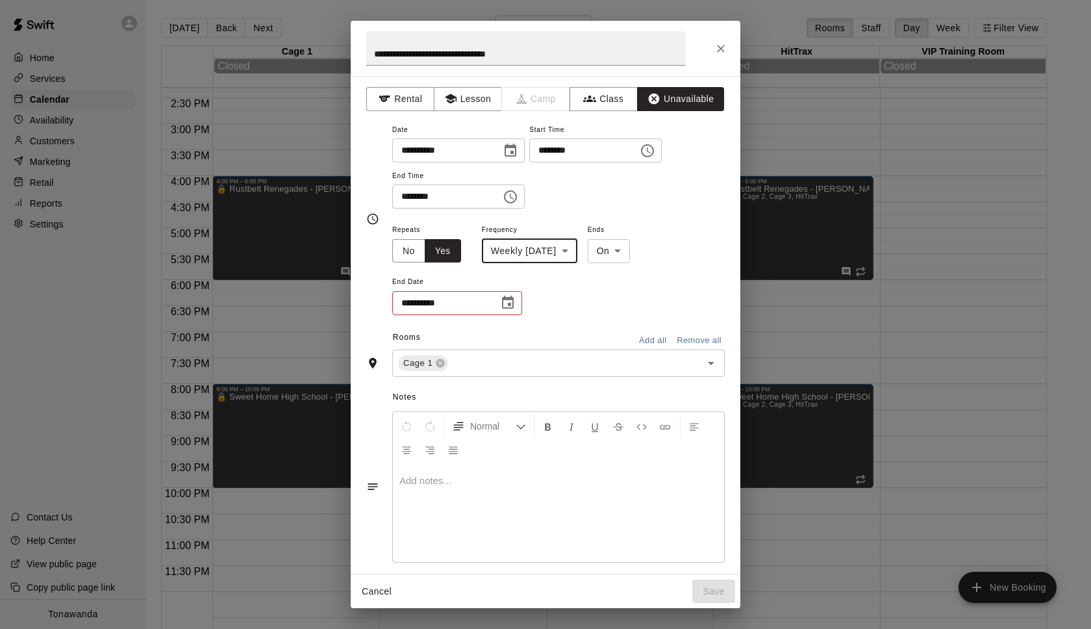
click at [510, 301] on icon "Choose date" at bounding box center [508, 303] width 16 height 16
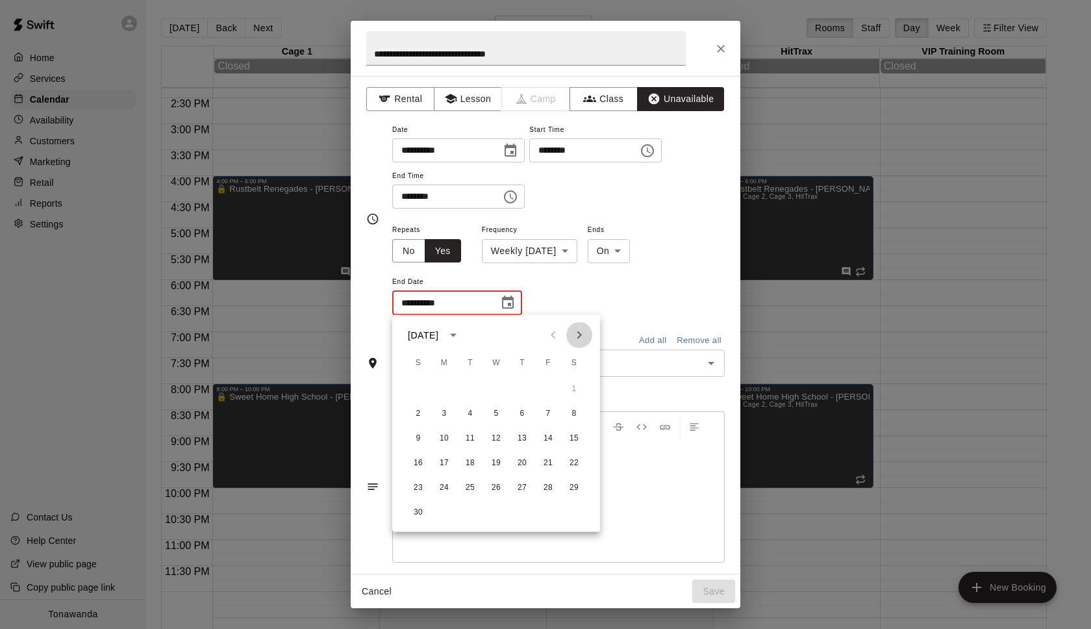
click at [579, 335] on icon "Next month" at bounding box center [579, 335] width 16 height 16
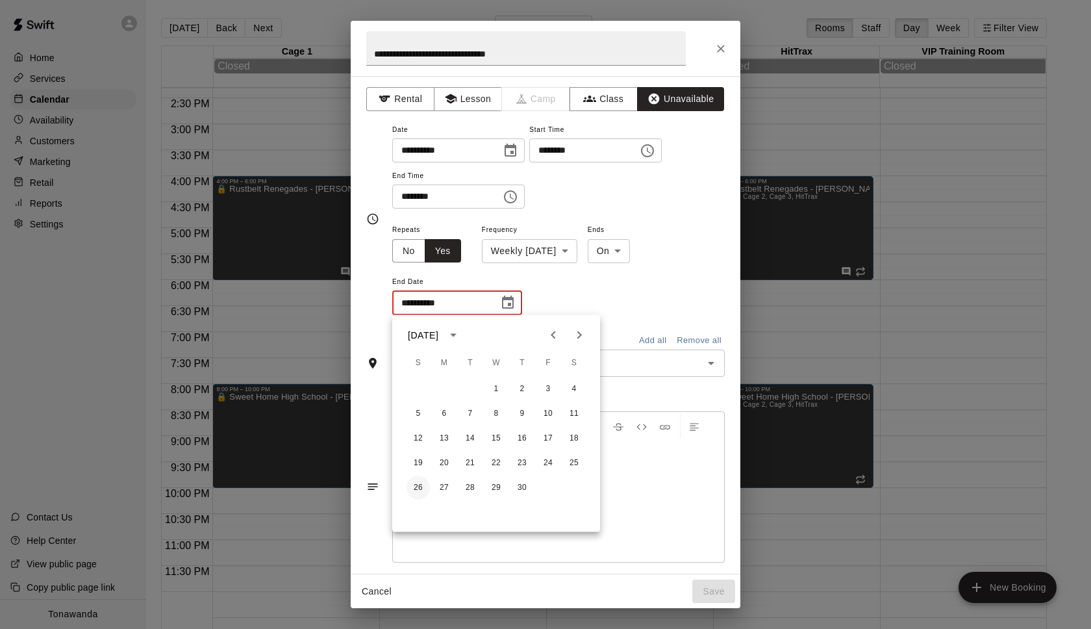
click at [423, 490] on button "26" at bounding box center [417, 487] width 23 height 23
type input "**********"
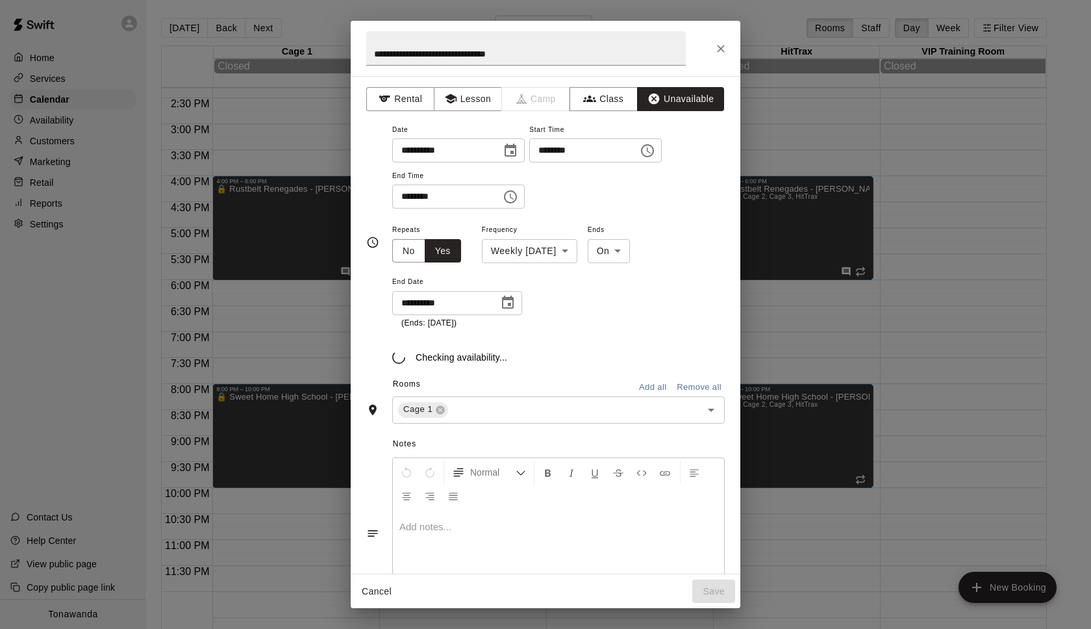
drag, startPoint x: 643, startPoint y: 384, endPoint x: 627, endPoint y: 393, distance: 18.6
click at [643, 384] on button "Add all" at bounding box center [653, 387] width 42 height 20
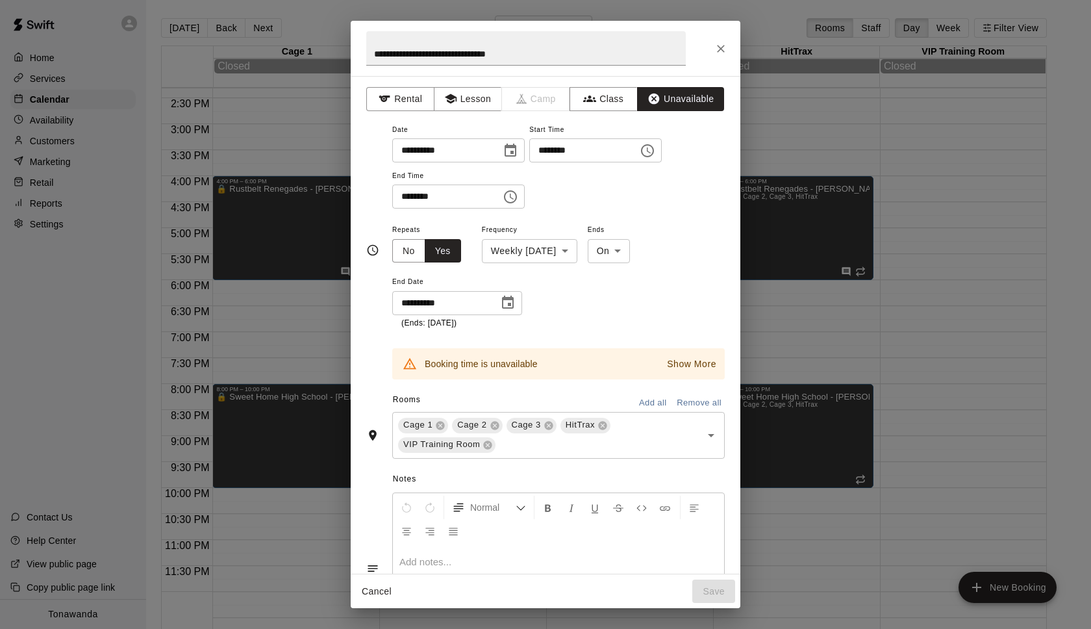
click at [488, 447] on icon at bounding box center [488, 444] width 8 height 8
click at [521, 245] on body "Home Services Calendar Availability Customers Marketing Retail Reports Settings…" at bounding box center [545, 324] width 1091 height 649
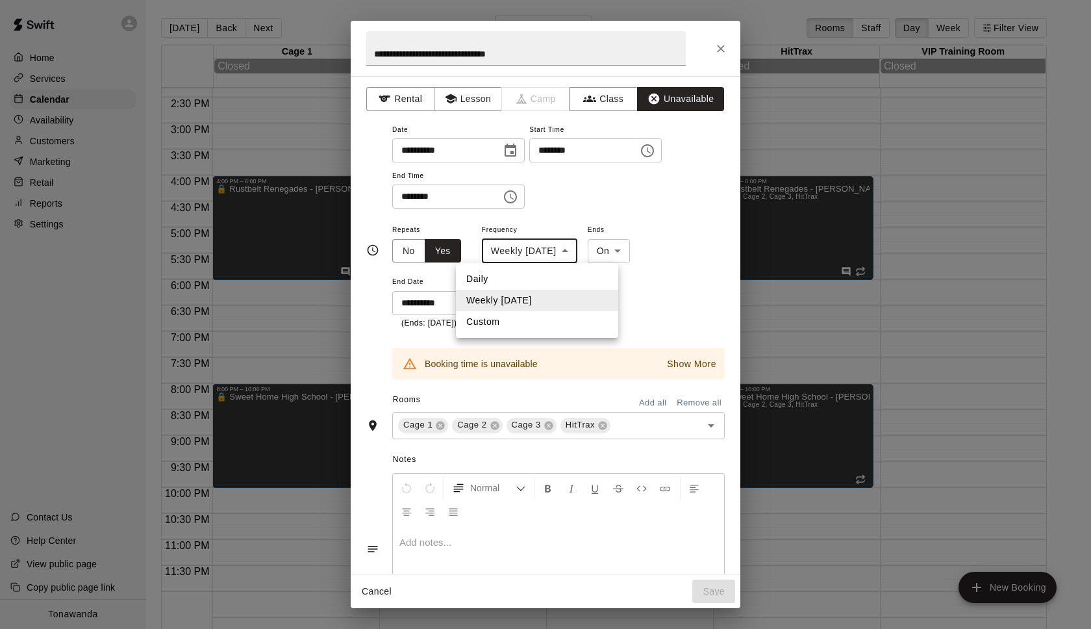
click at [680, 212] on div at bounding box center [545, 314] width 1091 height 629
click at [671, 364] on p "Show More" at bounding box center [691, 364] width 49 height 14
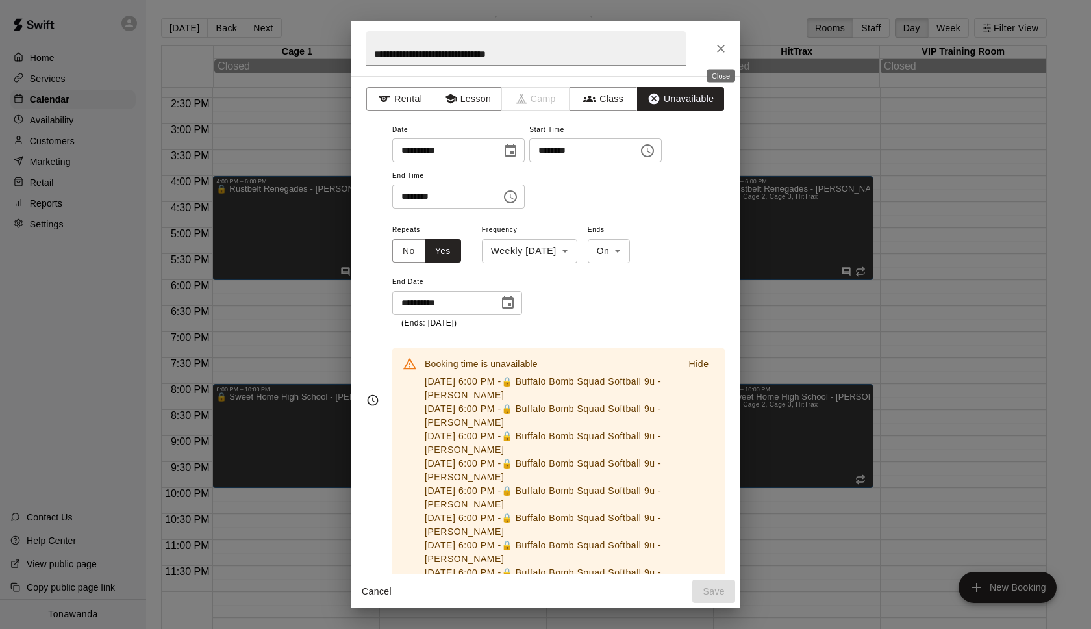
click at [723, 49] on icon "Close" at bounding box center [721, 49] width 8 height 8
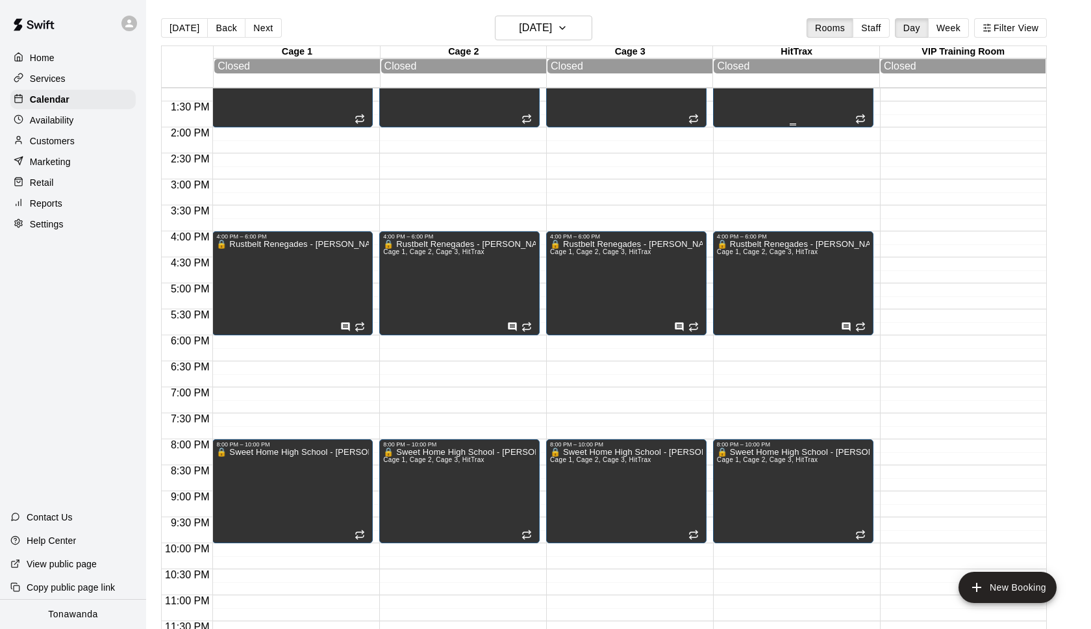
scroll to position [687, 0]
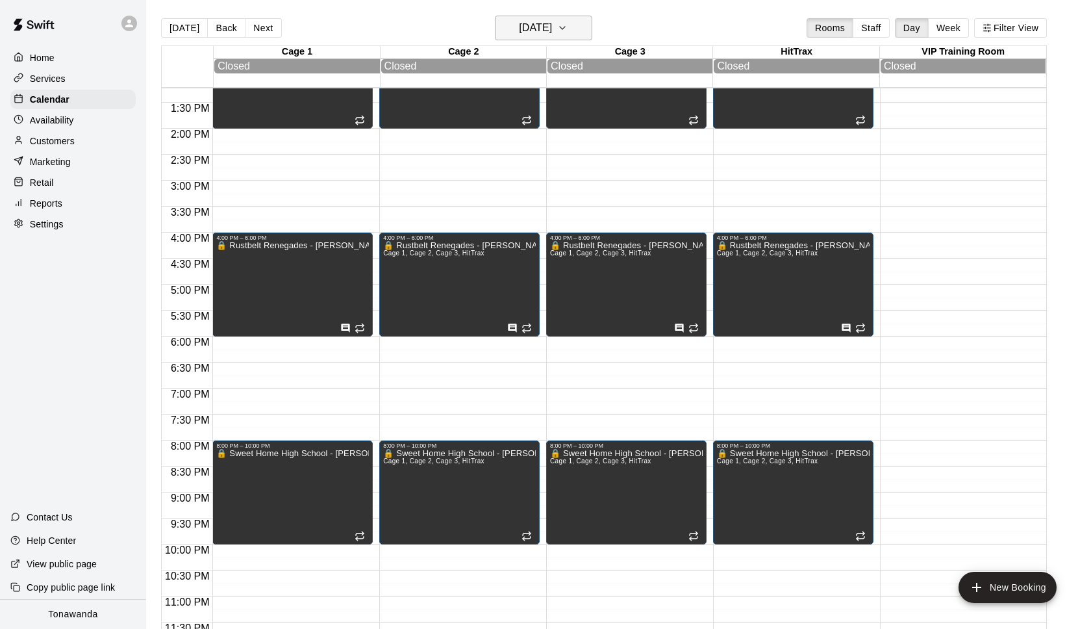
click at [550, 15] on main "[DATE] Back [DATE][DATE] Rooms Staff Day Week Filter View Cage 1 02 Sun Closed …" at bounding box center [618, 324] width 945 height 649
click at [551, 25] on h6 "[DATE]" at bounding box center [535, 28] width 33 height 18
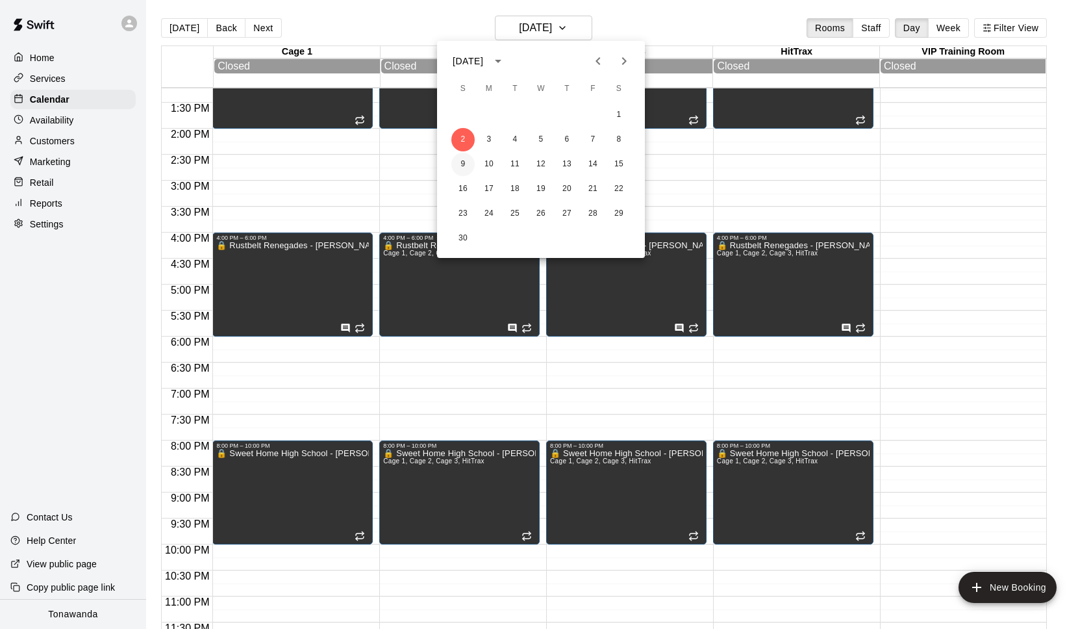
click at [467, 158] on button "9" at bounding box center [462, 164] width 23 height 23
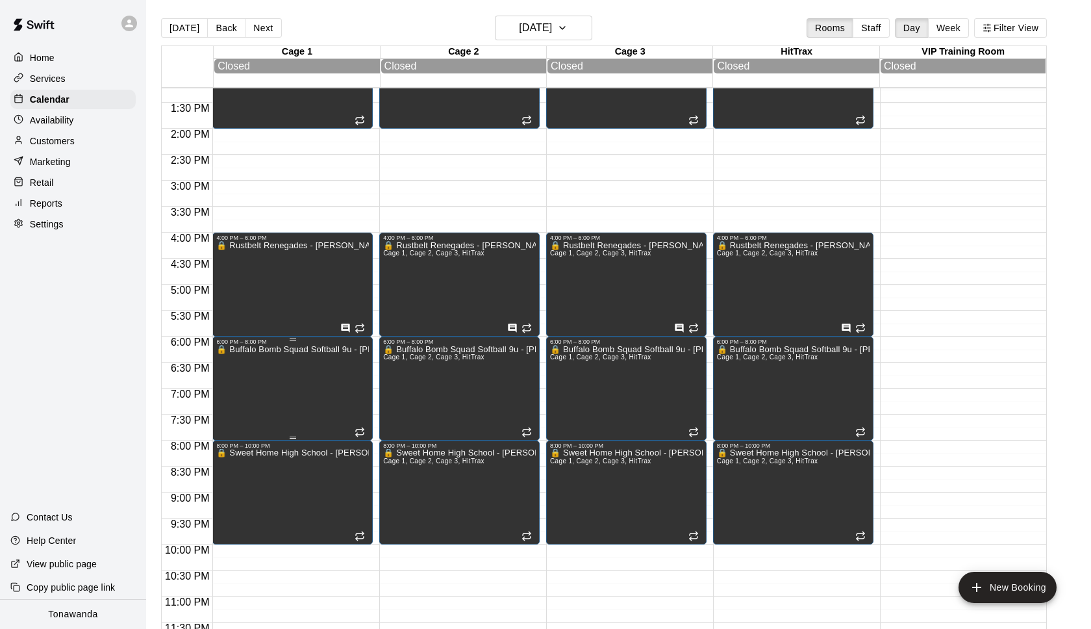
click at [228, 365] on icon "edit" at bounding box center [230, 360] width 16 height 16
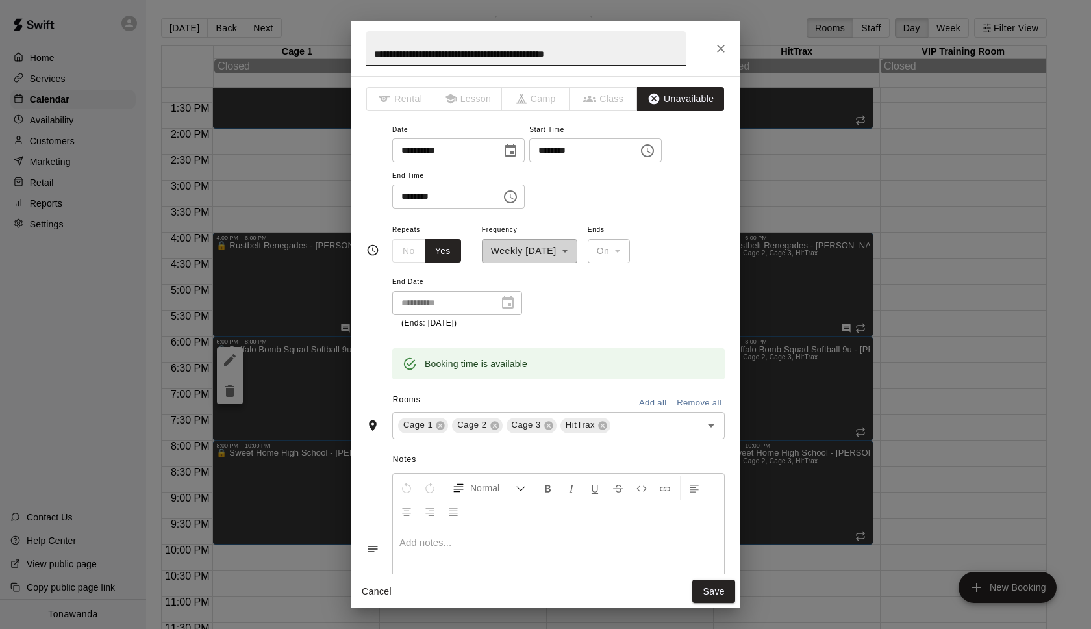
click at [631, 55] on input "**********" at bounding box center [525, 48] width 319 height 34
click at [718, 46] on icon "Close" at bounding box center [721, 49] width 8 height 8
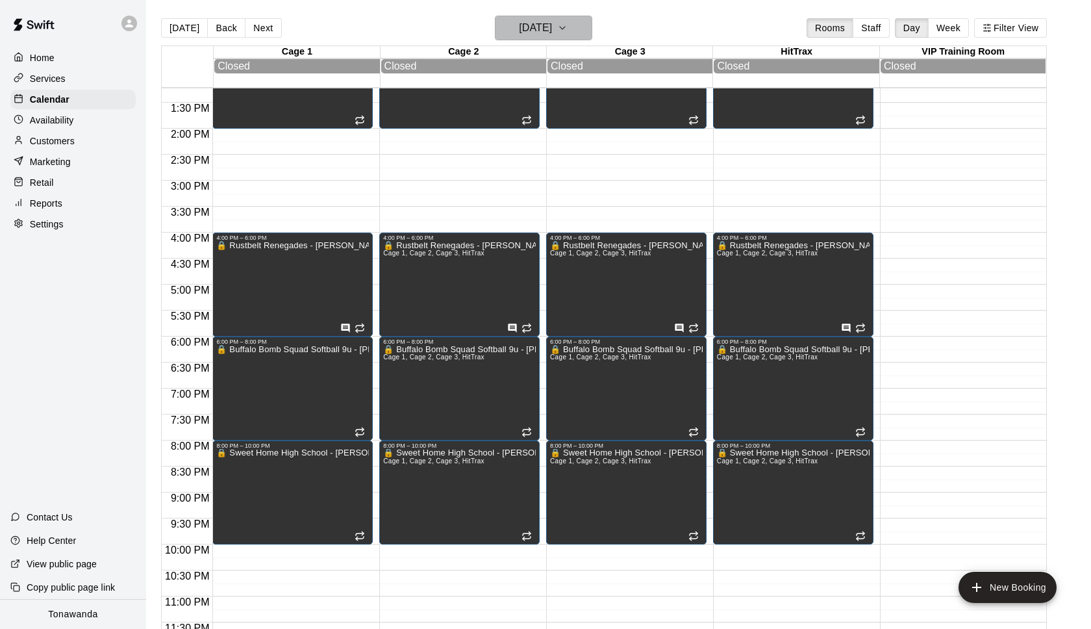
click at [520, 29] on h6 "[DATE]" at bounding box center [535, 28] width 33 height 18
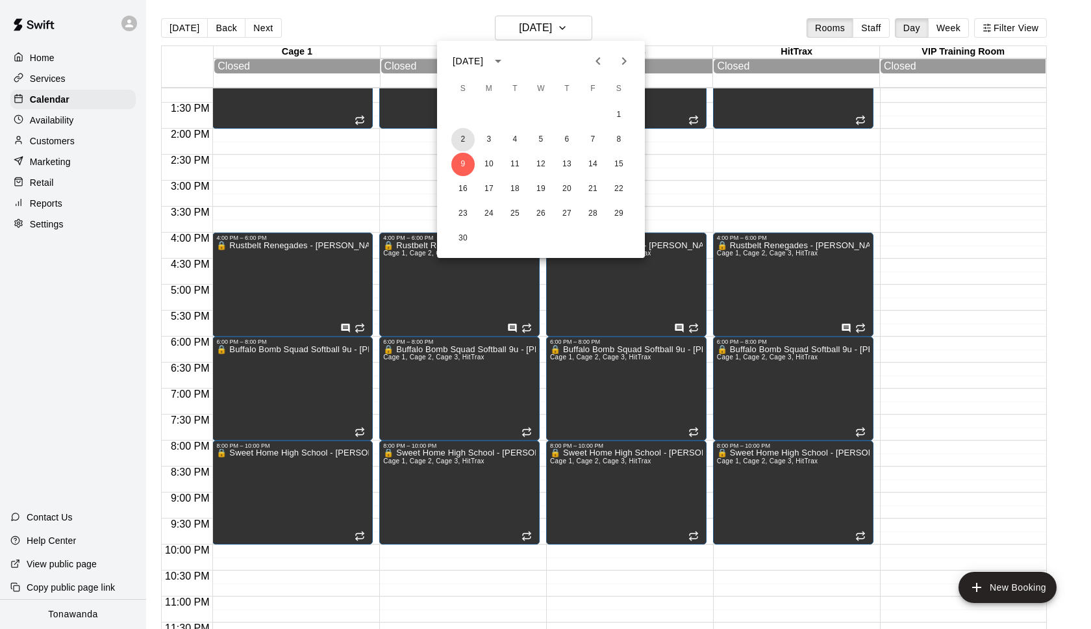
click at [456, 136] on button "2" at bounding box center [462, 139] width 23 height 23
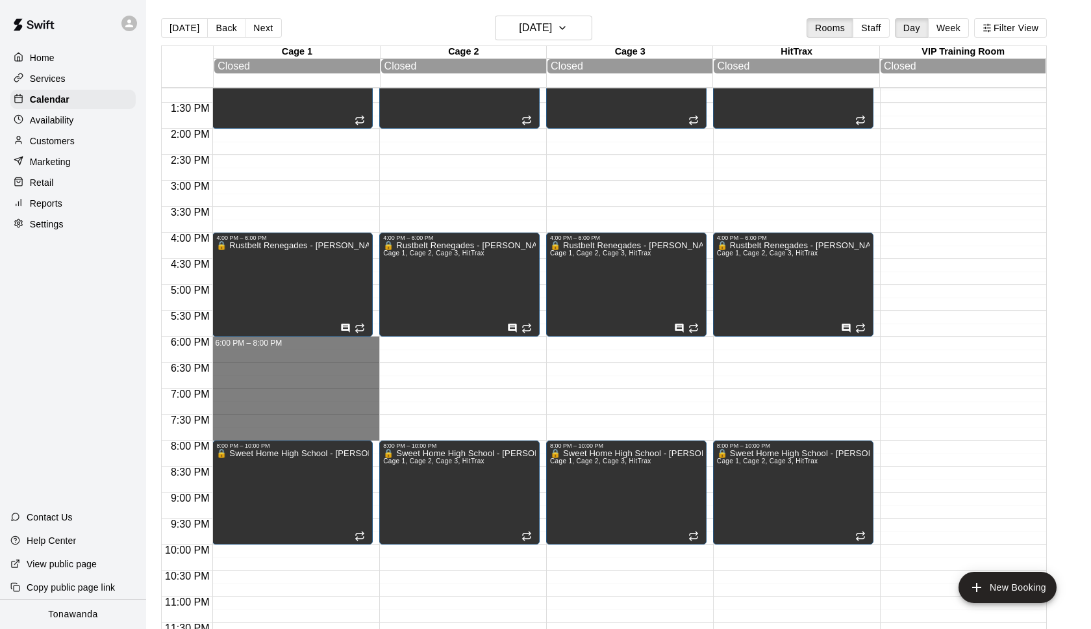
drag, startPoint x: 231, startPoint y: 342, endPoint x: 255, endPoint y: 431, distance: 92.8
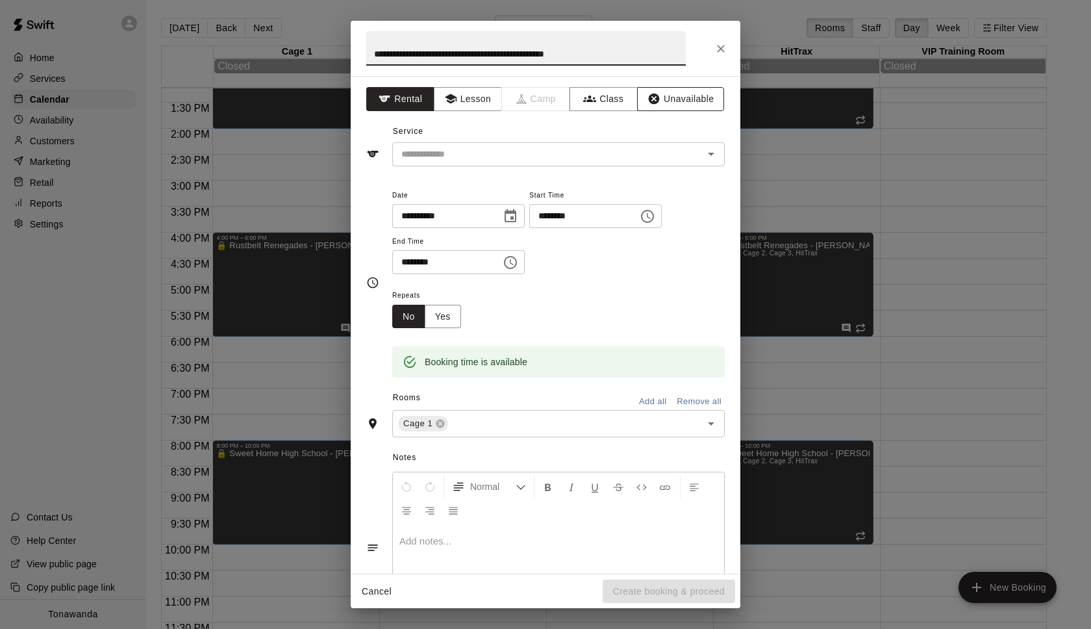
type input "**********"
click at [675, 97] on button "Unavailable" at bounding box center [680, 99] width 87 height 24
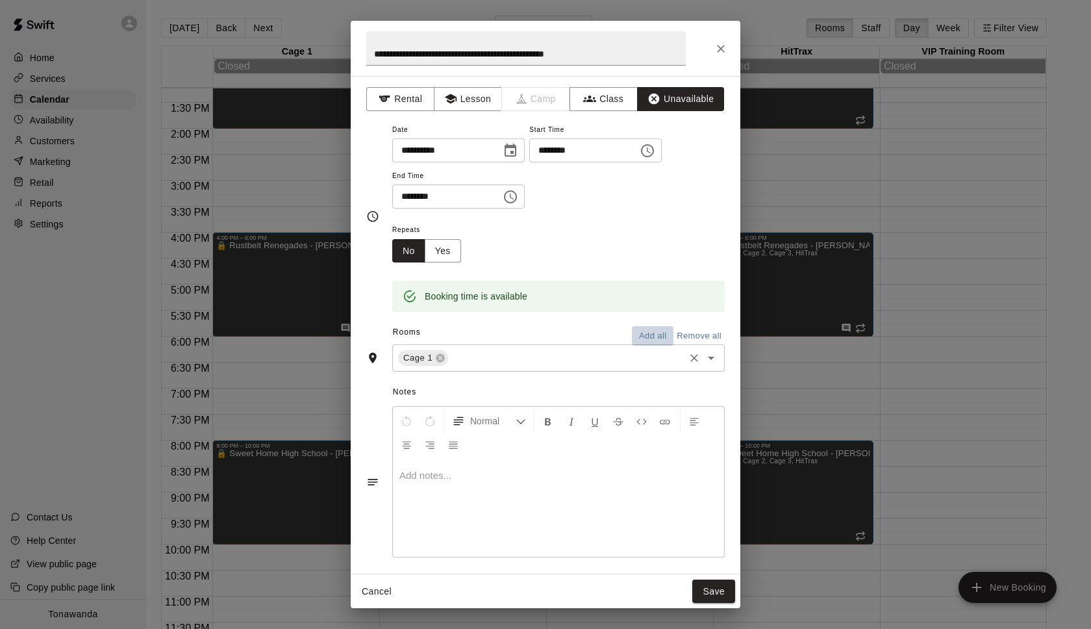
drag, startPoint x: 651, startPoint y: 334, endPoint x: 500, endPoint y: 372, distance: 155.3
click at [651, 334] on button "Add all" at bounding box center [653, 336] width 42 height 20
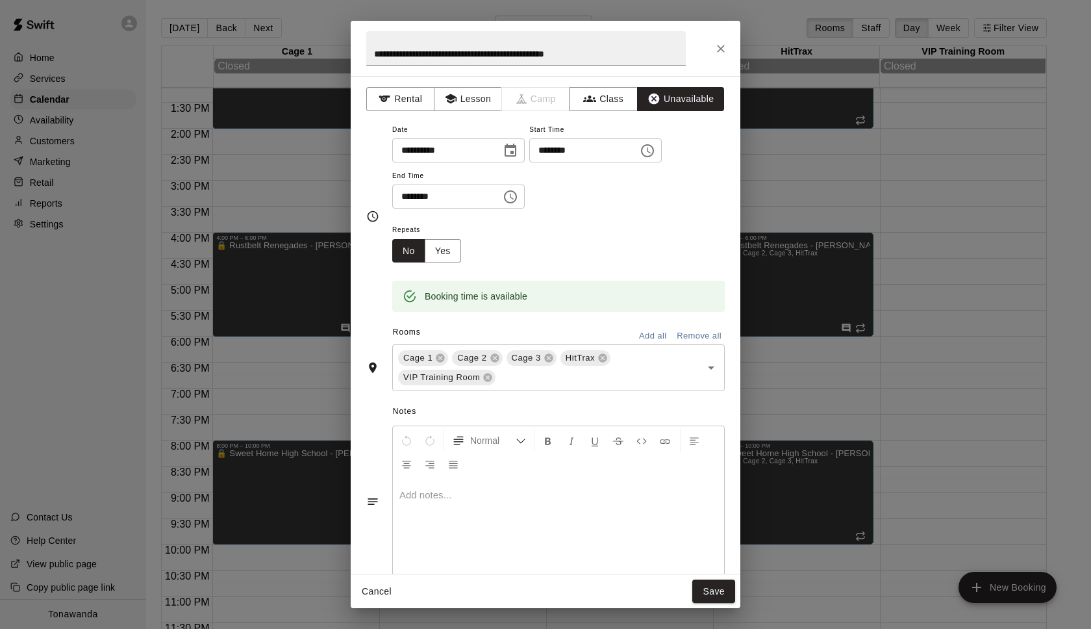
drag, startPoint x: 488, startPoint y: 379, endPoint x: 490, endPoint y: 388, distance: 9.3
click at [488, 379] on icon at bounding box center [488, 377] width 8 height 8
click at [707, 584] on button "Save" at bounding box center [713, 591] width 43 height 24
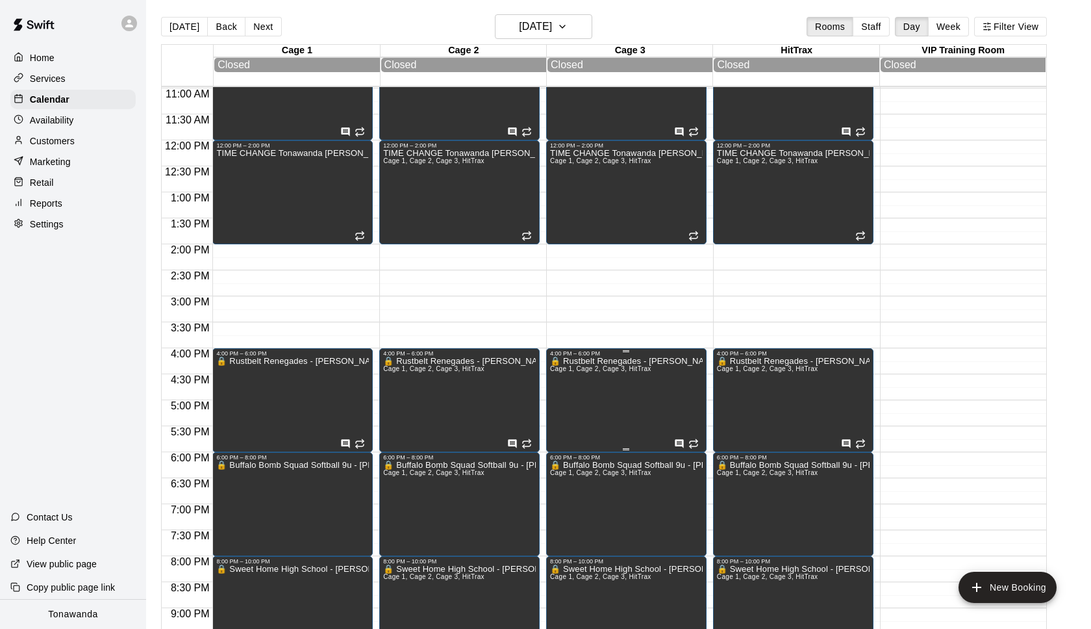
scroll to position [561, 0]
